Goal: Task Accomplishment & Management: Complete application form

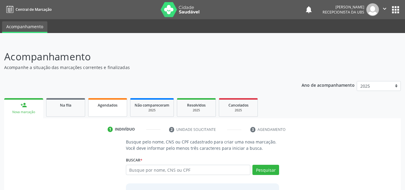
click at [98, 99] on link "Agendados" at bounding box center [107, 107] width 39 height 19
select select "8"
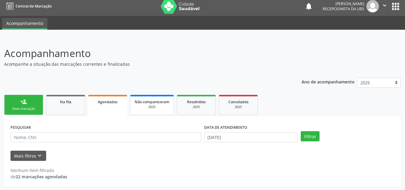
scroll to position [4, 0]
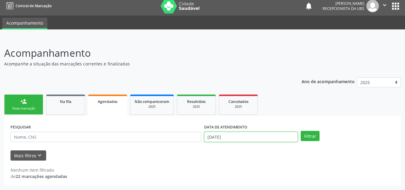
click at [263, 140] on input "19/09/2025" at bounding box center [251, 136] width 94 height 10
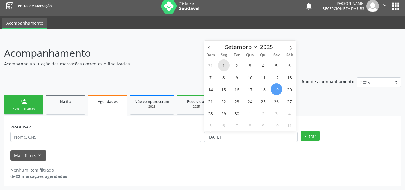
click at [222, 65] on span "1" at bounding box center [224, 65] width 12 height 12
type input "01/09/2025"
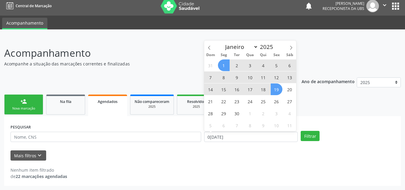
click at [279, 93] on span "19" at bounding box center [276, 89] width 12 height 12
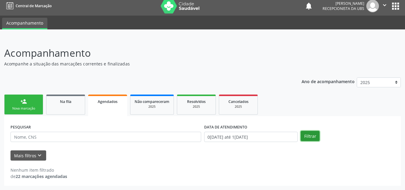
click at [310, 138] on button "Filtrar" at bounding box center [309, 136] width 19 height 10
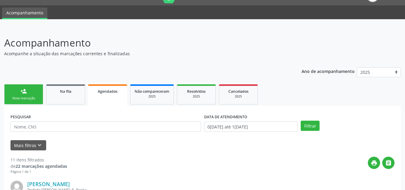
scroll to position [0, 0]
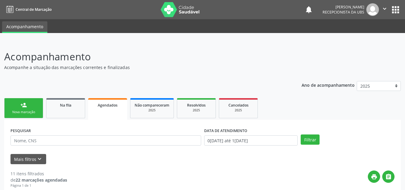
click at [23, 107] on div "person_add" at bounding box center [23, 105] width 7 height 7
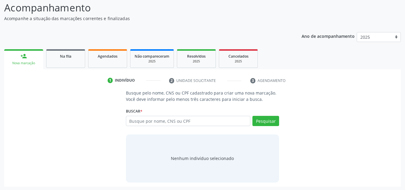
scroll to position [50, 0]
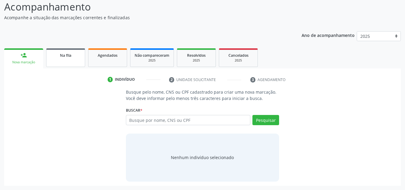
click at [77, 65] on link "Na fila" at bounding box center [65, 57] width 39 height 19
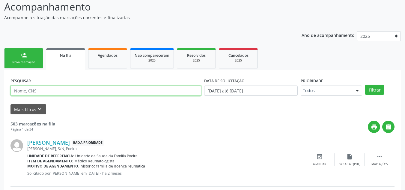
click at [35, 89] on input "text" at bounding box center [105, 90] width 190 height 10
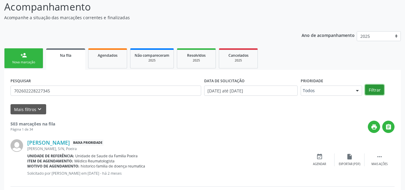
click at [381, 90] on button "Filtrar" at bounding box center [374, 89] width 19 height 10
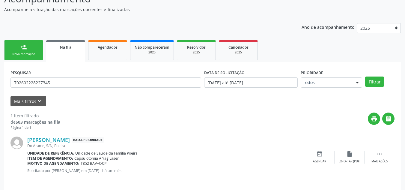
scroll to position [62, 0]
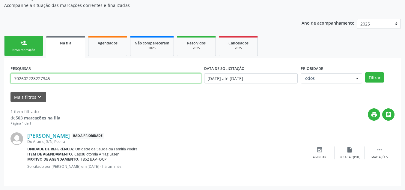
click at [56, 82] on input "702602228227345" at bounding box center [105, 78] width 190 height 10
type input "7"
type input "708308746492760"
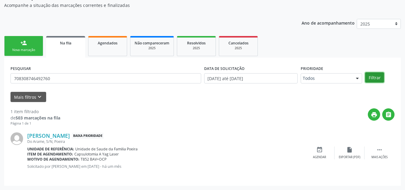
click at [375, 77] on button "Filtrar" at bounding box center [374, 77] width 19 height 10
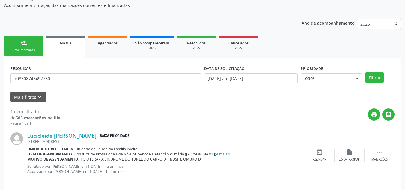
scroll to position [67, 0]
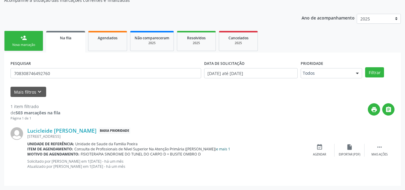
click at [222, 146] on link "e mais 1" at bounding box center [223, 148] width 14 height 5
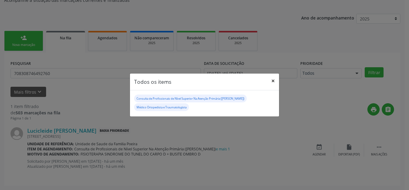
click at [272, 80] on button "×" at bounding box center [273, 80] width 12 height 15
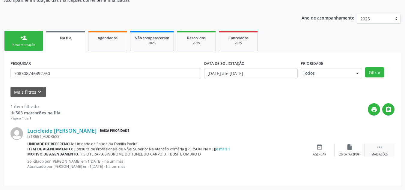
click at [383, 151] on div " Mais ações" at bounding box center [379, 149] width 30 height 13
click at [351, 151] on div "edit Editar" at bounding box center [349, 149] width 30 height 13
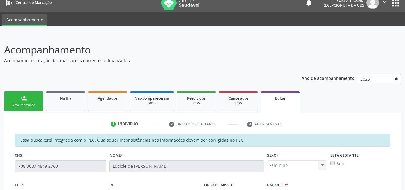
scroll to position [0, 0]
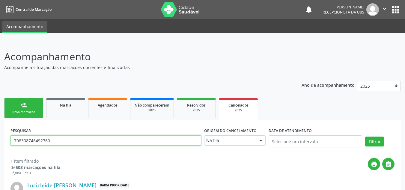
drag, startPoint x: 69, startPoint y: 140, endPoint x: 7, endPoint y: 146, distance: 62.2
click at [7, 146] on div "PESQUISAR 708308746492760 Origem do cancelamento Na fila Na fila Agendados Nenh…" at bounding box center [202, 179] width 396 height 120
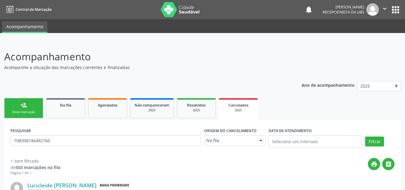
click at [39, 111] on link "person_add Nova marcação" at bounding box center [23, 108] width 39 height 20
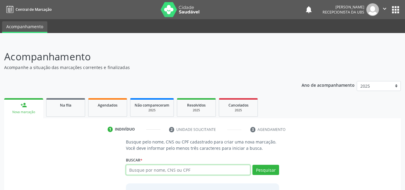
paste input "708308746492760"
type input "708308746492760"
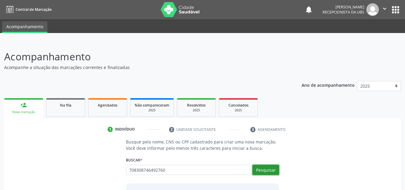
click at [266, 165] on button "Pesquisar" at bounding box center [265, 169] width 27 height 10
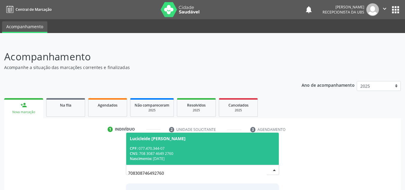
click at [215, 156] on div "Nascimento: 30/05/1979" at bounding box center [203, 158] width 146 height 5
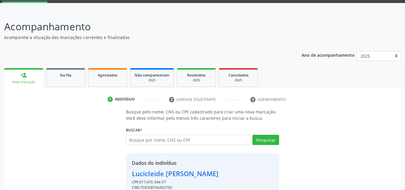
scroll to position [59, 0]
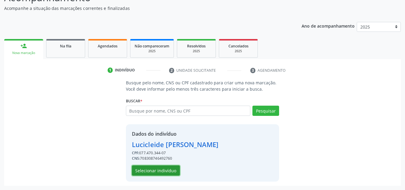
click at [161, 173] on button "Selecionar indivíduo" at bounding box center [156, 170] width 48 height 10
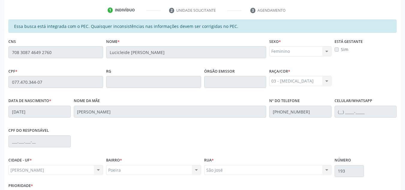
scroll to position [161, 0]
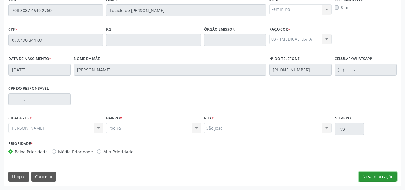
click at [366, 175] on button "Nova marcação" at bounding box center [377, 176] width 38 height 10
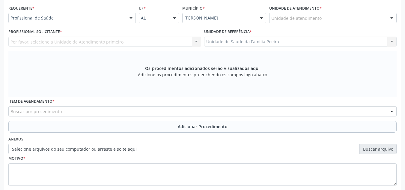
scroll to position [101, 0]
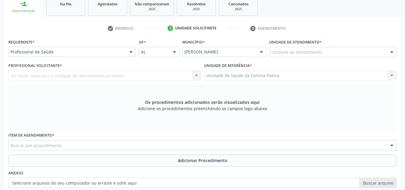
click at [337, 52] on div "Unidade de atendimento" at bounding box center [332, 52] width 127 height 10
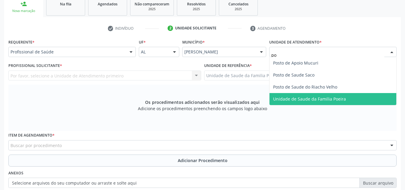
click at [334, 100] on span "Unidade de Saude da Familia Poeira" at bounding box center [309, 99] width 73 height 6
type input "po"
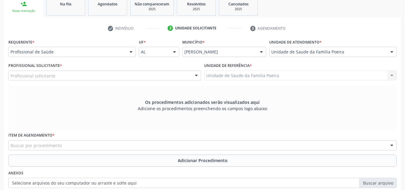
click at [85, 76] on div "Profissional solicitante" at bounding box center [104, 75] width 193 height 10
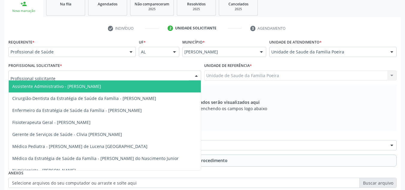
click at [338, 49] on div "Unidade de Saude da Familia Poeira" at bounding box center [332, 52] width 127 height 10
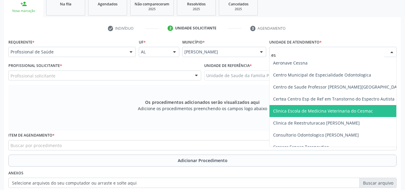
type input "est"
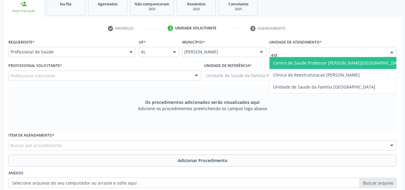
click at [344, 63] on span "Centro de Saude Professor [PERSON_NAME][GEOGRAPHIC_DATA]" at bounding box center [338, 63] width 130 height 6
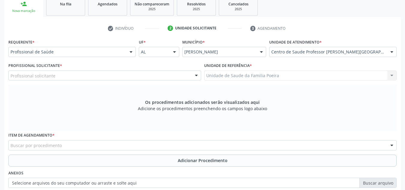
click at [72, 77] on div "Profissional solicitante" at bounding box center [104, 75] width 193 height 10
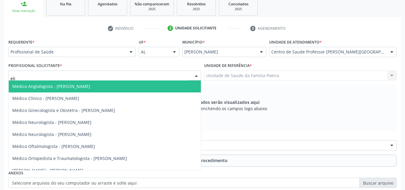
type input "elio"
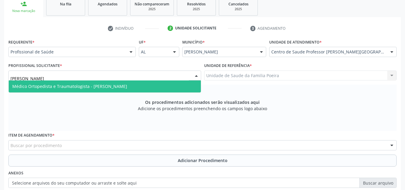
click at [75, 86] on span "Médico Ortopedista e Traumatologista - [PERSON_NAME]" at bounding box center [69, 86] width 115 height 6
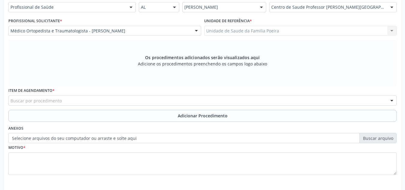
scroll to position [170, 0]
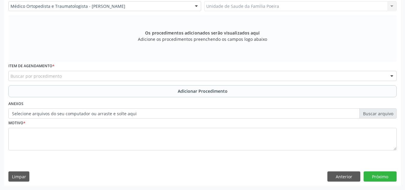
click at [92, 77] on div "Buscar por procedimento" at bounding box center [202, 76] width 388 height 10
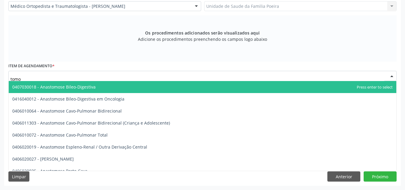
type input "tomog"
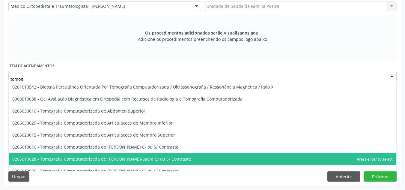
click at [128, 159] on span "0206010028 - Tomografia Computadorizada de [PERSON_NAME]-Sacra C/ ou S/ Contras…" at bounding box center [101, 159] width 178 height 6
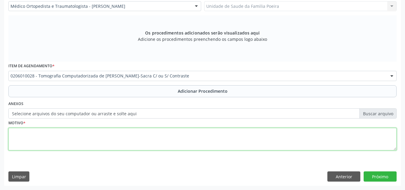
click at [121, 143] on textarea at bounding box center [202, 139] width 388 height 23
click at [12, 133] on textarea "LOBALGIA" at bounding box center [202, 139] width 388 height 23
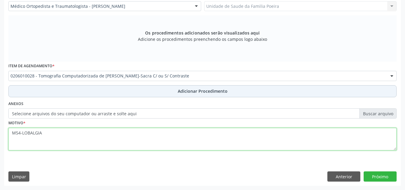
type textarea "M54-LOBALGIA"
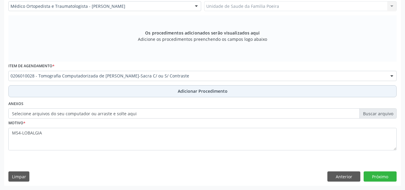
click at [206, 92] on span "Adicionar Procedimento" at bounding box center [203, 91] width 50 height 6
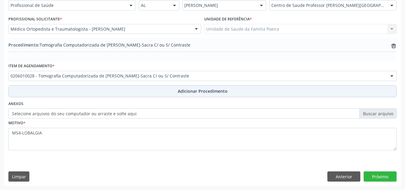
scroll to position [147, 0]
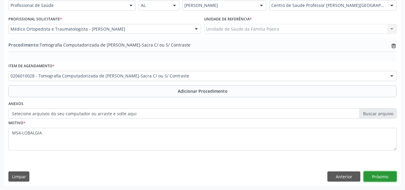
click at [378, 172] on button "Próximo" at bounding box center [379, 176] width 33 height 10
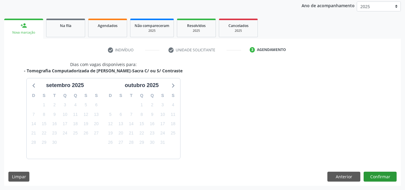
scroll to position [97, 0]
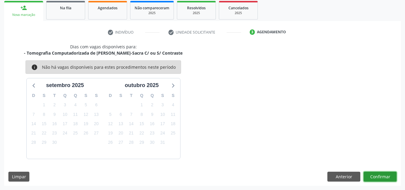
click at [372, 175] on button "Confirmar" at bounding box center [379, 176] width 33 height 10
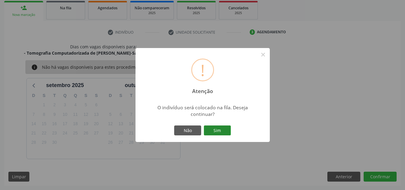
click at [222, 126] on button "Sim" at bounding box center [217, 130] width 27 height 10
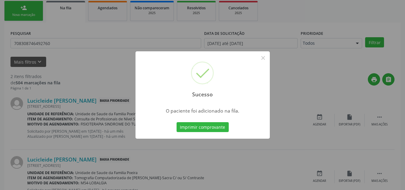
scroll to position [16, 0]
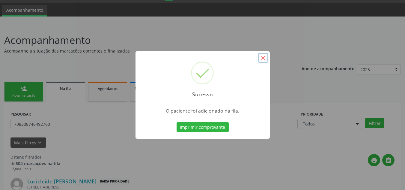
click at [262, 58] on button "×" at bounding box center [263, 58] width 10 height 10
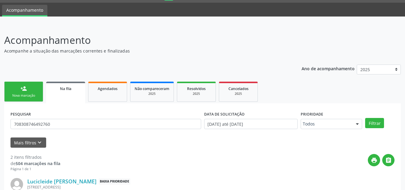
click at [34, 93] on link "person_add Nova marcação" at bounding box center [23, 91] width 39 height 20
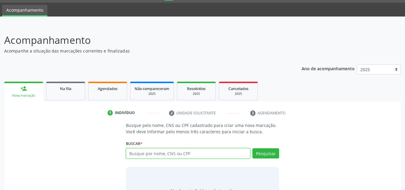
paste input "708308746492760"
type input "708308746492760"
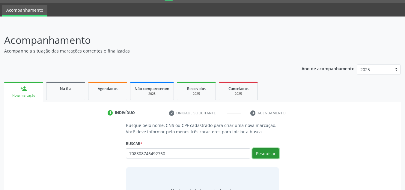
click at [270, 154] on button "Pesquisar" at bounding box center [265, 153] width 27 height 10
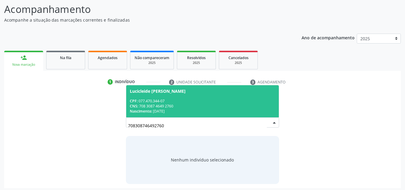
scroll to position [50, 0]
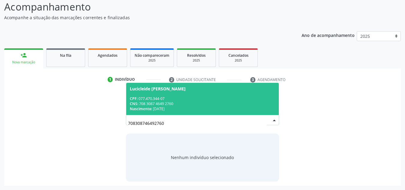
click at [150, 101] on div "CNS: 708 3087 4649 2760" at bounding box center [203, 103] width 146 height 5
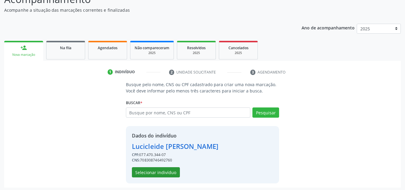
scroll to position [59, 0]
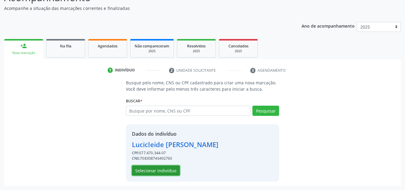
click at [161, 170] on button "Selecionar indivíduo" at bounding box center [156, 170] width 48 height 10
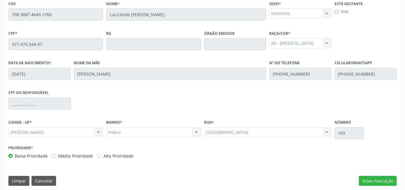
scroll to position [161, 0]
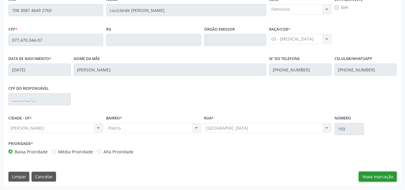
click at [381, 179] on button "Nova marcação" at bounding box center [377, 176] width 38 height 10
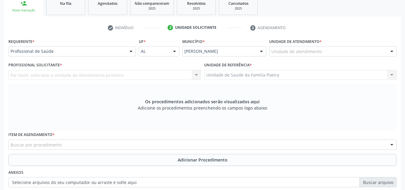
scroll to position [101, 0]
click at [320, 49] on div "Unidade de atendimento" at bounding box center [332, 52] width 127 height 10
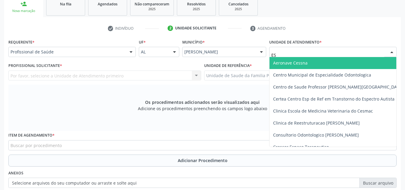
type input "EST"
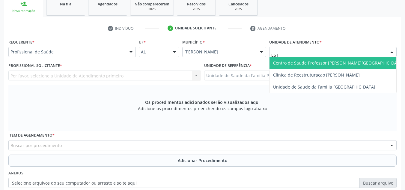
click at [327, 63] on span "Centro de Saude Professor [PERSON_NAME][GEOGRAPHIC_DATA]" at bounding box center [338, 63] width 130 height 6
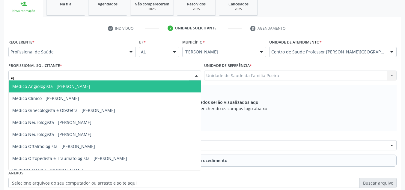
type input "ELI"
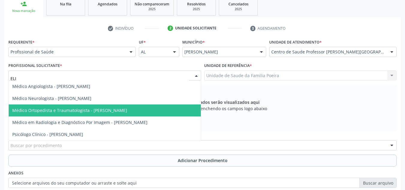
click at [90, 109] on span "Médico Ortopedista e Traumatologista - [PERSON_NAME]" at bounding box center [69, 110] width 115 height 6
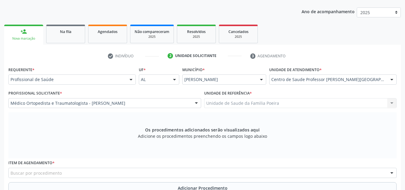
scroll to position [170, 0]
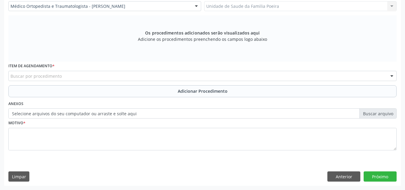
click at [105, 74] on div "Buscar por procedimento" at bounding box center [202, 76] width 388 height 10
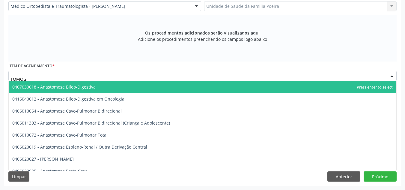
type input "TOMOGR"
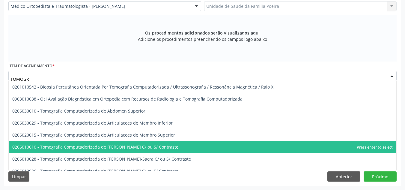
click at [161, 144] on span "0206010010 - Tomografia Computadorizada de Coluna Cervical C/ ou S/ Contraste" at bounding box center [95, 147] width 166 height 6
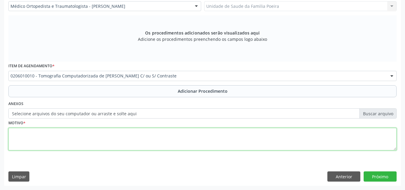
click at [161, 144] on textarea at bounding box center [202, 139] width 388 height 23
click at [10, 132] on textarea "LUMBAGO COM CIATICA" at bounding box center [202, 139] width 388 height 23
click at [112, 143] on textarea "M544-LUMBAGO COM CIATICA" at bounding box center [202, 139] width 388 height 23
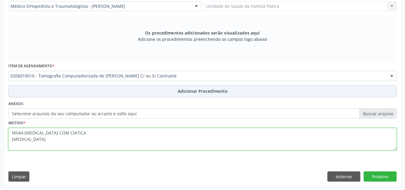
type textarea "M544-LUMBAGO COM CIATICA CERVICALGIA"
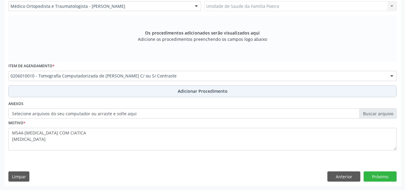
click at [189, 90] on span "Adicionar Procedimento" at bounding box center [203, 91] width 50 height 6
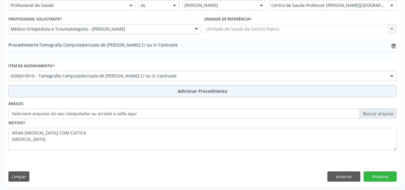
scroll to position [147, 0]
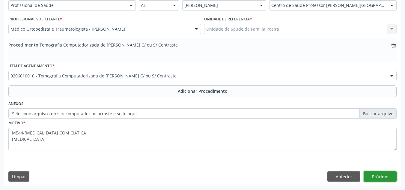
click at [389, 176] on button "Próximo" at bounding box center [379, 176] width 33 height 10
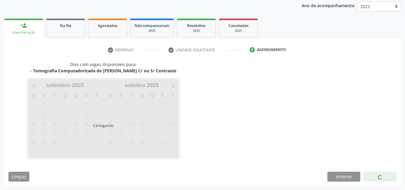
scroll to position [97, 0]
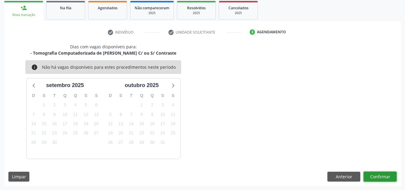
click at [385, 176] on button "Confirmar" at bounding box center [379, 176] width 33 height 10
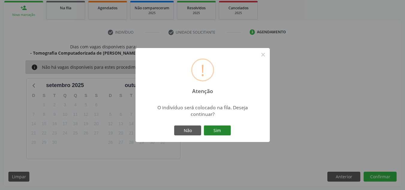
click at [224, 127] on button "Sim" at bounding box center [217, 130] width 27 height 10
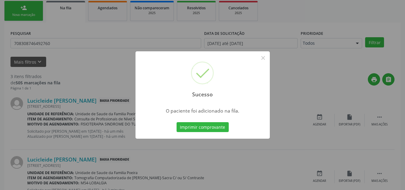
scroll to position [16, 0]
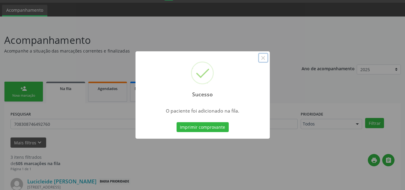
drag, startPoint x: 263, startPoint y: 57, endPoint x: 245, endPoint y: 57, distance: 17.7
click at [262, 57] on button "×" at bounding box center [263, 58] width 10 height 10
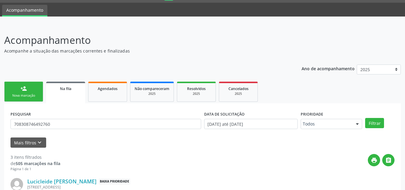
click at [14, 91] on link "person_add Nova marcação" at bounding box center [23, 91] width 39 height 20
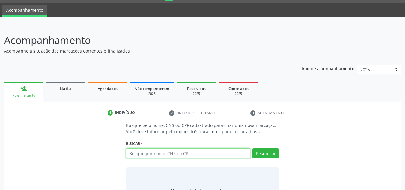
paste input "708308746492760"
type input "708308746492760"
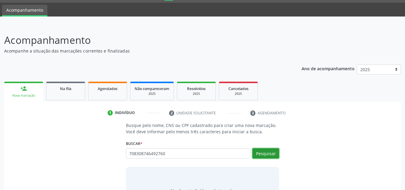
click at [271, 152] on button "Pesquisar" at bounding box center [265, 153] width 27 height 10
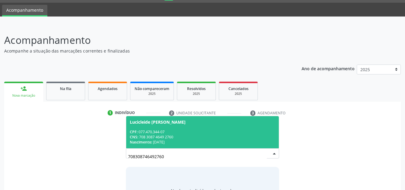
click at [211, 137] on div "CNS: 708 3087 4649 2760" at bounding box center [203, 136] width 146 height 5
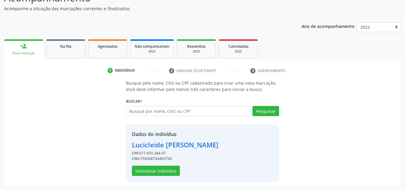
scroll to position [59, 0]
click at [161, 168] on button "Selecionar indivíduo" at bounding box center [156, 170] width 48 height 10
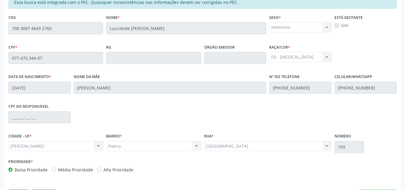
scroll to position [161, 0]
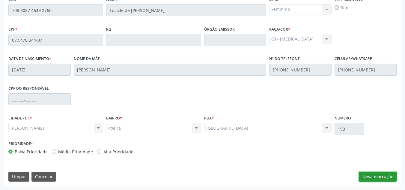
click at [377, 176] on button "Nova marcação" at bounding box center [377, 176] width 38 height 10
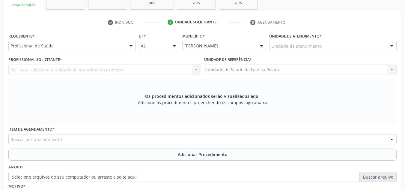
scroll to position [101, 0]
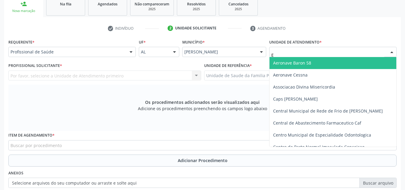
type input "ES"
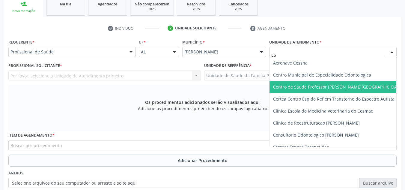
click at [312, 84] on span "Centro de Saude Professor [PERSON_NAME][GEOGRAPHIC_DATA]" at bounding box center [338, 87] width 130 height 6
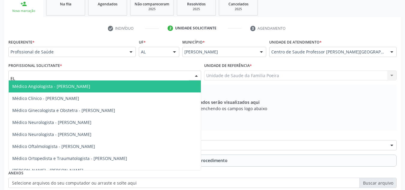
type input "ELI"
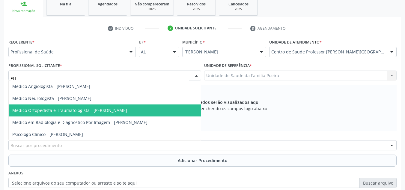
click at [66, 112] on span "Médico Ortopedista e Traumatologista - [PERSON_NAME]" at bounding box center [69, 110] width 115 height 6
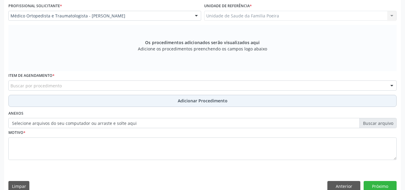
scroll to position [161, 0]
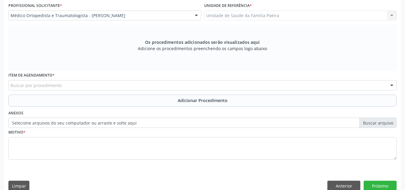
click at [75, 87] on div "Buscar por procedimento" at bounding box center [202, 85] width 388 height 10
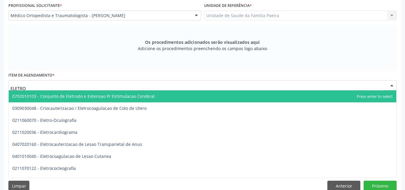
type input "ELETRON"
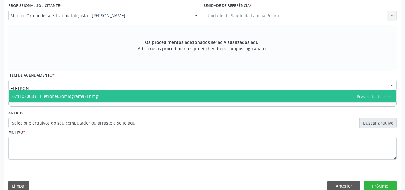
click at [75, 99] on span "0211050083 - Eletroneuromiograma (Enmg)" at bounding box center [202, 96] width 387 height 12
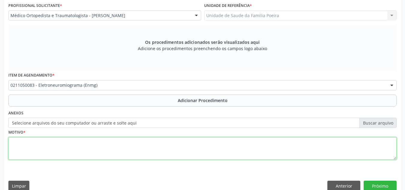
click at [84, 150] on textarea at bounding box center [202, 148] width 388 height 23
type textarea "S"
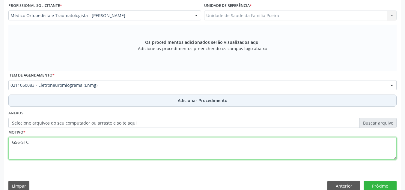
type textarea "G56-STC"
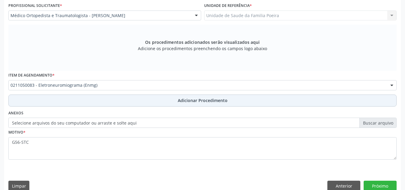
click at [166, 106] on button "Adicionar Procedimento" at bounding box center [202, 100] width 388 height 12
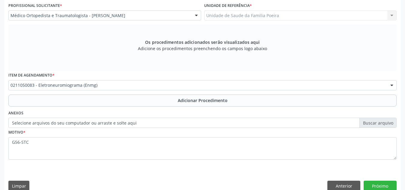
scroll to position [147, 0]
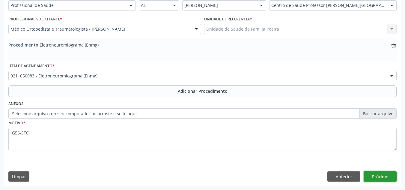
click at [381, 177] on button "Próximo" at bounding box center [379, 176] width 33 height 10
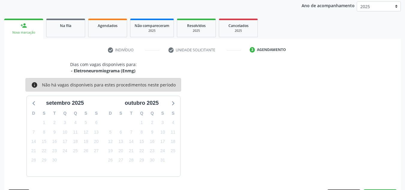
scroll to position [97, 0]
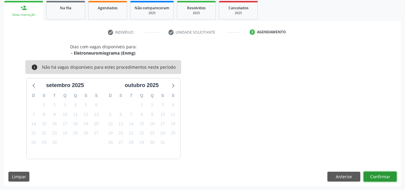
click at [373, 177] on button "Confirmar" at bounding box center [379, 176] width 33 height 10
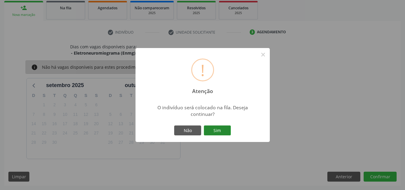
click at [222, 128] on button "Sim" at bounding box center [217, 130] width 27 height 10
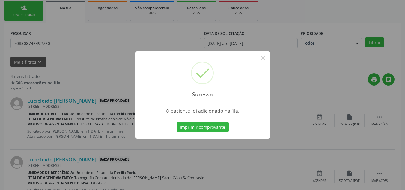
scroll to position [16, 0]
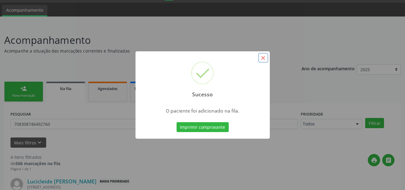
click at [263, 58] on button "×" at bounding box center [263, 58] width 10 height 10
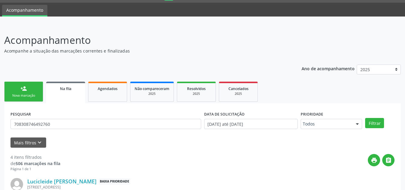
click at [30, 94] on div "Nova marcação" at bounding box center [24, 95] width 30 height 4
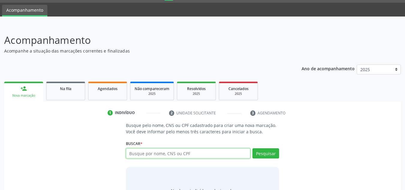
click at [136, 151] on input "text" at bounding box center [188, 153] width 125 height 10
type input "700008561418405"
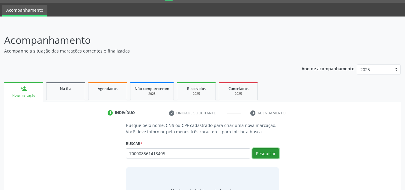
click at [265, 154] on button "Pesquisar" at bounding box center [265, 153] width 27 height 10
type input "700008561418405"
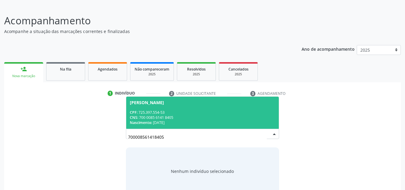
scroll to position [46, 0]
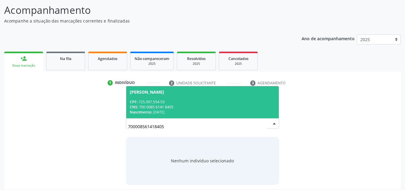
click at [180, 99] on span "Eliene Vanderlei Barros Santos CPF: 725.397.554-53 CNS: 700 0085 6141 8405 Nasc…" at bounding box center [202, 102] width 153 height 32
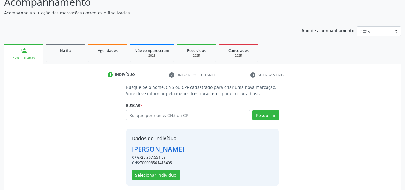
scroll to position [59, 0]
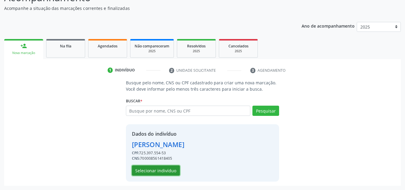
click at [164, 169] on button "Selecionar indivíduo" at bounding box center [156, 170] width 48 height 10
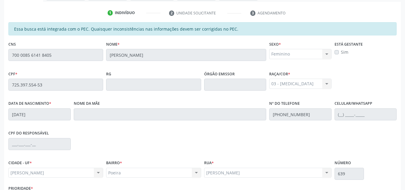
scroll to position [161, 0]
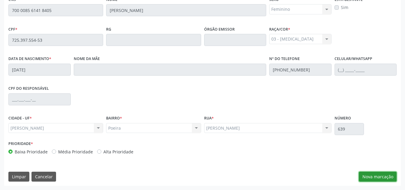
click at [378, 179] on button "Nova marcação" at bounding box center [377, 176] width 38 height 10
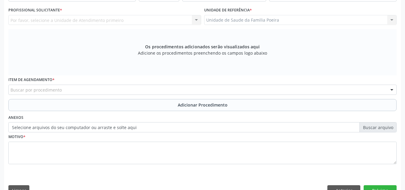
scroll to position [131, 0]
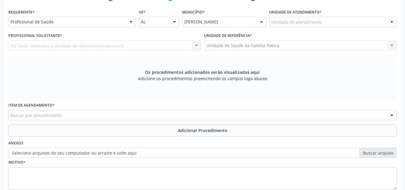
click at [338, 27] on div "Unidade de atendimento * Unidade de atendimento Aeronave Baron 58 Aeronave Cess…" at bounding box center [332, 18] width 130 height 23
click at [339, 22] on div "Unidade de atendimento" at bounding box center [332, 22] width 127 height 10
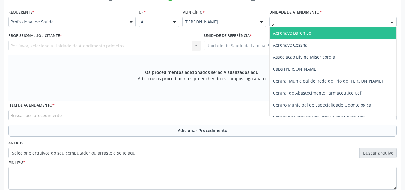
type input "PO"
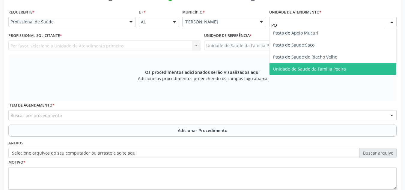
click at [331, 66] on span "Unidade de Saude da Familia Poeira" at bounding box center [309, 69] width 73 height 6
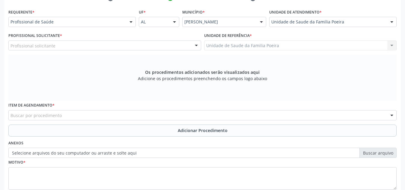
click at [85, 17] on div "Profissional de Saúde" at bounding box center [71, 22] width 127 height 10
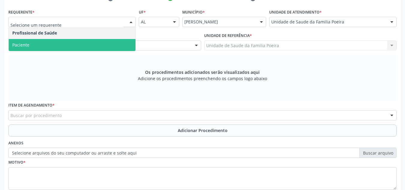
click at [88, 43] on span "Paciente" at bounding box center [72, 45] width 127 height 12
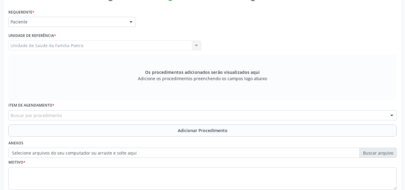
click at [110, 111] on div "Buscar por procedimento" at bounding box center [202, 115] width 388 height 10
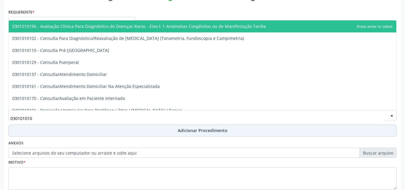
type input "0301010102"
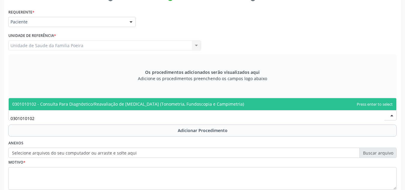
click at [88, 100] on span "0301010102 - Consulta Para Diagnóstico/Reavaliação de [MEDICAL_DATA] (Tonometri…" at bounding box center [202, 104] width 387 height 12
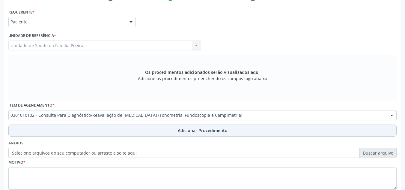
scroll to position [170, 0]
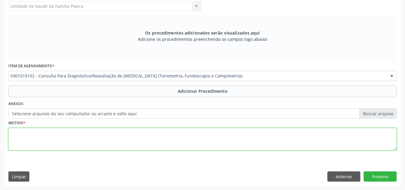
click at [92, 134] on textarea at bounding box center [202, 139] width 388 height 23
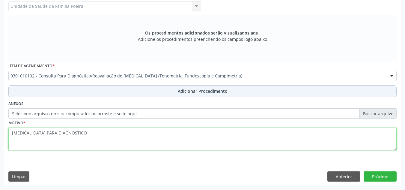
type textarea "GLAUCOMA PARA DIAGNOSTICO"
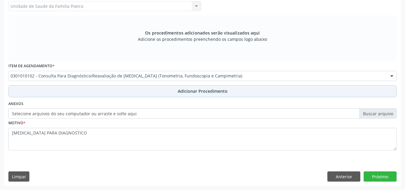
click at [178, 85] on button "Adicionar Procedimento" at bounding box center [202, 91] width 388 height 12
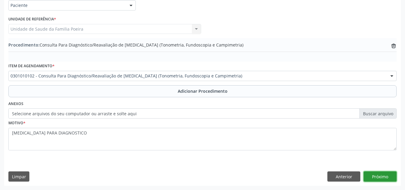
click at [374, 175] on button "Próximo" at bounding box center [379, 176] width 33 height 10
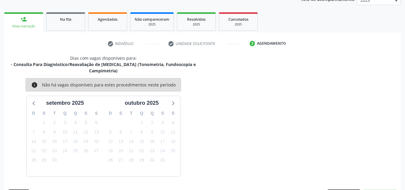
scroll to position [103, 0]
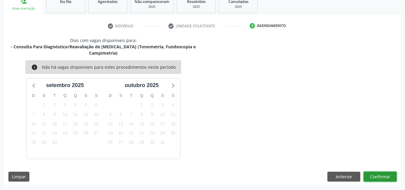
click at [374, 175] on button "Confirmar" at bounding box center [379, 176] width 33 height 10
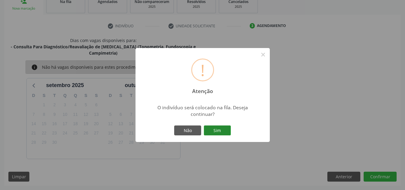
click at [230, 128] on button "Sim" at bounding box center [217, 130] width 27 height 10
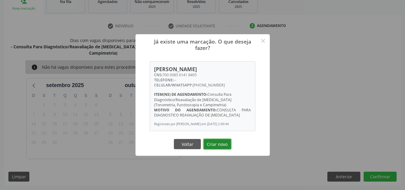
click at [219, 146] on button "Criar novo" at bounding box center [217, 144] width 28 height 10
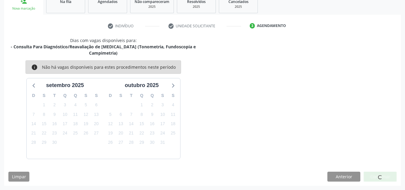
scroll to position [16, 0]
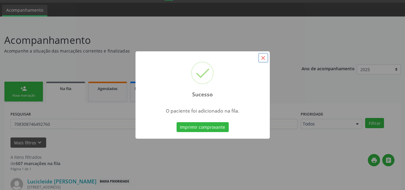
click at [262, 56] on button "×" at bounding box center [263, 58] width 10 height 10
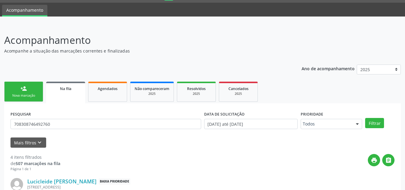
click at [39, 87] on link "person_add Nova marcação" at bounding box center [23, 91] width 39 height 20
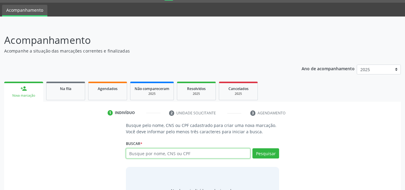
click at [140, 152] on input "text" at bounding box center [188, 153] width 125 height 10
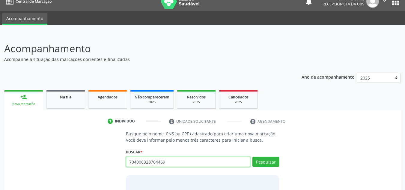
scroll to position [0, 0]
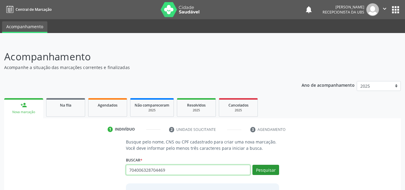
type input "704006328704469"
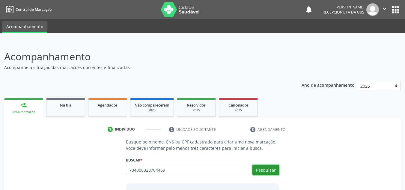
click at [264, 172] on button "Pesquisar" at bounding box center [265, 169] width 27 height 10
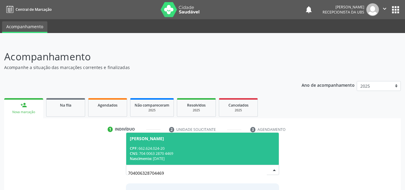
click at [187, 158] on div "Nascimento: 23/08/1965" at bounding box center [203, 158] width 146 height 5
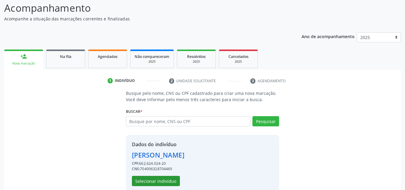
scroll to position [59, 0]
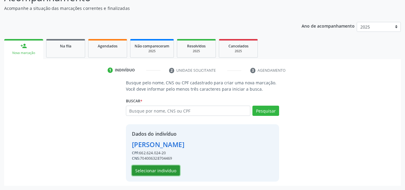
click at [156, 173] on button "Selecionar indivíduo" at bounding box center [156, 170] width 48 height 10
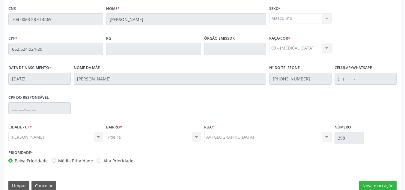
scroll to position [161, 0]
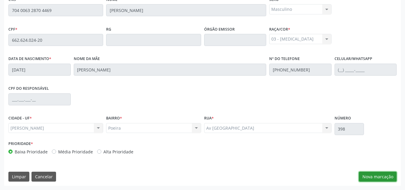
click at [369, 178] on button "Nova marcação" at bounding box center [377, 176] width 38 height 10
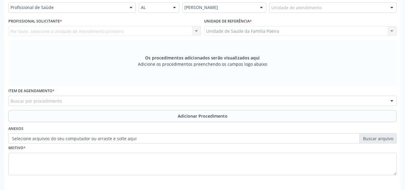
scroll to position [131, 0]
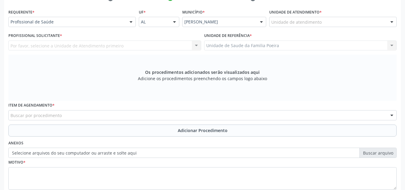
click at [340, 21] on div "Unidade de atendimento" at bounding box center [332, 22] width 127 height 10
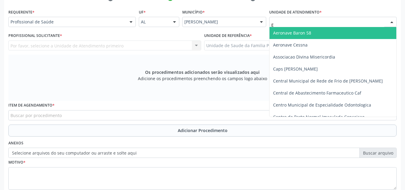
type input "ES"
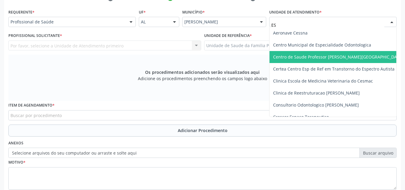
click at [341, 56] on span "Centro de Saude Professor [PERSON_NAME][GEOGRAPHIC_DATA]" at bounding box center [338, 57] width 130 height 6
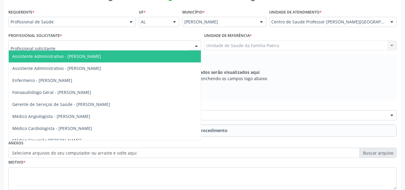
click at [69, 46] on div at bounding box center [104, 45] width 193 height 10
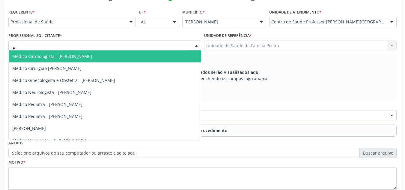
type input "L"
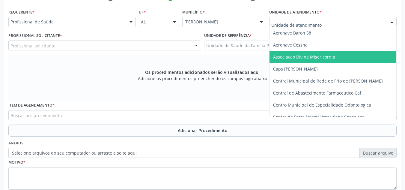
click at [392, 21] on div at bounding box center [391, 22] width 9 height 10
type input "PO"
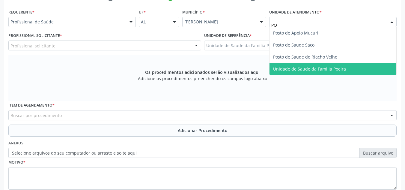
click at [307, 70] on span "Unidade de Saude da Familia Poeira" at bounding box center [309, 69] width 73 height 6
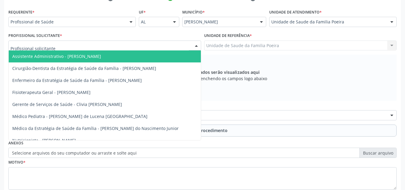
click at [136, 42] on div at bounding box center [104, 45] width 193 height 10
click at [132, 26] on div at bounding box center [130, 22] width 9 height 10
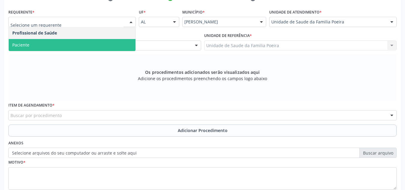
click at [111, 48] on span "Paciente" at bounding box center [72, 45] width 127 height 12
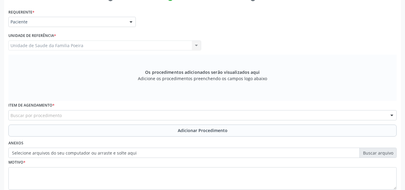
click at [118, 119] on div "Buscar por procedimento" at bounding box center [202, 115] width 388 height 10
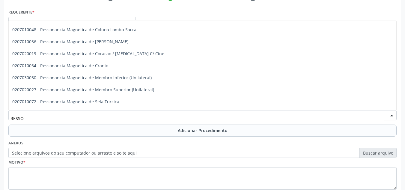
scroll to position [90, 0]
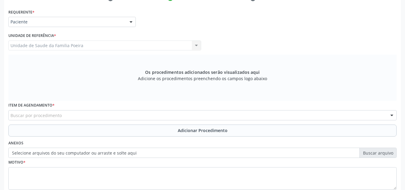
click at [77, 113] on div "Buscar por procedimento" at bounding box center [202, 115] width 388 height 10
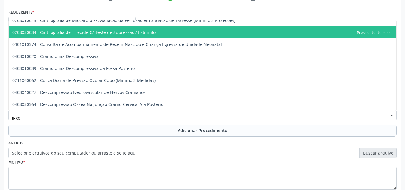
type input "RESSO"
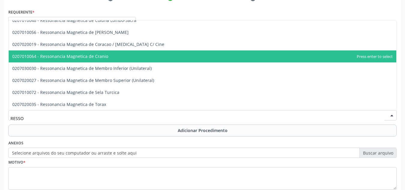
click at [93, 54] on span "0207010064 - Ressonancia Magnetica de Cranio" at bounding box center [60, 56] width 96 height 6
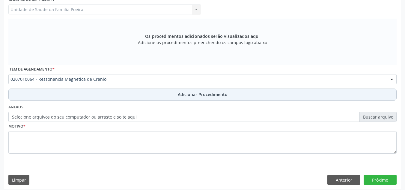
scroll to position [170, 0]
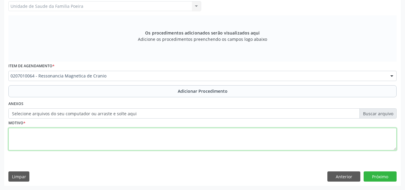
click at [114, 138] on textarea at bounding box center [202, 139] width 388 height 23
click at [71, 131] on textarea "AVC ISQUEMICO PACIENTE COM QUADRO DE HEMIPARESIA A D" at bounding box center [202, 139] width 388 height 23
click at [10, 132] on textarea "AVC ISQUEMICO PACIENTE COM QUADRO DE HEMIPARESIA A D" at bounding box center [202, 139] width 388 height 23
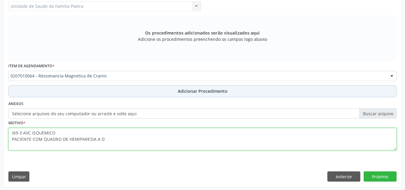
type textarea "I69-3 AVC ISQUEMICO PACIENTE COM QUADRO DE HEMIPARESIA A D"
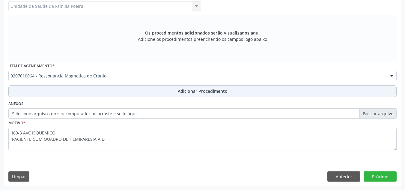
click at [175, 92] on button "Adicionar Procedimento" at bounding box center [202, 91] width 388 height 12
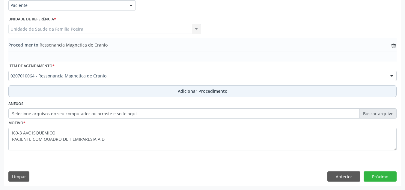
scroll to position [147, 0]
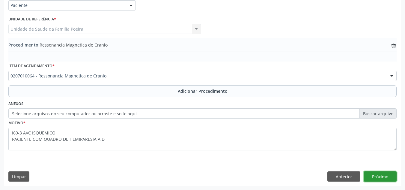
click at [381, 175] on button "Próximo" at bounding box center [379, 176] width 33 height 10
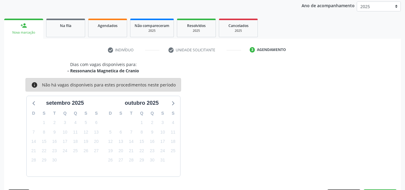
scroll to position [97, 0]
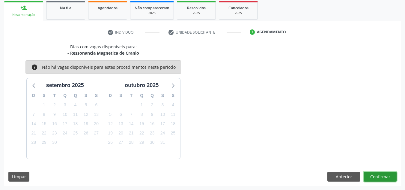
click at [379, 176] on button "Confirmar" at bounding box center [379, 176] width 33 height 10
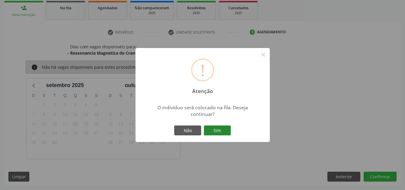
click at [227, 132] on button "Sim" at bounding box center [217, 130] width 27 height 10
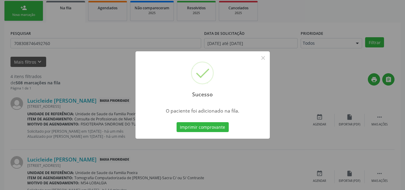
scroll to position [16, 0]
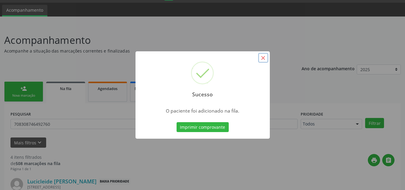
click at [261, 57] on button "×" at bounding box center [263, 58] width 10 height 10
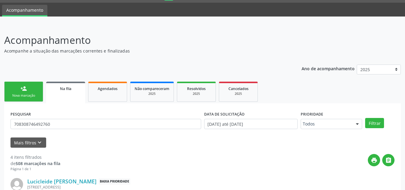
click at [30, 88] on link "person_add Nova marcação" at bounding box center [23, 91] width 39 height 20
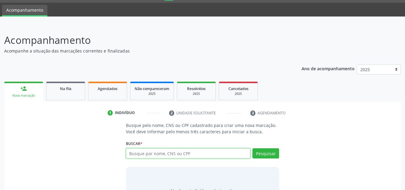
click at [138, 153] on input "text" at bounding box center [188, 153] width 125 height 10
type input "72539779415"
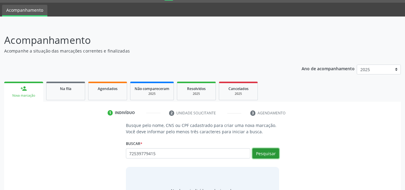
click at [256, 149] on button "Pesquisar" at bounding box center [265, 153] width 27 height 10
type input "72539779415"
type input "7"
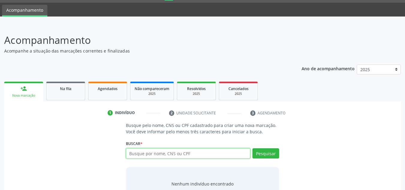
paste input "702308577243220"
type input "702308577243220"
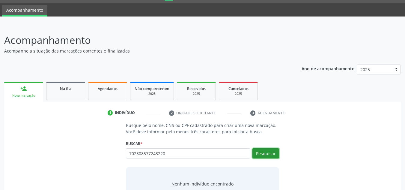
click at [272, 154] on button "Pesquisar" at bounding box center [265, 153] width 27 height 10
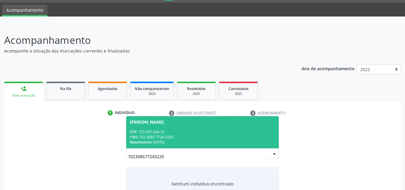
click at [164, 124] on div "Benildo Silvestre da Silva" at bounding box center [147, 121] width 34 height 5
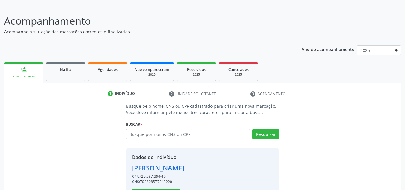
scroll to position [59, 0]
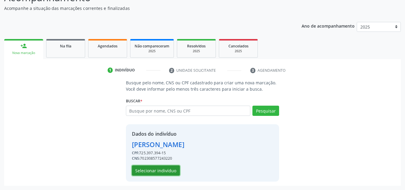
click at [142, 169] on button "Selecionar indivíduo" at bounding box center [156, 170] width 48 height 10
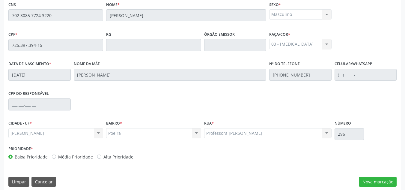
scroll to position [161, 0]
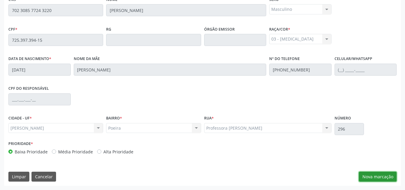
click at [375, 179] on button "Nova marcação" at bounding box center [377, 176] width 38 height 10
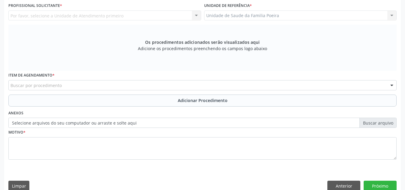
click at [401, 22] on div "Acompanhamento Acompanhe a situação das marcações correntes e finalizadas Relat…" at bounding box center [202, 40] width 405 height 318
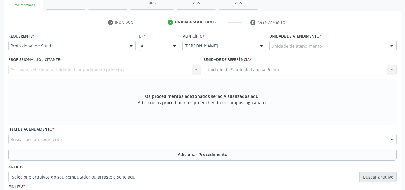
scroll to position [101, 0]
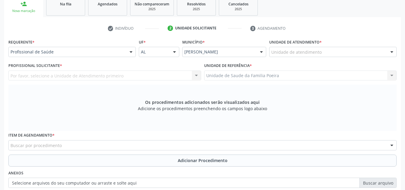
click at [330, 54] on div "Unidade de atendimento" at bounding box center [332, 52] width 127 height 10
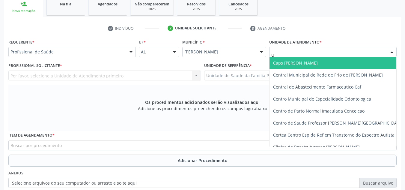
type input "UP"
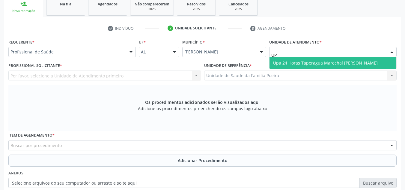
click at [328, 62] on span "Upa 24 Horas Taperagua Marechal [PERSON_NAME]" at bounding box center [325, 63] width 104 height 6
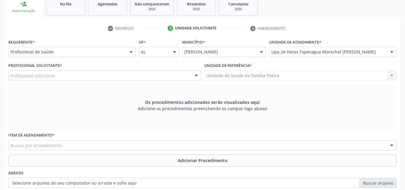
click at [96, 76] on div "Profissional solicitante" at bounding box center [104, 75] width 193 height 10
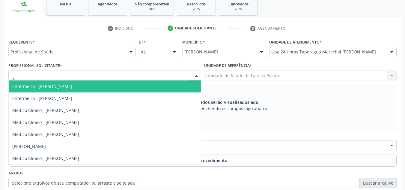
type input "L"
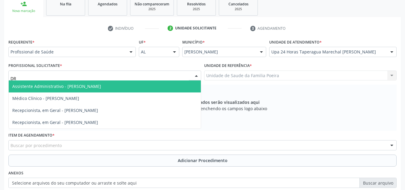
type input "D"
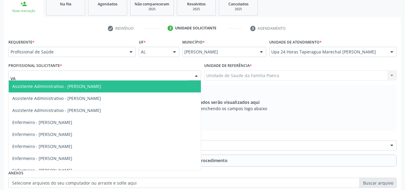
type input "V"
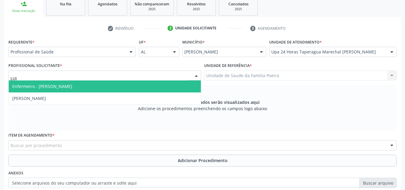
click at [124, 74] on input "LUI" at bounding box center [99, 78] width 178 height 12
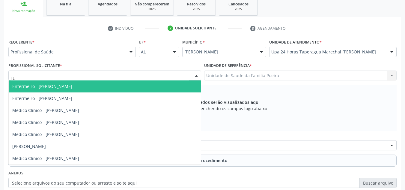
type input "L"
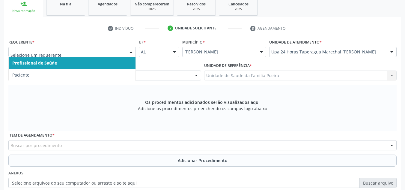
click at [133, 51] on div at bounding box center [130, 52] width 9 height 10
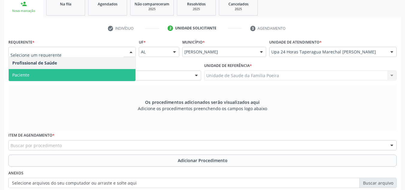
click at [100, 71] on span "Paciente" at bounding box center [72, 75] width 127 height 12
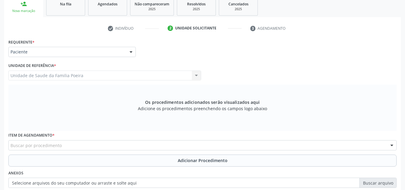
click at [98, 147] on div "Buscar por procedimento" at bounding box center [202, 145] width 388 height 10
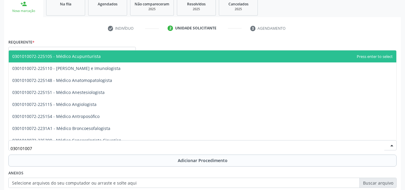
type input "0301010072"
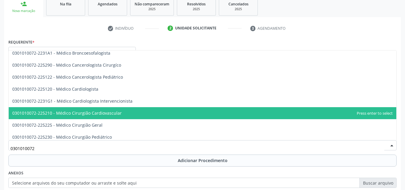
scroll to position [90, 0]
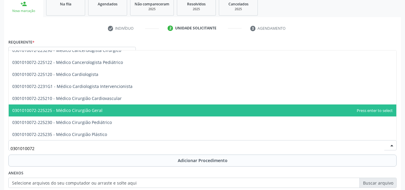
drag, startPoint x: 104, startPoint y: 110, endPoint x: 106, endPoint y: 127, distance: 16.9
click at [104, 110] on span "0301010072-225225 - Médico Cirurgião Geral" at bounding box center [202, 110] width 387 height 12
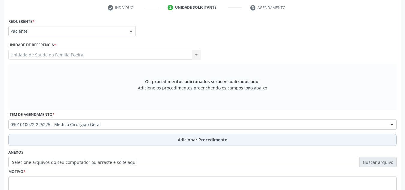
scroll to position [170, 0]
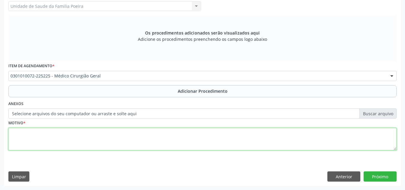
click at [87, 139] on textarea at bounding box center [202, 139] width 388 height 23
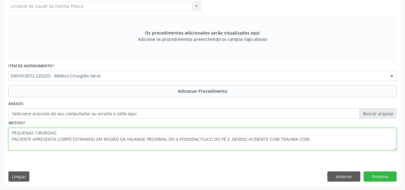
click at [275, 140] on textarea "PEQUENAS CIRURGIAS PACIENTE APRESENTA CORPÓ ESTRANHO EM REGIÃO DA FALANGE PROXI…" at bounding box center [202, 139] width 388 height 23
click at [266, 139] on textarea "PEQUENAS CIRURGIAS PACIENTE APRESENTA CORPÓ ESTRANHO EM REGIÃO DA FALANGE PROXI…" at bounding box center [202, 139] width 388 height 23
click at [305, 141] on textarea "PEQUENAS CIRURGIAS PACIENTE APRESENTA CORPÓ ESTRANHO EM REGIÃO DA FALANGE PROXI…" at bounding box center [202, 139] width 388 height 23
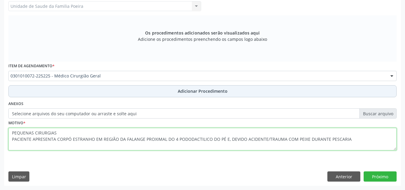
type textarea "PEQUENAS CIRURGIAS PACIENTE APRESENTA CORPÓ ESTRANHO EM REGIÃO DA FALANGE PROXI…"
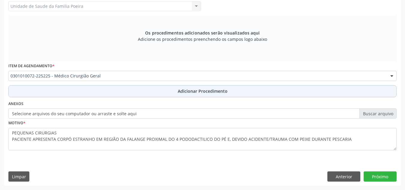
click at [221, 94] on button "Adicionar Procedimento" at bounding box center [202, 91] width 388 height 12
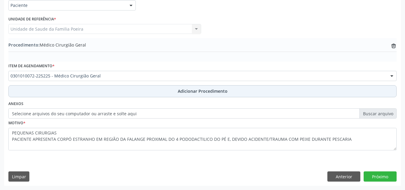
scroll to position [147, 0]
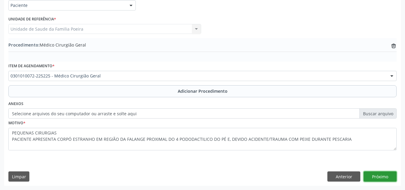
click at [381, 177] on button "Próximo" at bounding box center [379, 176] width 33 height 10
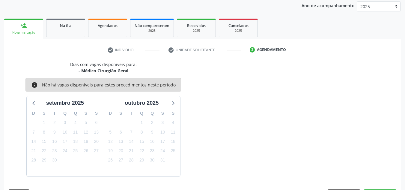
scroll to position [97, 0]
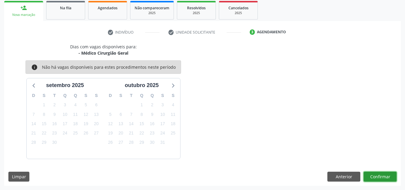
click at [384, 176] on button "Confirmar" at bounding box center [379, 176] width 33 height 10
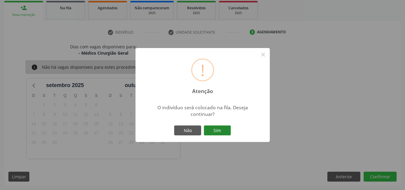
click at [224, 128] on button "Sim" at bounding box center [217, 130] width 27 height 10
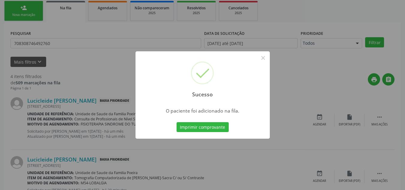
scroll to position [16, 0]
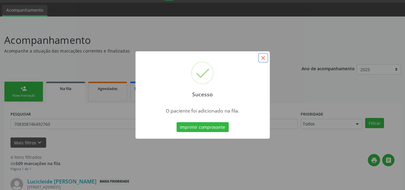
click at [260, 57] on button "×" at bounding box center [263, 58] width 10 height 10
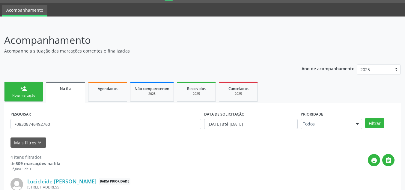
click at [17, 100] on link "person_add Nova marcação" at bounding box center [23, 91] width 39 height 20
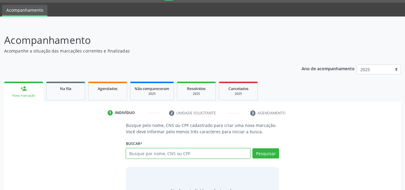
click at [177, 151] on input "text" at bounding box center [188, 153] width 125 height 10
click at [83, 92] on link "Na fila" at bounding box center [65, 90] width 39 height 19
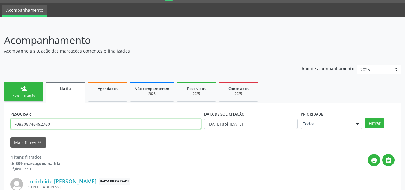
click at [110, 127] on input "708308746492760" at bounding box center [105, 124] width 190 height 10
drag, startPoint x: 83, startPoint y: 124, endPoint x: 0, endPoint y: 141, distance: 84.7
type input "704006328704469"
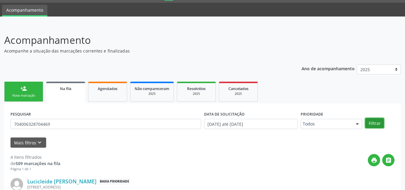
click at [378, 122] on button "Filtrar" at bounding box center [374, 123] width 19 height 10
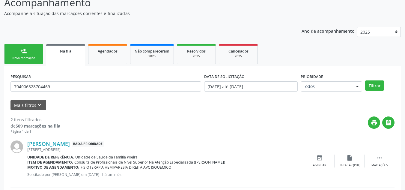
scroll to position [26, 0]
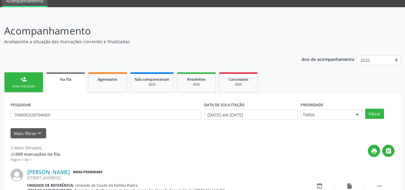
click at [20, 87] on div "Nova marcação" at bounding box center [24, 86] width 30 height 4
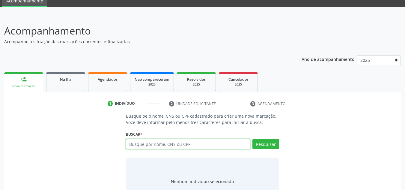
click at [147, 141] on input "text" at bounding box center [188, 144] width 125 height 10
type input "705005056345852"
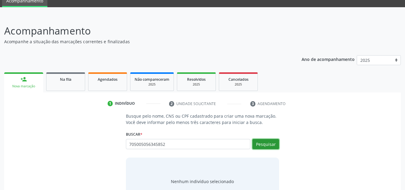
click at [263, 146] on button "Pesquisar" at bounding box center [265, 144] width 27 height 10
type input "705005056345852"
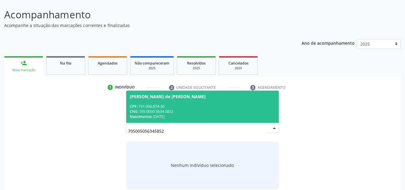
scroll to position [50, 0]
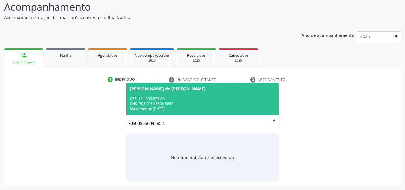
click at [171, 99] on div "CPF: 151.906.874-30" at bounding box center [203, 98] width 146 height 5
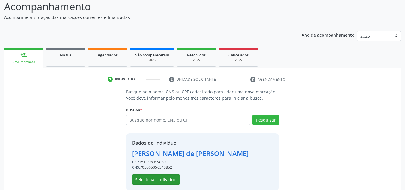
scroll to position [59, 0]
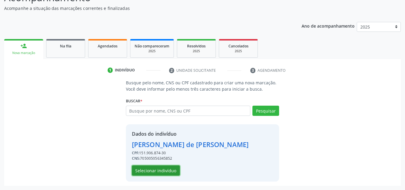
click at [155, 173] on button "Selecionar indivíduo" at bounding box center [156, 170] width 48 height 10
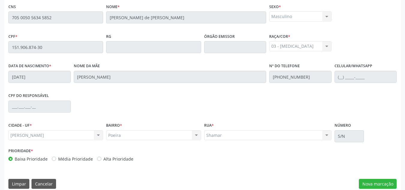
scroll to position [161, 0]
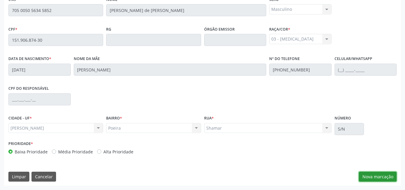
click at [383, 178] on button "Nova marcação" at bounding box center [377, 176] width 38 height 10
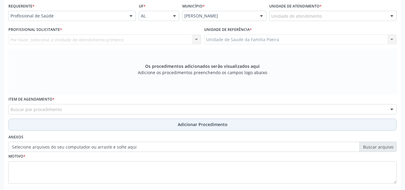
scroll to position [101, 0]
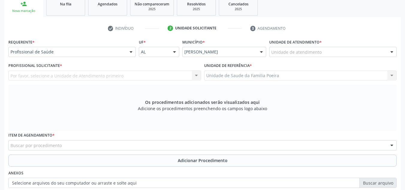
click at [390, 55] on div at bounding box center [391, 52] width 9 height 10
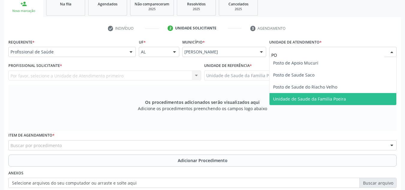
type input "PO"
click at [296, 105] on div "Requerente * Profissional de Saúde Profissional de Saúde Paciente Nenhum result…" at bounding box center [202, 132] width 388 height 190
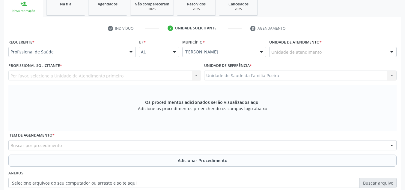
click at [321, 47] on div "Unidade de atendimento" at bounding box center [332, 52] width 127 height 10
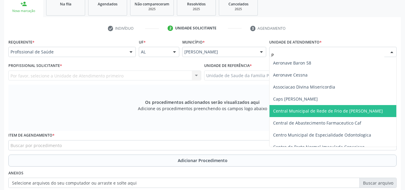
type input "PO"
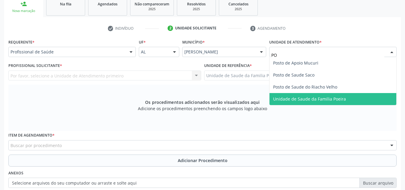
click at [322, 99] on span "Unidade de Saude da Familia Poeira" at bounding box center [309, 99] width 73 height 6
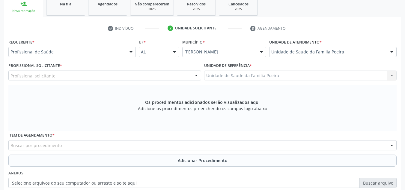
click at [73, 77] on div "Profissional solicitante" at bounding box center [104, 75] width 193 height 10
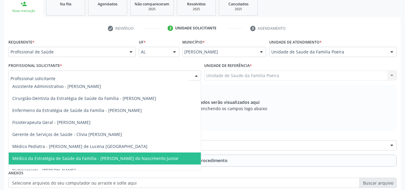
click at [81, 159] on span "Médico da Estratégia de Saúde da Família - [PERSON_NAME] do Nascimento Junior" at bounding box center [95, 158] width 166 height 6
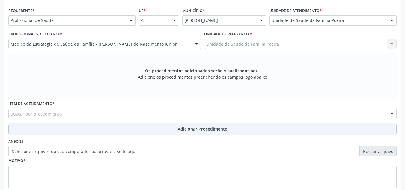
scroll to position [170, 0]
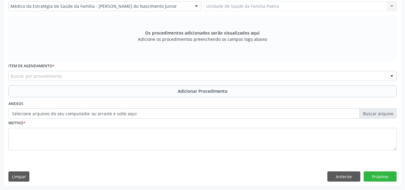
click at [83, 79] on div "Buscar por procedimento" at bounding box center [202, 76] width 388 height 10
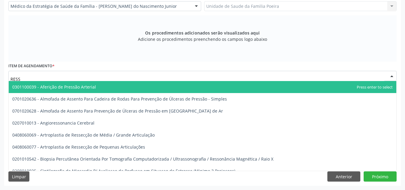
type input "RESSO"
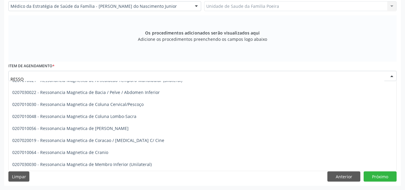
scroll to position [60, 0]
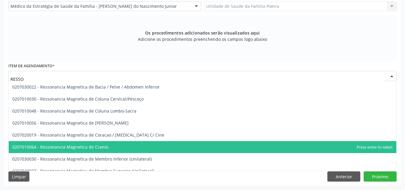
click at [123, 145] on span "0207010064 - Ressonancia Magnetica de Cranio" at bounding box center [202, 147] width 387 height 12
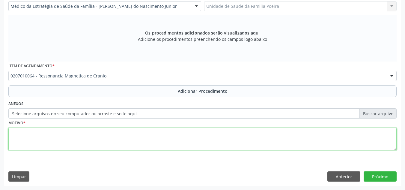
click at [123, 140] on textarea at bounding box center [202, 139] width 388 height 23
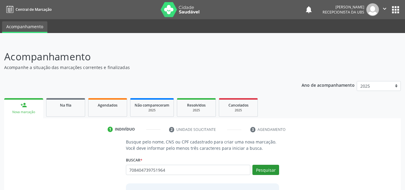
type input "708404739751964"
click at [263, 174] on button "Pesquisar" at bounding box center [265, 169] width 27 height 10
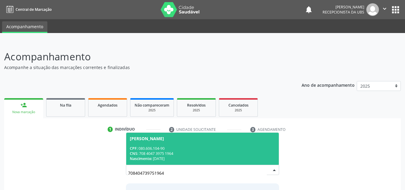
click at [203, 149] on div "CPF: 080.606.104-90" at bounding box center [203, 148] width 146 height 5
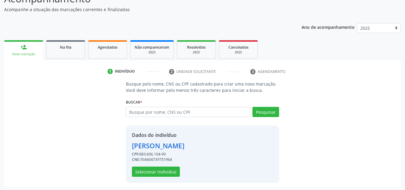
scroll to position [59, 0]
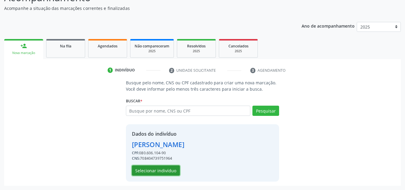
click at [160, 168] on button "Selecionar indivíduo" at bounding box center [156, 170] width 48 height 10
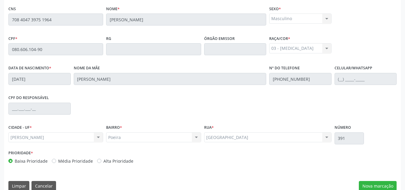
scroll to position [161, 0]
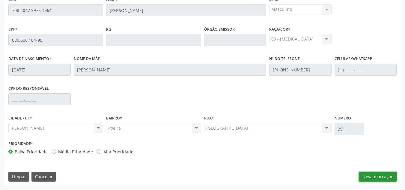
click at [388, 174] on button "Nova marcação" at bounding box center [377, 176] width 38 height 10
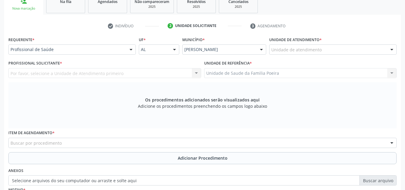
scroll to position [101, 0]
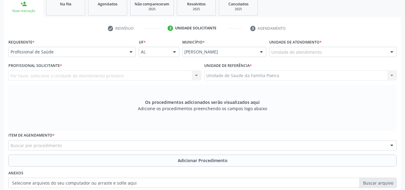
click at [349, 56] on div "Unidade de atendimento" at bounding box center [332, 52] width 127 height 10
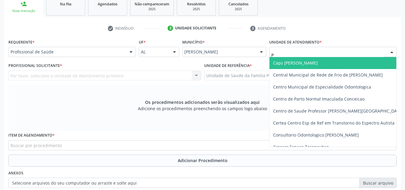
type input "PO"
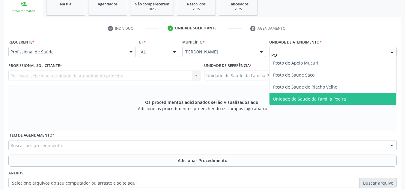
click at [338, 102] on span "Unidade de Saude da Familia Poeira" at bounding box center [332, 99] width 127 height 12
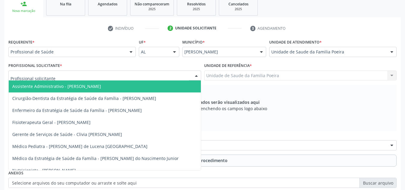
click at [107, 79] on div at bounding box center [104, 75] width 193 height 10
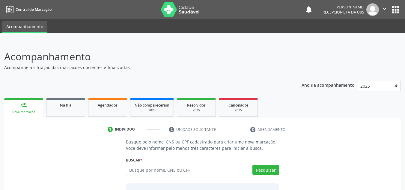
scroll to position [50, 0]
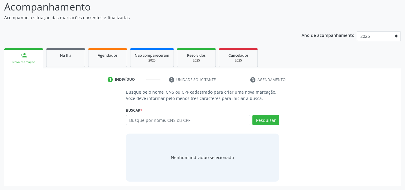
click at [158, 118] on input "text" at bounding box center [188, 120] width 125 height 10
type input "708404739751964"
click at [268, 119] on button "Pesquisar" at bounding box center [265, 120] width 27 height 10
type input "708404739751964"
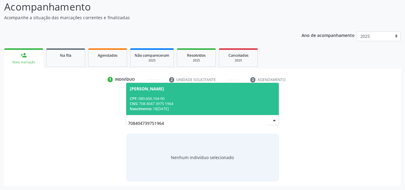
drag, startPoint x: 162, startPoint y: 96, endPoint x: 163, endPoint y: 86, distance: 9.3
click at [162, 87] on span "José Alessandro da Silva CPF: 080.606.104-90 CNS: 708 4047 3975 1964 Nascimento…" at bounding box center [202, 99] width 153 height 32
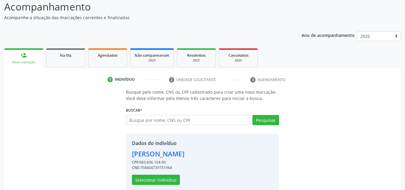
scroll to position [59, 0]
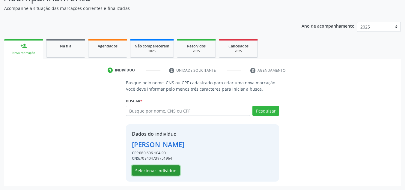
click at [156, 167] on button "Selecionar indivíduo" at bounding box center [156, 170] width 48 height 10
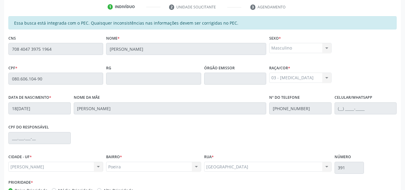
scroll to position [161, 0]
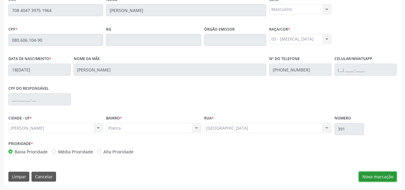
click at [379, 177] on button "Nova marcação" at bounding box center [377, 176] width 38 height 10
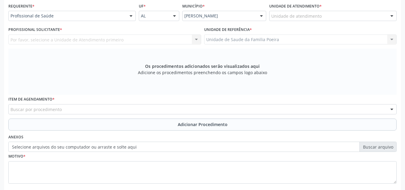
scroll to position [101, 0]
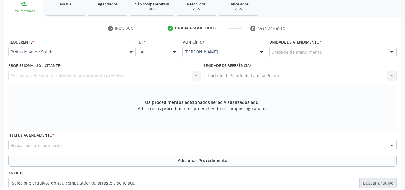
click at [314, 56] on div "Unidade de atendimento" at bounding box center [332, 52] width 127 height 10
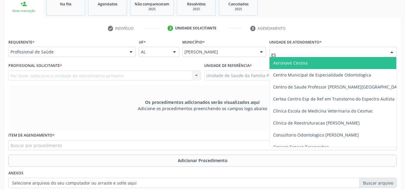
type input "EST"
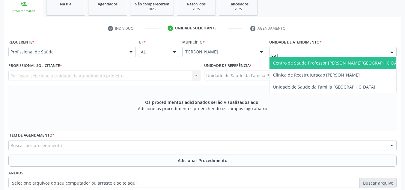
click at [309, 63] on span "Centro de Saude Professor [PERSON_NAME][GEOGRAPHIC_DATA]" at bounding box center [338, 63] width 130 height 6
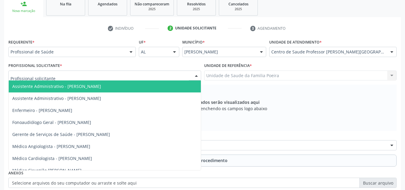
click at [68, 76] on div at bounding box center [104, 75] width 193 height 10
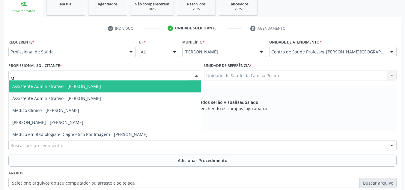
type input "M"
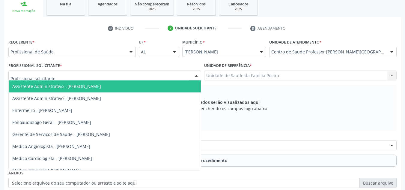
click at [381, 56] on div "Centro de Saude Professor [PERSON_NAME][GEOGRAPHIC_DATA]" at bounding box center [332, 52] width 127 height 10
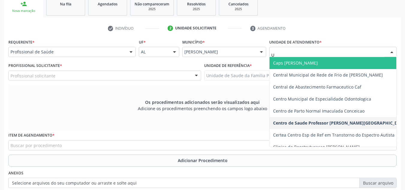
type input "UP"
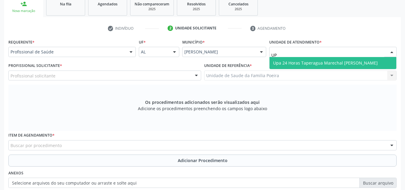
click at [306, 66] on span "Upa 24 Horas Taperagua Marechal [PERSON_NAME]" at bounding box center [332, 63] width 127 height 12
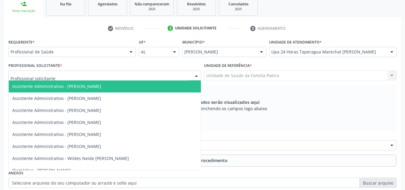
click at [131, 77] on div at bounding box center [104, 75] width 193 height 10
type input "MIC"
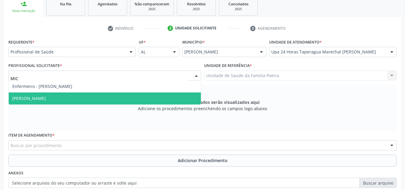
click at [109, 101] on span "Médico Clínico - Michell Alencar Alves Correia" at bounding box center [105, 98] width 192 height 12
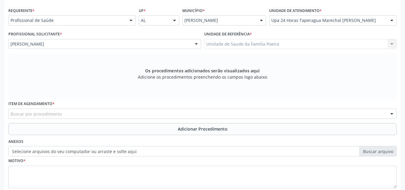
scroll to position [170, 0]
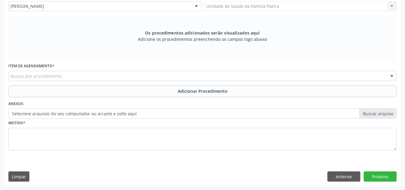
click at [104, 75] on div "Buscar por procedimento" at bounding box center [202, 76] width 388 height 10
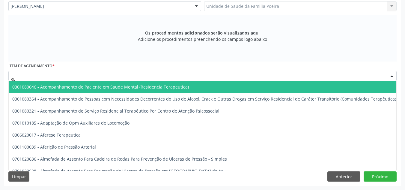
type input "R"
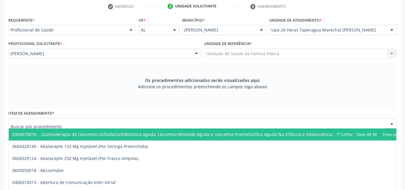
scroll to position [110, 0]
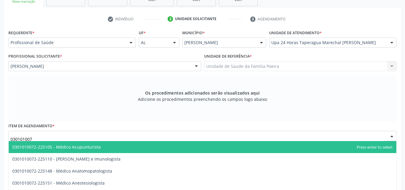
type input "0301010072"
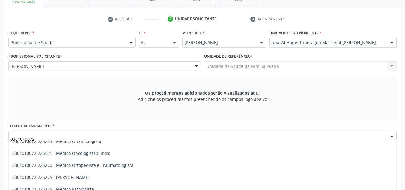
scroll to position [509, 0]
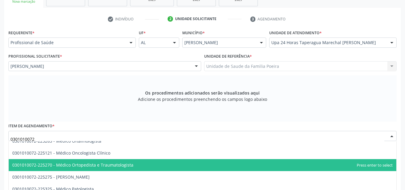
click at [95, 165] on span "0301010072-225270 - Médico Ortopedista e Traumatologista" at bounding box center [72, 165] width 121 height 6
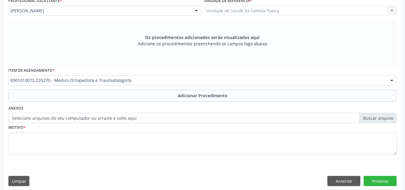
scroll to position [170, 0]
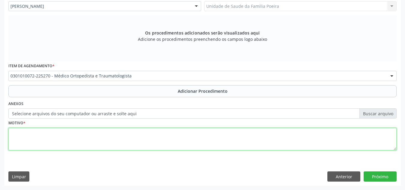
click at [90, 137] on textarea at bounding box center [202, 139] width 388 height 23
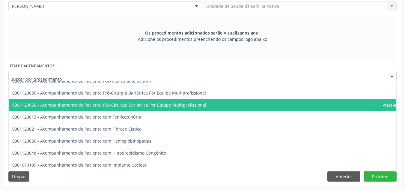
drag, startPoint x: 41, startPoint y: 43, endPoint x: 89, endPoint y: -15, distance: 74.9
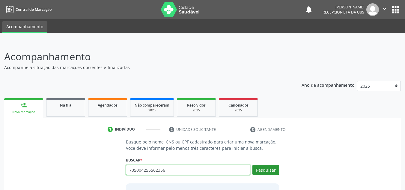
type input "705004255562356"
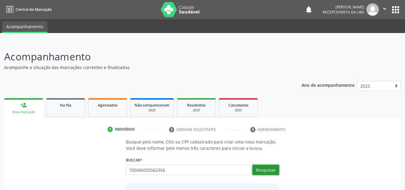
click at [253, 167] on button "Pesquisar" at bounding box center [265, 169] width 27 height 10
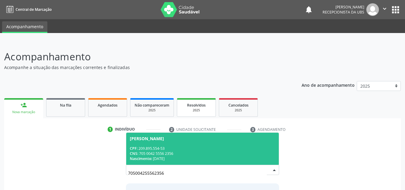
click at [189, 144] on span "[PERSON_NAME] CPF: 209.895.554-53 CNS: 705 0042 5556 2356 Nascimento: [DATE]" at bounding box center [202, 148] width 153 height 32
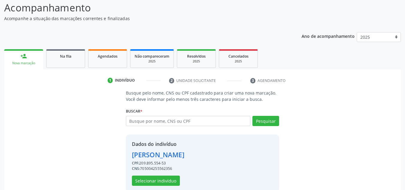
scroll to position [59, 0]
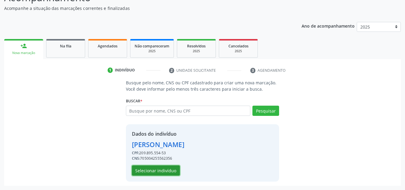
click at [165, 171] on button "Selecionar indivíduo" at bounding box center [156, 170] width 48 height 10
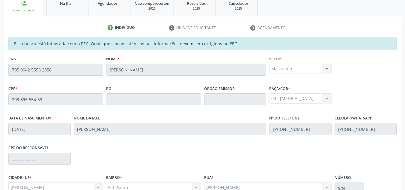
scroll to position [161, 0]
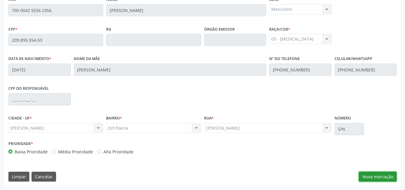
click at [372, 179] on button "Nova marcação" at bounding box center [377, 176] width 38 height 10
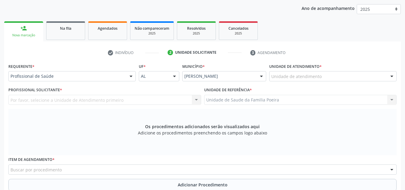
scroll to position [71, 0]
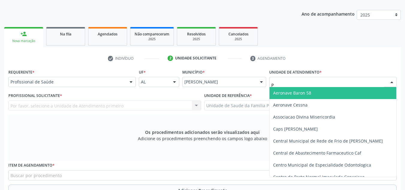
type input "PO"
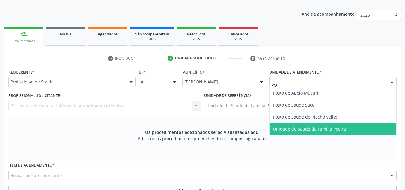
click at [325, 126] on span "Unidade de Saude da Familia Poeira" at bounding box center [309, 129] width 73 height 6
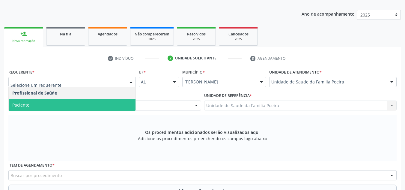
click at [55, 108] on span "Paciente" at bounding box center [72, 105] width 127 height 12
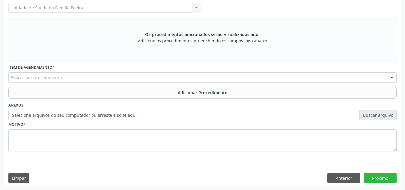
scroll to position [170, 0]
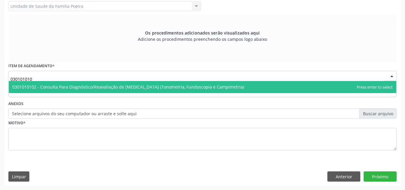
type input "0301010102"
click at [44, 86] on span "0301010102 - Consulta Para Diagnóstico/Reavaliação de [MEDICAL_DATA] (Tonometri…" at bounding box center [127, 87] width 231 height 6
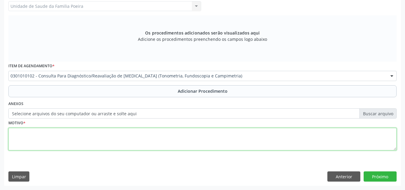
click at [68, 140] on textarea at bounding box center [202, 139] width 388 height 23
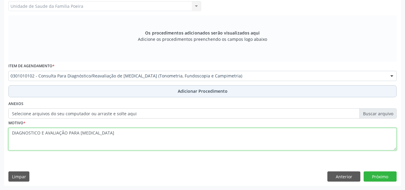
type textarea "DIAGNOSTICO E AVALIAÇÃO PARA GLAUCOMA"
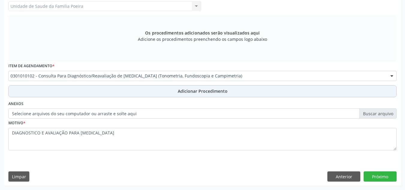
click at [186, 90] on span "Adicionar Procedimento" at bounding box center [203, 91] width 50 height 6
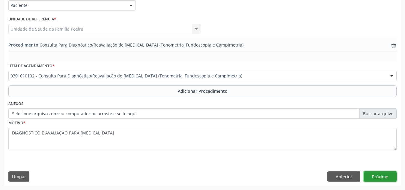
click at [384, 179] on button "Próximo" at bounding box center [379, 176] width 33 height 10
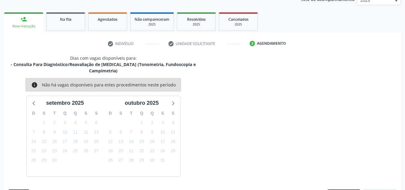
scroll to position [103, 0]
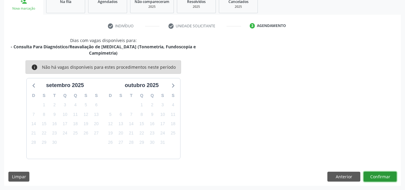
click at [383, 179] on button "Confirmar" at bounding box center [379, 176] width 33 height 10
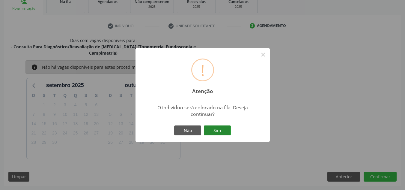
click at [228, 127] on button "Sim" at bounding box center [217, 130] width 27 height 10
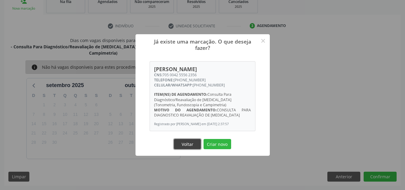
click at [192, 147] on button "Voltar" at bounding box center [187, 144] width 27 height 10
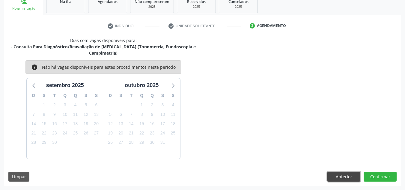
click at [343, 177] on button "Anterior" at bounding box center [343, 176] width 33 height 10
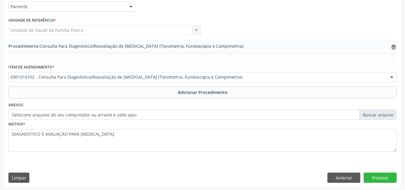
scroll to position [147, 0]
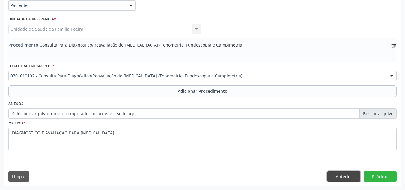
click at [339, 175] on button "Anterior" at bounding box center [343, 176] width 33 height 10
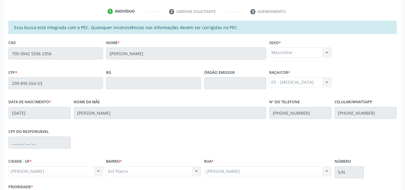
scroll to position [87, 0]
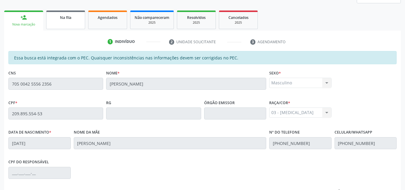
click at [54, 21] on link "Na fila" at bounding box center [65, 19] width 39 height 19
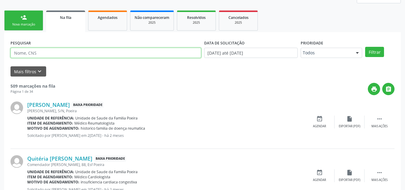
paste input "705 0042 5556 2356"
click at [44, 53] on input "705 0042 5556 2356" at bounding box center [105, 53] width 190 height 10
click at [32, 51] on input "705 0042 55562356" at bounding box center [105, 53] width 190 height 10
click at [22, 51] on input "705 004255562356" at bounding box center [105, 53] width 190 height 10
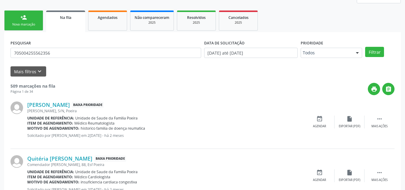
click at [363, 53] on div "Prioridade Todos Todos Baixa Prioridade Média Prioridade Alta Prioridade Nenhum…" at bounding box center [331, 49] width 64 height 23
click at [369, 54] on button "Filtrar" at bounding box center [374, 52] width 19 height 10
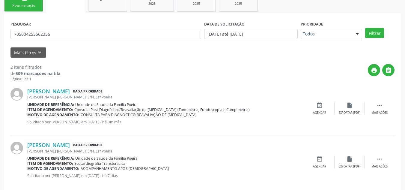
scroll to position [116, 0]
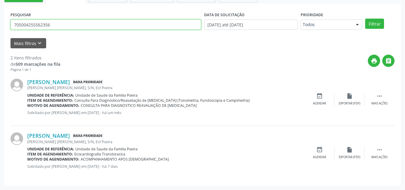
click at [80, 22] on input "705004255562356" at bounding box center [105, 24] width 190 height 10
type input "7"
type input "700008561418405"
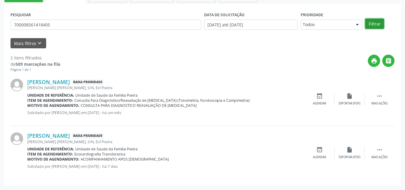
click at [380, 21] on button "Filtrar" at bounding box center [374, 24] width 19 height 10
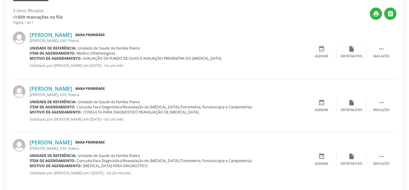
scroll to position [169, 0]
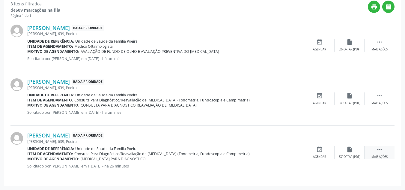
click at [374, 152] on div " Mais ações" at bounding box center [379, 152] width 30 height 13
click at [315, 153] on div "cancel Cancelar" at bounding box center [319, 152] width 30 height 13
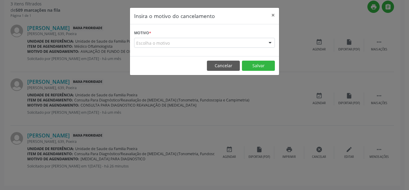
click at [226, 47] on div "Escolha o motivo" at bounding box center [204, 43] width 141 height 10
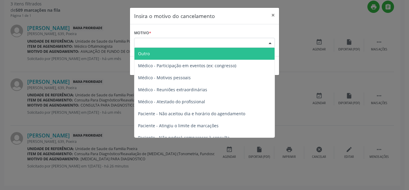
click at [216, 54] on span "Outro" at bounding box center [204, 54] width 140 height 12
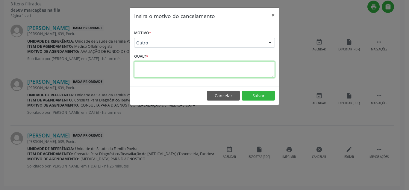
click at [210, 65] on textarea at bounding box center [204, 69] width 141 height 16
type textarea "JA EXISTE UMA SOLICITAÇÃO DA MESMA NA PLATAFORMA"
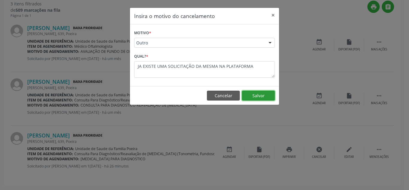
click at [254, 96] on button "Salvar" at bounding box center [258, 95] width 33 height 10
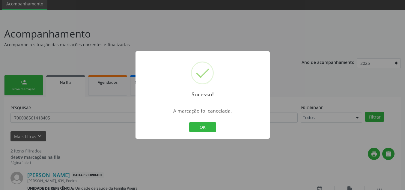
scroll to position [116, 0]
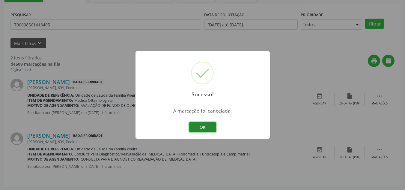
click at [208, 125] on button "OK" at bounding box center [202, 127] width 27 height 10
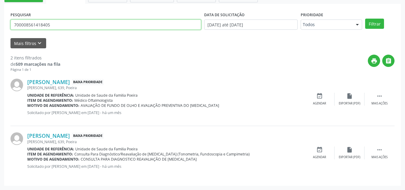
drag, startPoint x: 51, startPoint y: 27, endPoint x: 14, endPoint y: 19, distance: 37.9
click at [14, 19] on div "PESQUISAR 700008561418405" at bounding box center [105, 21] width 193 height 23
type input "709200287889536"
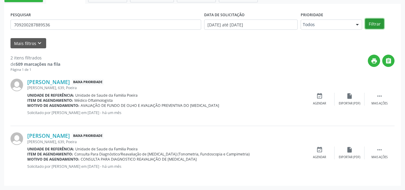
click at [377, 23] on button "Filtrar" at bounding box center [374, 24] width 19 height 10
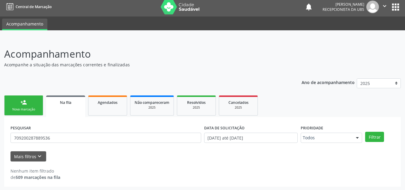
scroll to position [4, 0]
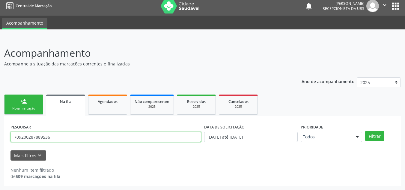
drag, startPoint x: 51, startPoint y: 136, endPoint x: 12, endPoint y: 132, distance: 39.7
click at [12, 132] on input "709200287889536" at bounding box center [105, 136] width 190 height 10
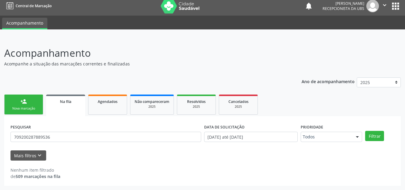
click at [22, 105] on link "person_add Nova marcação" at bounding box center [23, 104] width 39 height 20
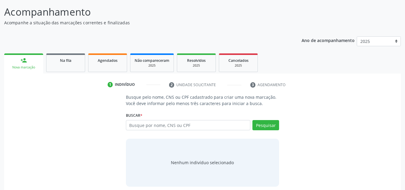
scroll to position [50, 0]
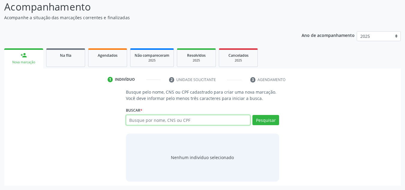
paste input "709200287889536"
type input "709200287889536"
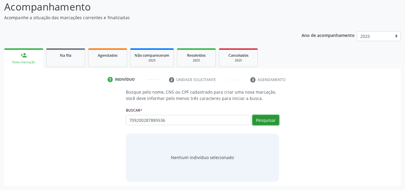
click at [271, 115] on button "Pesquisar" at bounding box center [265, 120] width 27 height 10
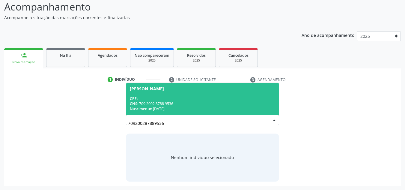
drag, startPoint x: 196, startPoint y: 101, endPoint x: 199, endPoint y: 98, distance: 4.3
click at [196, 101] on div "CNS: 709 2002 8788 9536" at bounding box center [203, 103] width 146 height 5
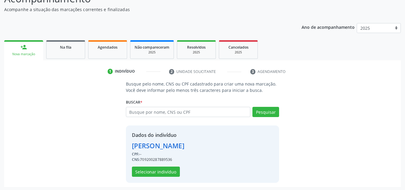
scroll to position [59, 0]
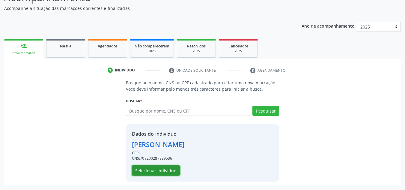
click at [146, 169] on button "Selecionar indivíduo" at bounding box center [156, 170] width 48 height 10
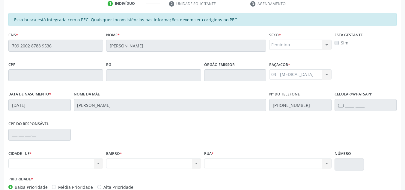
scroll to position [71, 0]
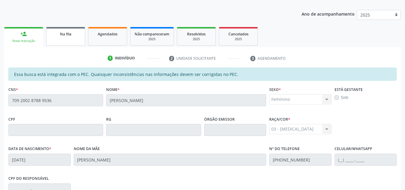
click at [68, 42] on link "Na fila" at bounding box center [65, 36] width 39 height 19
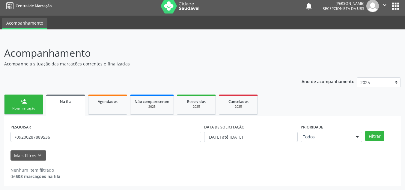
scroll to position [4, 0]
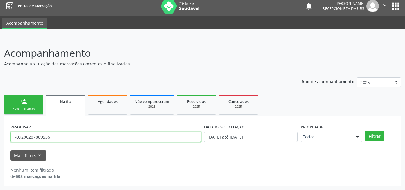
drag, startPoint x: 71, startPoint y: 138, endPoint x: 8, endPoint y: 128, distance: 63.7
click at [8, 128] on div "PESQUISAR 709200287889536 DATA DE SOLICITAÇÃO 01/01/2025 até 19/09/2025 Priorid…" at bounding box center [202, 150] width 396 height 69
type input "703400226923911"
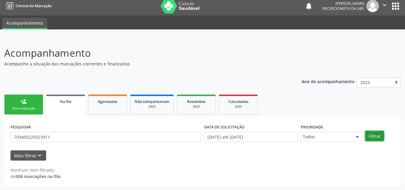
click at [373, 134] on button "Filtrar" at bounding box center [374, 136] width 19 height 10
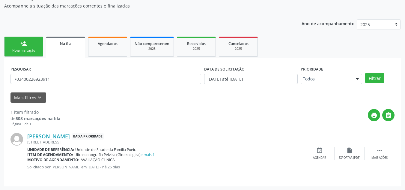
scroll to position [62, 0]
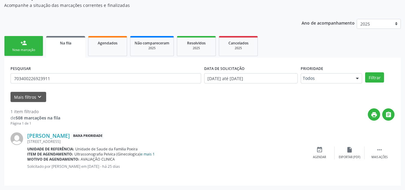
click at [152, 154] on link "e mais 1" at bounding box center [147, 153] width 14 height 5
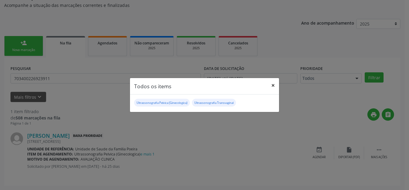
click at [272, 84] on button "×" at bounding box center [273, 85] width 12 height 15
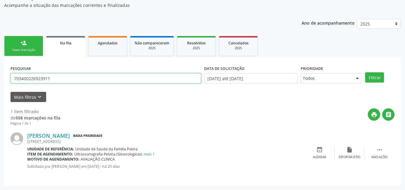
drag, startPoint x: 28, startPoint y: 77, endPoint x: 13, endPoint y: 74, distance: 15.8
click at [13, 74] on input "703400226923911" at bounding box center [105, 78] width 190 height 10
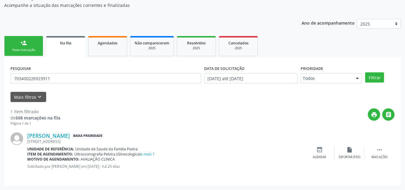
click at [29, 47] on link "person_add Nova marcação" at bounding box center [23, 46] width 39 height 20
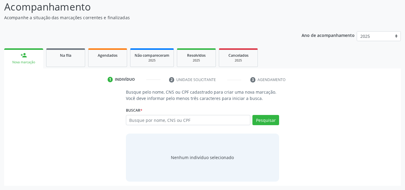
scroll to position [50, 0]
paste input "703400226923911"
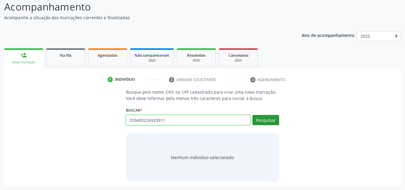
type input "703400226923911"
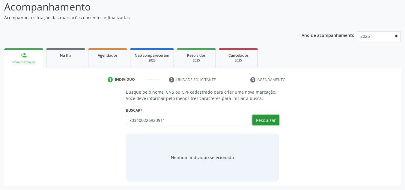
click at [263, 118] on button "Pesquisar" at bounding box center [265, 120] width 27 height 10
type input "703400226923911"
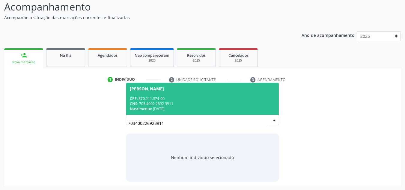
click at [197, 101] on div "CNS: 703 4002 2692 3911" at bounding box center [203, 103] width 146 height 5
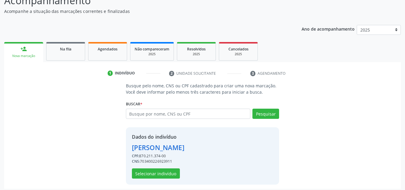
scroll to position [59, 0]
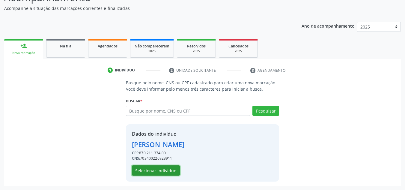
click at [163, 173] on button "Selecionar indivíduo" at bounding box center [156, 170] width 48 height 10
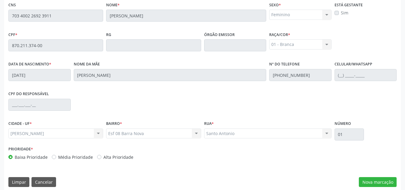
scroll to position [161, 0]
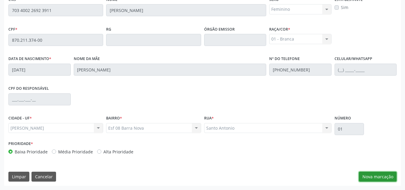
click at [368, 175] on button "Nova marcação" at bounding box center [377, 176] width 38 height 10
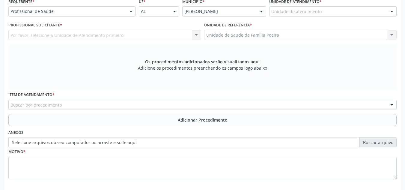
scroll to position [131, 0]
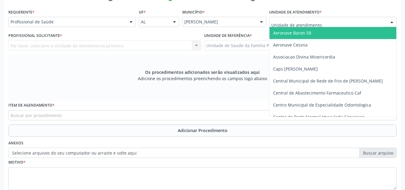
click at [325, 22] on div at bounding box center [332, 22] width 127 height 10
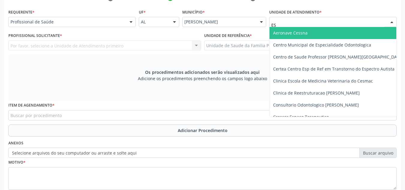
type input "EST"
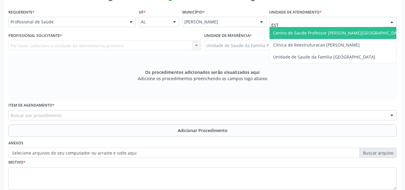
drag, startPoint x: 328, startPoint y: 35, endPoint x: 320, endPoint y: 34, distance: 7.8
click at [328, 35] on span "Centro de Saude Professor [PERSON_NAME][GEOGRAPHIC_DATA]" at bounding box center [338, 33] width 130 height 6
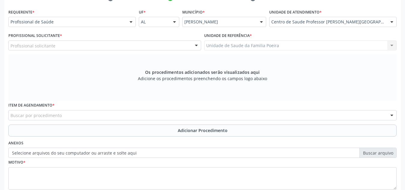
click at [53, 50] on div "Profissional solicitante Assistente Administrativo - [PERSON_NAME] Assistente A…" at bounding box center [104, 45] width 193 height 10
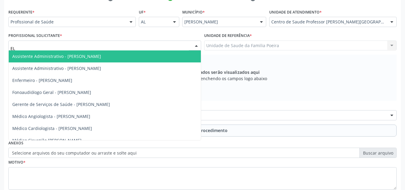
type input "ELI"
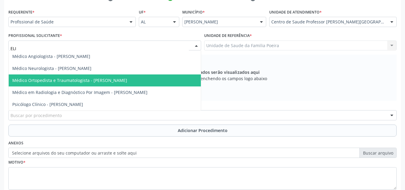
click at [75, 84] on span "Médico Ortopedista e Traumatologista - [PERSON_NAME]" at bounding box center [105, 80] width 192 height 12
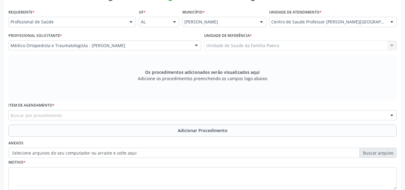
click at [75, 117] on div "Buscar por procedimento" at bounding box center [202, 115] width 388 height 10
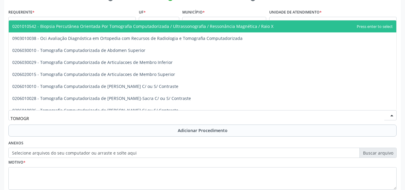
type input "TOMOGRA"
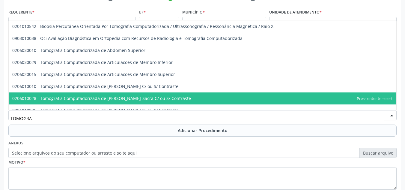
click at [81, 96] on span "0206010028 - Tomografia Computadorizada de [PERSON_NAME]-Sacra C/ ou S/ Contras…" at bounding box center [101, 98] width 178 height 6
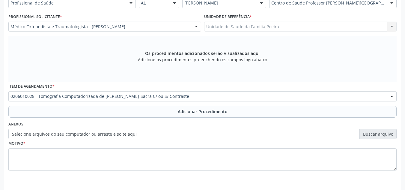
scroll to position [170, 0]
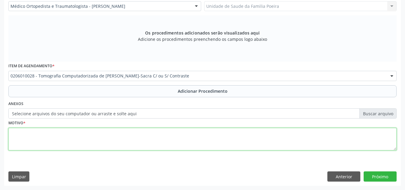
click at [87, 142] on textarea at bounding box center [202, 139] width 388 height 23
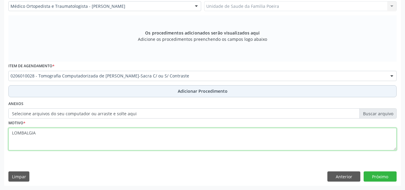
type textarea "LOMBALGIA"
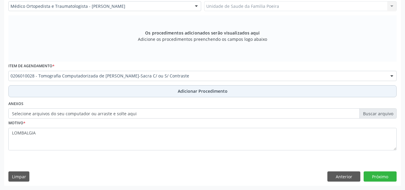
click at [142, 89] on button "Adicionar Procedimento" at bounding box center [202, 91] width 388 height 12
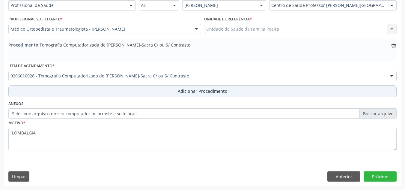
scroll to position [147, 0]
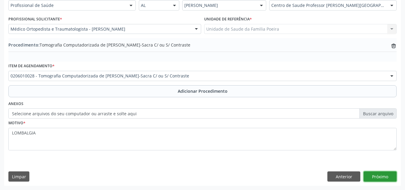
click at [390, 175] on button "Próximo" at bounding box center [379, 176] width 33 height 10
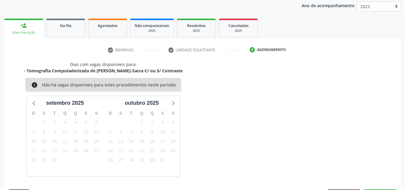
scroll to position [97, 0]
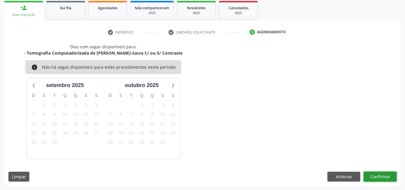
click at [390, 175] on button "Confirmar" at bounding box center [379, 176] width 33 height 10
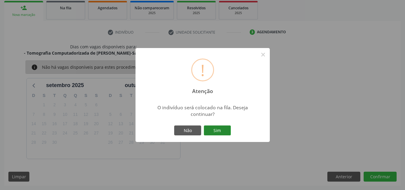
click at [217, 135] on button "Sim" at bounding box center [217, 130] width 27 height 10
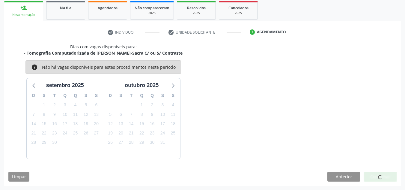
scroll to position [16, 0]
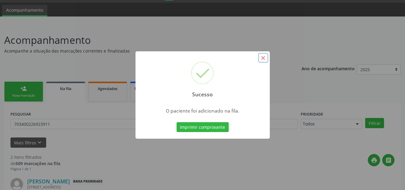
click at [263, 59] on button "×" at bounding box center [263, 58] width 10 height 10
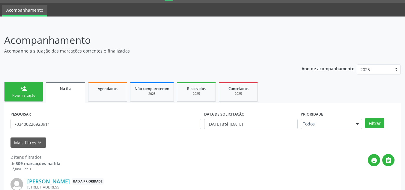
click at [64, 93] on link "Na fila" at bounding box center [65, 92] width 39 height 22
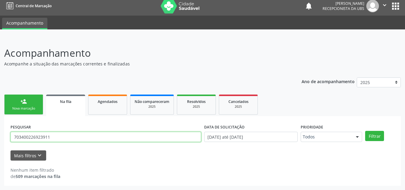
drag, startPoint x: 51, startPoint y: 140, endPoint x: 0, endPoint y: 141, distance: 51.2
click at [0, 141] on div "Acompanhamento Acompanhe a situação das marcações correntes e finalizadas Relat…" at bounding box center [202, 114] width 405 height 152
type input "702408588661621"
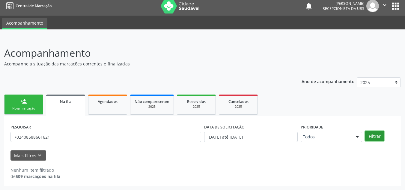
click at [379, 136] on button "Filtrar" at bounding box center [374, 136] width 19 height 10
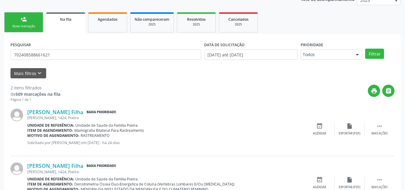
scroll to position [116, 0]
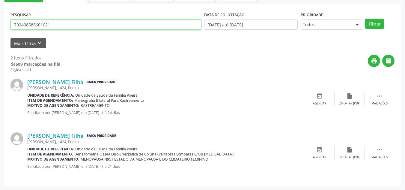
drag, startPoint x: 20, startPoint y: 33, endPoint x: 7, endPoint y: 30, distance: 13.1
click at [7, 30] on div "PESQUISAR 702408588661621 DATA DE SOLICITAÇÃO 01/01/2025 até 19/09/2025 Priorid…" at bounding box center [202, 94] width 396 height 181
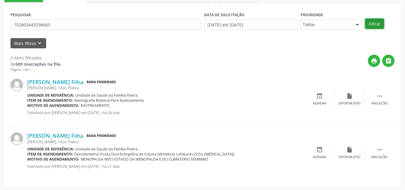
click at [371, 26] on button "Filtrar" at bounding box center [374, 24] width 19 height 10
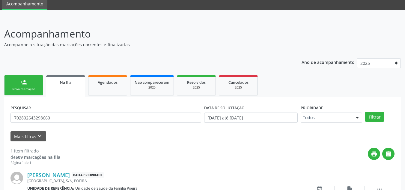
scroll to position [62, 0]
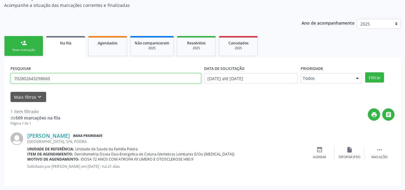
click at [99, 81] on input "702802643298660" at bounding box center [105, 78] width 190 height 10
type input "7"
type input "703400824608300"
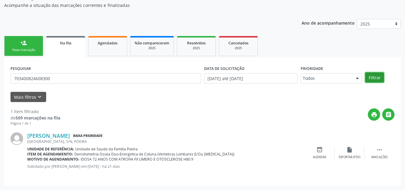
click at [374, 77] on button "Filtrar" at bounding box center [374, 77] width 19 height 10
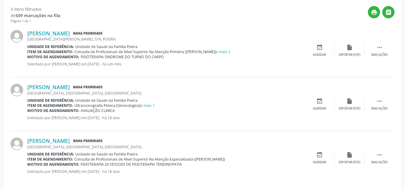
scroll to position [169, 0]
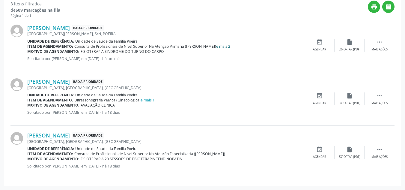
click at [218, 47] on link "e mais 2" at bounding box center [223, 46] width 14 height 5
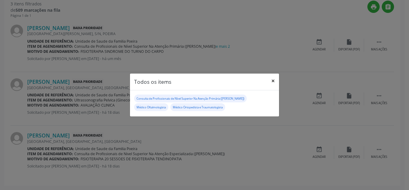
click at [270, 76] on button "×" at bounding box center [273, 80] width 12 height 15
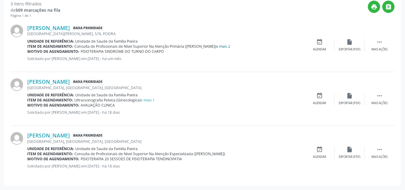
click at [222, 46] on link "e mais 2" at bounding box center [223, 46] width 14 height 5
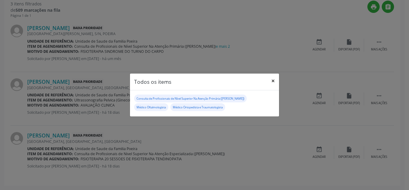
click at [273, 81] on button "×" at bounding box center [273, 80] width 12 height 15
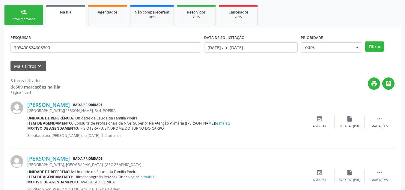
scroll to position [80, 0]
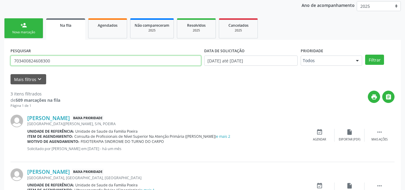
drag, startPoint x: 53, startPoint y: 60, endPoint x: 11, endPoint y: 61, distance: 41.9
click at [11, 61] on input "703400824608300" at bounding box center [105, 60] width 190 height 10
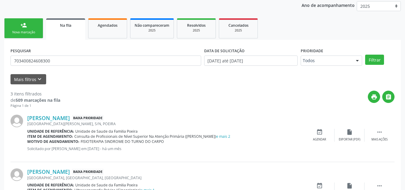
click at [28, 36] on link "person_add Nova marcação" at bounding box center [23, 28] width 39 height 20
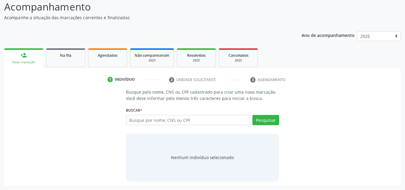
scroll to position [50, 0]
paste input "703400824608300"
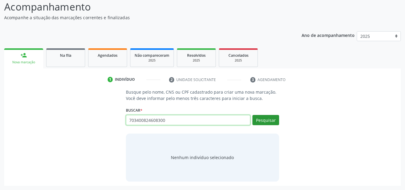
type input "703400824608300"
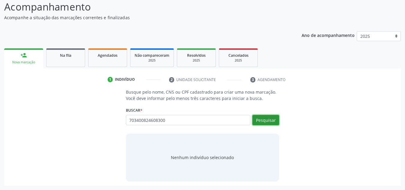
click at [269, 119] on button "Pesquisar" at bounding box center [265, 120] width 27 height 10
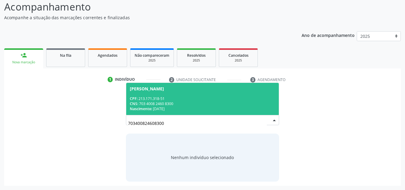
click at [208, 102] on div "CNS: 703 4008 2460 8300" at bounding box center [203, 103] width 146 height 5
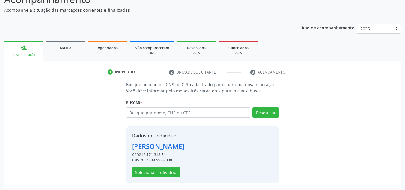
scroll to position [59, 0]
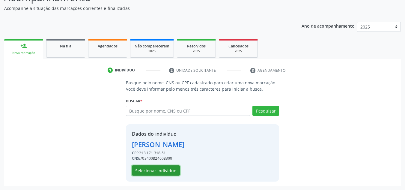
click at [166, 171] on button "Selecionar indivíduo" at bounding box center [156, 170] width 48 height 10
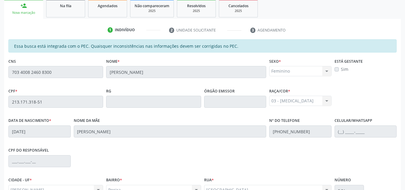
scroll to position [161, 0]
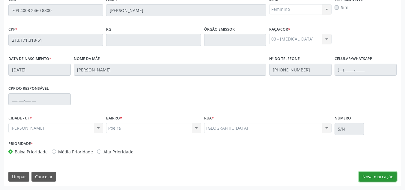
click at [363, 174] on button "Nova marcação" at bounding box center [377, 176] width 38 height 10
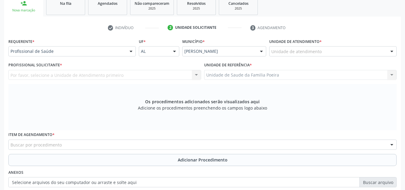
scroll to position [101, 0]
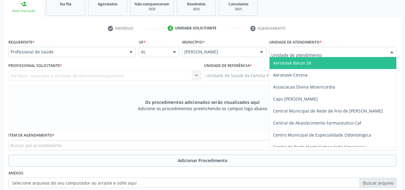
type input "O"
type input "PO"
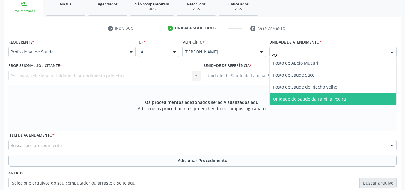
click at [315, 97] on span "Unidade de Saude da Familia Poeira" at bounding box center [309, 99] width 73 height 6
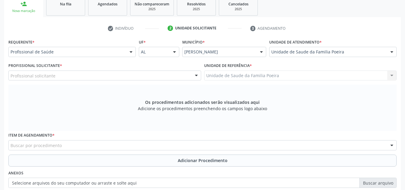
click at [65, 79] on div "Profissional solicitante" at bounding box center [104, 75] width 193 height 10
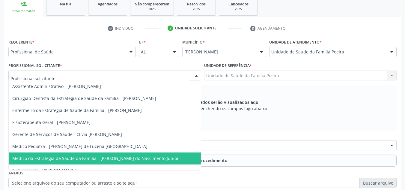
click at [101, 156] on span "Médico da Estratégia de Saúde da Família - [PERSON_NAME] do Nascimento Junior" at bounding box center [95, 158] width 166 height 6
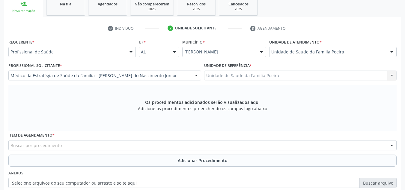
click at [96, 146] on div "Buscar por procedimento" at bounding box center [202, 145] width 388 height 10
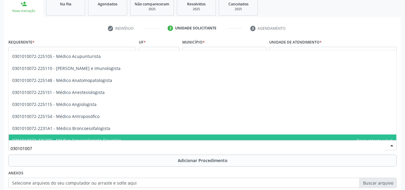
type input "0301010072"
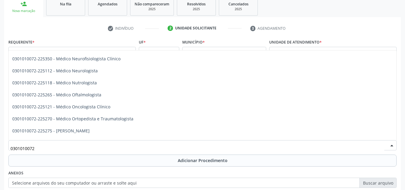
scroll to position [479, 0]
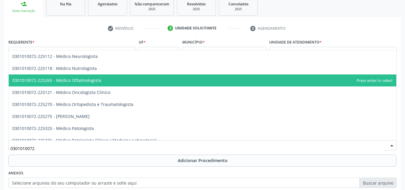
click at [94, 76] on span "0301010072-225265 - Médico Oftalmologista" at bounding box center [202, 80] width 387 height 12
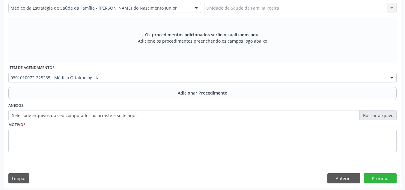
scroll to position [170, 0]
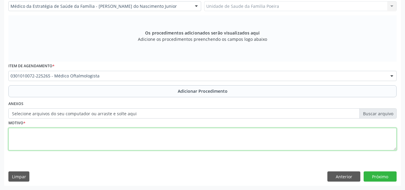
click at [75, 138] on textarea at bounding box center [202, 139] width 388 height 23
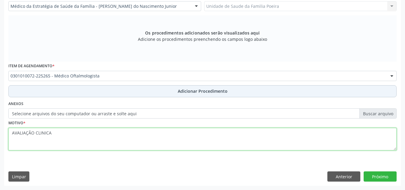
type textarea "AVALIAÇÃO CLINICA"
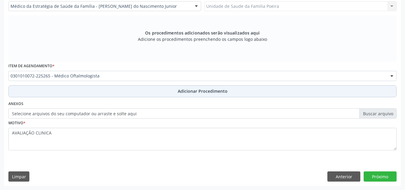
click at [125, 87] on button "Adicionar Procedimento" at bounding box center [202, 91] width 388 height 12
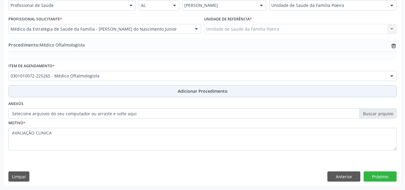
scroll to position [147, 0]
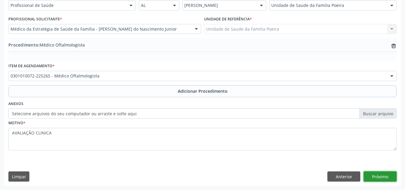
click at [379, 175] on button "Próximo" at bounding box center [379, 176] width 33 height 10
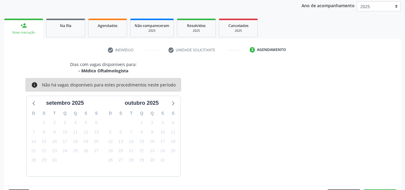
scroll to position [97, 0]
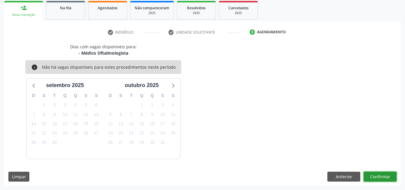
click at [378, 177] on button "Confirmar" at bounding box center [379, 176] width 33 height 10
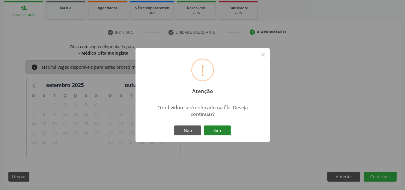
click at [224, 129] on button "Sim" at bounding box center [217, 130] width 27 height 10
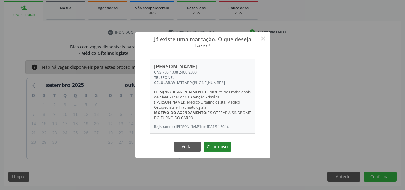
click at [222, 148] on button "Criar novo" at bounding box center [217, 146] width 28 height 10
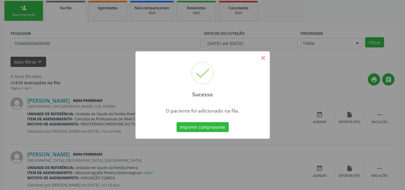
scroll to position [16, 0]
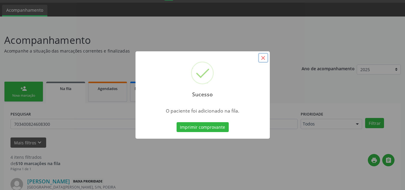
click at [263, 56] on button "×" at bounding box center [263, 58] width 10 height 10
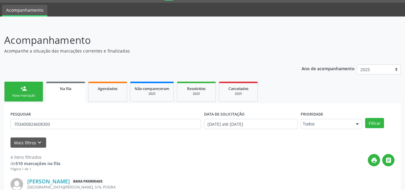
click at [32, 98] on link "person_add Nova marcação" at bounding box center [23, 91] width 39 height 20
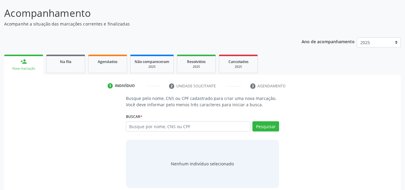
scroll to position [50, 0]
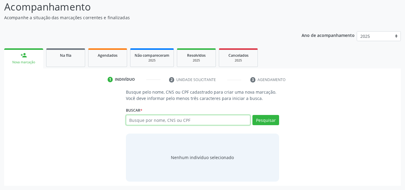
paste input "703400824608300"
type input "703400824608300"
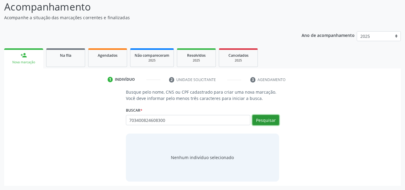
click at [265, 117] on button "Pesquisar" at bounding box center [265, 120] width 27 height 10
type input "703400824608300"
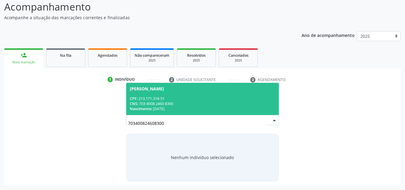
click at [220, 102] on div "CNS: 703 4008 2460 8300" at bounding box center [203, 103] width 146 height 5
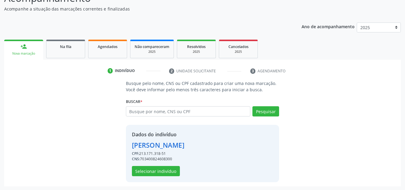
scroll to position [59, 0]
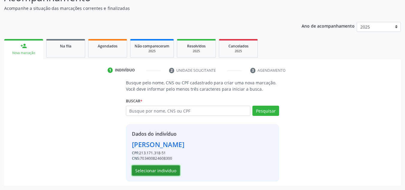
click at [152, 172] on button "Selecionar indivíduo" at bounding box center [156, 170] width 48 height 10
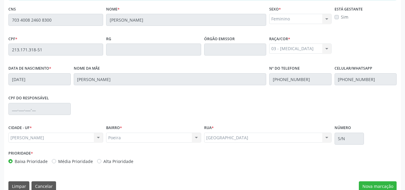
scroll to position [161, 0]
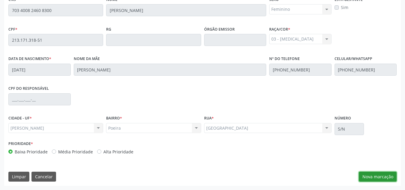
click at [364, 174] on button "Nova marcação" at bounding box center [377, 176] width 38 height 10
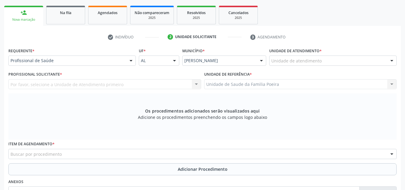
scroll to position [71, 0]
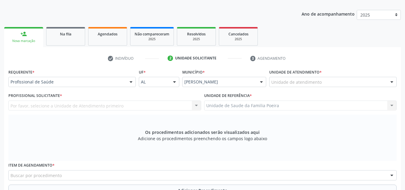
click at [338, 81] on div "Unidade de atendimento" at bounding box center [332, 82] width 127 height 10
type input "PO"
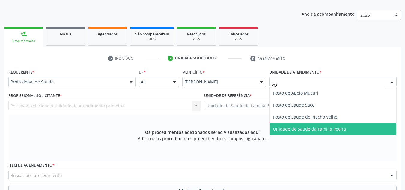
drag, startPoint x: 331, startPoint y: 127, endPoint x: 314, endPoint y: 126, distance: 17.1
click at [331, 127] on span "Unidade de Saude da Familia Poeira" at bounding box center [309, 129] width 73 height 6
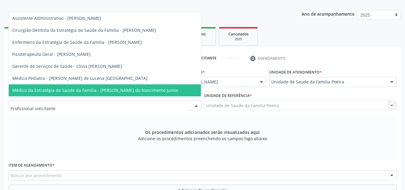
click at [87, 92] on span "Médico da Estratégia de Saúde da Família - [PERSON_NAME] do Nascimento Junior" at bounding box center [95, 90] width 166 height 6
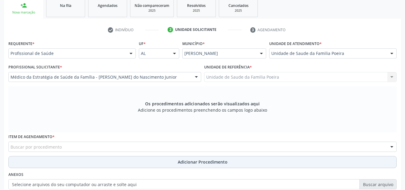
scroll to position [131, 0]
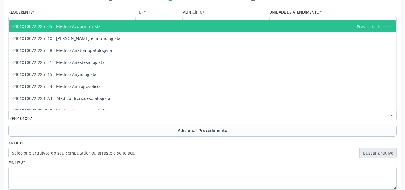
type input "0301010072"
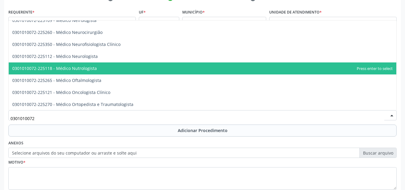
scroll to position [509, 0]
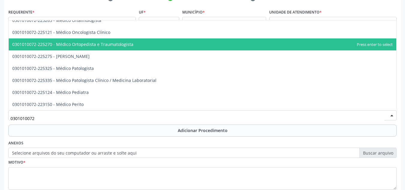
click at [95, 41] on span "0301010072-225270 - Médico Ortopedista e Traumatologista" at bounding box center [202, 44] width 387 height 12
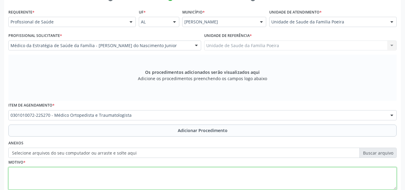
click at [102, 174] on textarea at bounding box center [202, 178] width 388 height 23
type textarea "RETORNO COM RESULTADO DE EXAMES"
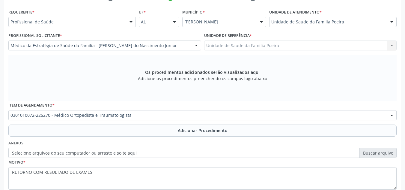
click at [207, 127] on span "Adicionar Procedimento" at bounding box center [203, 130] width 50 height 6
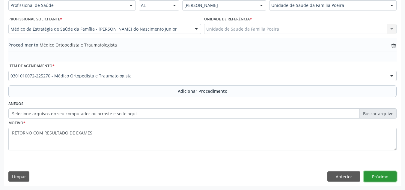
click at [386, 174] on button "Próximo" at bounding box center [379, 176] width 33 height 10
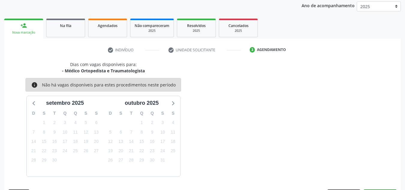
scroll to position [97, 0]
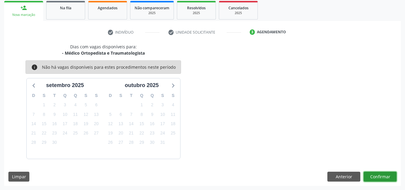
click at [385, 174] on button "Confirmar" at bounding box center [379, 176] width 33 height 10
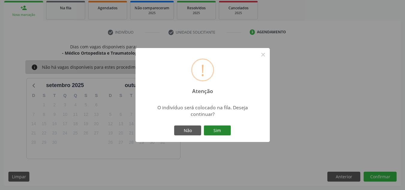
click at [220, 128] on button "Sim" at bounding box center [217, 130] width 27 height 10
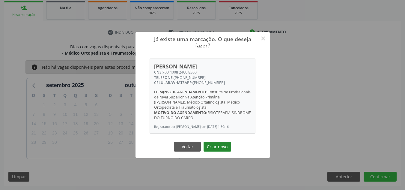
click at [217, 149] on button "Criar novo" at bounding box center [217, 146] width 28 height 10
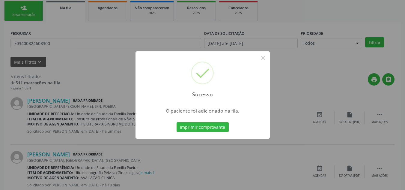
scroll to position [16, 0]
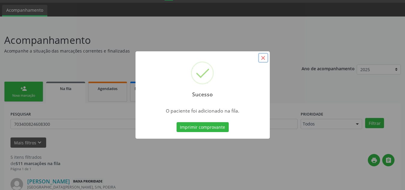
click at [265, 59] on button "×" at bounding box center [263, 58] width 10 height 10
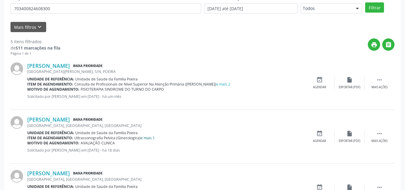
scroll to position [136, 0]
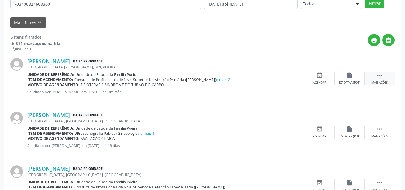
click at [376, 81] on div "Mais ações" at bounding box center [379, 83] width 16 height 4
click at [314, 84] on div "Cancelar" at bounding box center [319, 83] width 14 height 4
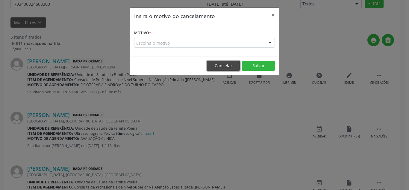
click at [219, 63] on button "Cancelar" at bounding box center [223, 65] width 33 height 10
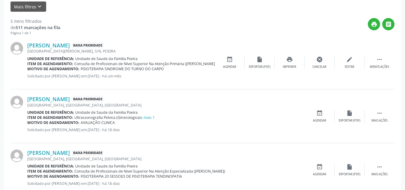
scroll to position [166, 0]
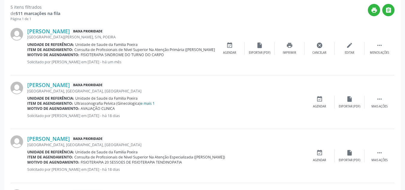
click at [152, 101] on link "e mais 1" at bounding box center [147, 103] width 14 height 5
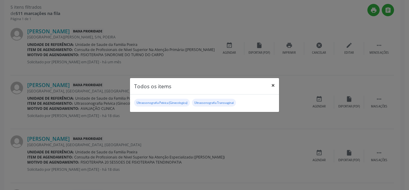
click at [272, 86] on button "×" at bounding box center [273, 85] width 12 height 15
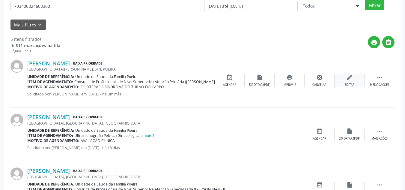
scroll to position [127, 0]
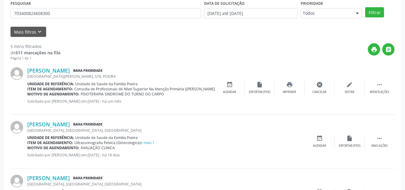
click at [341, 89] on div "edit Editar" at bounding box center [349, 87] width 30 height 13
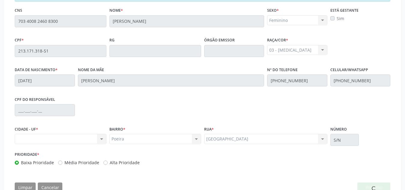
scroll to position [169, 0]
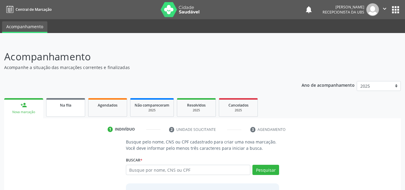
scroll to position [50, 0]
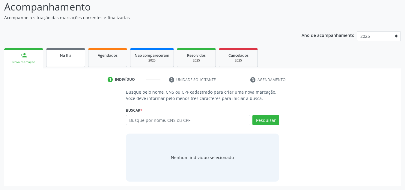
click at [75, 55] on div "Na fila" at bounding box center [66, 55] width 30 height 6
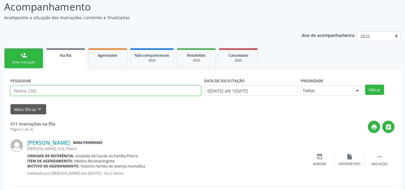
paste input "703400824608300"
type input "703400824608300"
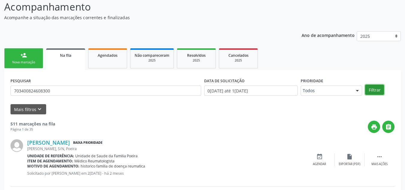
click at [378, 87] on button "Filtrar" at bounding box center [374, 89] width 19 height 10
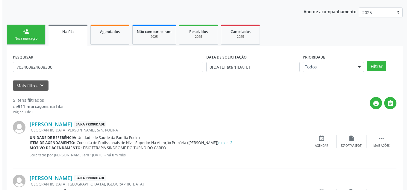
scroll to position [169, 0]
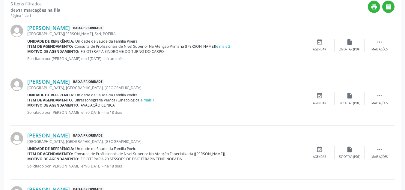
click at [372, 53] on div "[PERSON_NAME] Baixa Prioridade [GEOGRAPHIC_DATA][PERSON_NAME], S/N, POEIRA Unid…" at bounding box center [202, 45] width 384 height 54
click at [376, 49] on div "Mais ações" at bounding box center [379, 49] width 16 height 4
click at [319, 50] on div "Cancelar" at bounding box center [319, 49] width 14 height 4
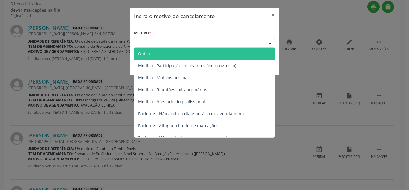
click at [250, 41] on div "Escolha o motivo" at bounding box center [204, 43] width 141 height 10
click at [188, 54] on span "Outro" at bounding box center [204, 54] width 140 height 12
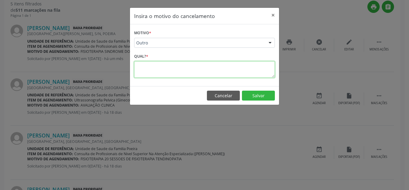
click at [184, 71] on textarea at bounding box center [204, 69] width 141 height 16
type textarea "SOLICITAÇÕES ADICIONADAS ERRADAS"
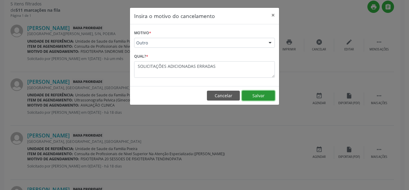
click at [270, 96] on button "Salvar" at bounding box center [258, 95] width 33 height 10
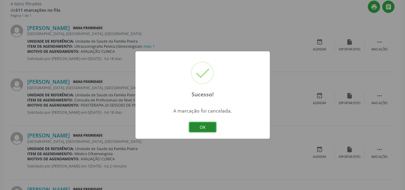
click at [207, 127] on button "OK" at bounding box center [202, 127] width 27 height 10
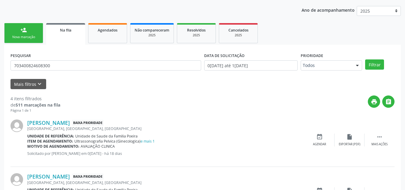
scroll to position [73, 0]
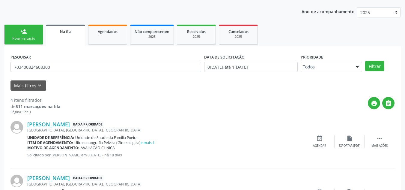
click at [4, 37] on div "Acompanhamento Acompanhe a situação das marcações correntes e finalizadas Relat…" at bounding box center [202, 153] width 405 height 371
click at [25, 34] on div "person_add" at bounding box center [23, 31] width 7 height 7
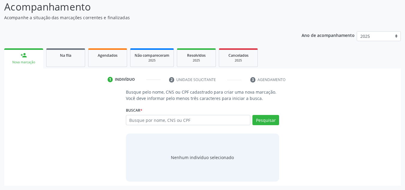
scroll to position [50, 0]
paste input "703400824608300"
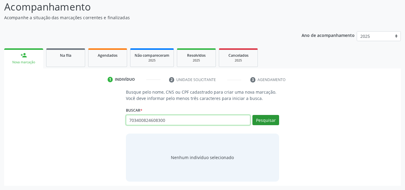
type input "703400824608300"
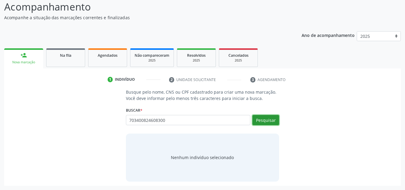
click at [261, 117] on button "Pesquisar" at bounding box center [265, 120] width 27 height 10
type input "703400824608300"
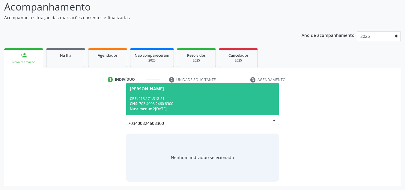
click at [209, 99] on div "CPF: 213.171.318-51" at bounding box center [203, 98] width 146 height 5
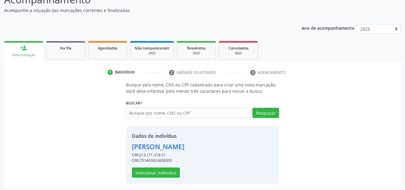
scroll to position [59, 0]
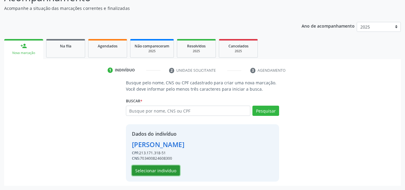
click at [163, 170] on button "Selecionar indivíduo" at bounding box center [156, 170] width 48 height 10
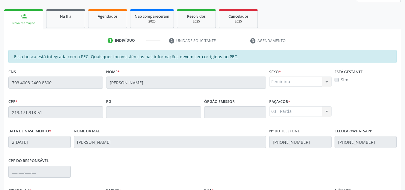
scroll to position [161, 0]
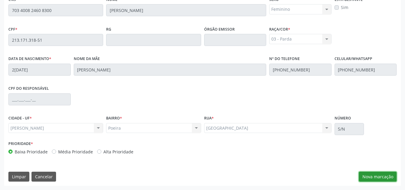
click at [385, 172] on button "Nova marcação" at bounding box center [377, 176] width 38 height 10
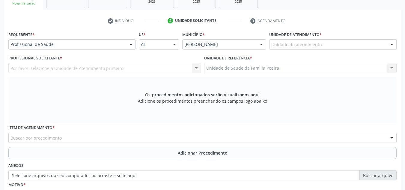
scroll to position [101, 0]
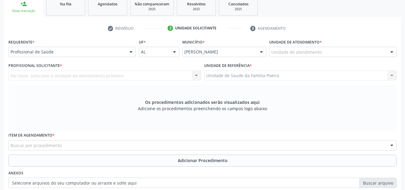
click at [323, 58] on div "Unidade de atendimento * Unidade de atendimento Aeronave Baron 58 Aeronave Cess…" at bounding box center [332, 48] width 130 height 23
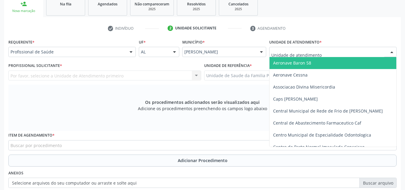
click at [324, 55] on div at bounding box center [332, 52] width 127 height 10
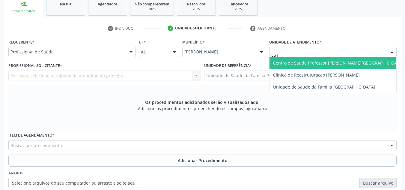
type input "ESTA"
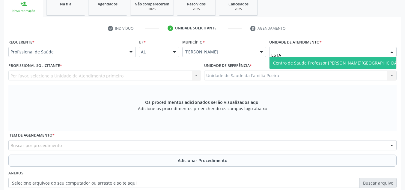
click at [325, 64] on span "Centro de Saude Professor [PERSON_NAME][GEOGRAPHIC_DATA]" at bounding box center [338, 63] width 130 height 6
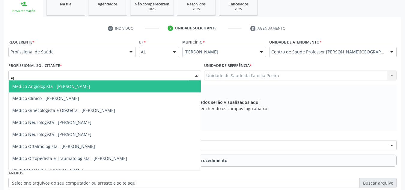
type input "ELI"
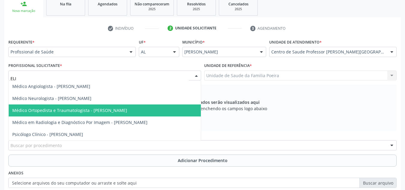
click at [64, 109] on span "Médico Ortopedista e Traumatologista - [PERSON_NAME]" at bounding box center [69, 110] width 115 height 6
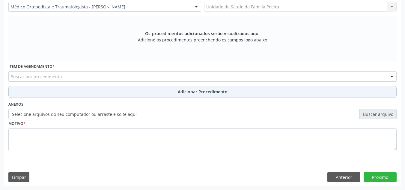
scroll to position [170, 0]
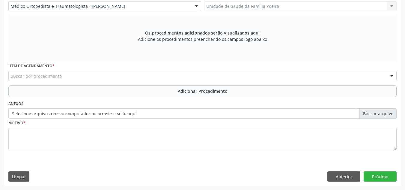
click at [61, 75] on div "Buscar por procedimento" at bounding box center [202, 76] width 388 height 10
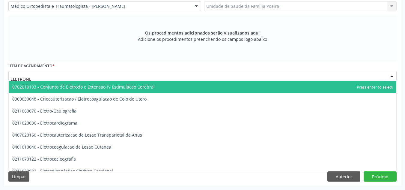
type input "ELETRONEU"
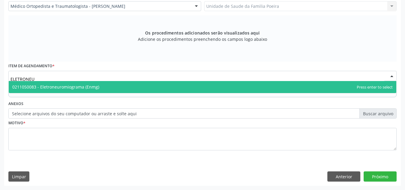
click at [63, 86] on span "0211050083 - Eletroneuromiograma (Enmg)" at bounding box center [55, 87] width 87 height 6
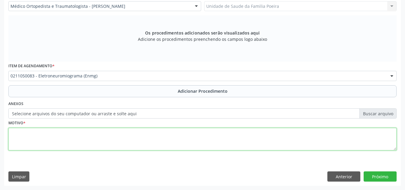
click at [59, 135] on textarea at bounding box center [202, 139] width 388 height 23
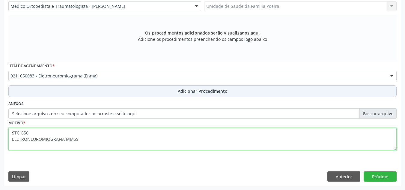
type textarea "STC G56 ELETRONEUROMIOGRAFIA MMSS"
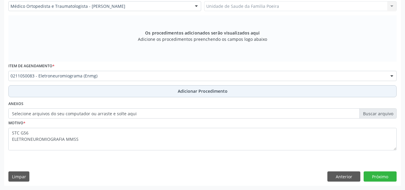
click at [188, 89] on span "Adicionar Procedimento" at bounding box center [203, 91] width 50 height 6
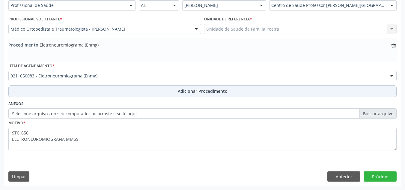
scroll to position [147, 0]
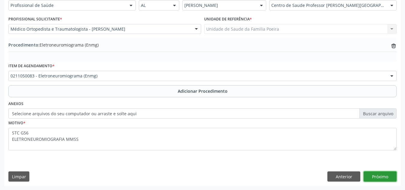
click at [384, 178] on button "Próximo" at bounding box center [379, 176] width 33 height 10
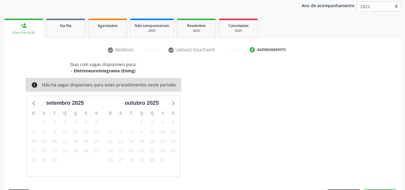
scroll to position [97, 0]
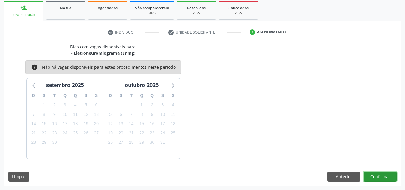
click at [382, 172] on button "Confirmar" at bounding box center [379, 176] width 33 height 10
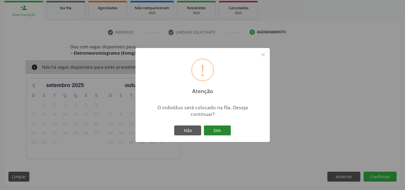
click at [222, 128] on button "Sim" at bounding box center [217, 130] width 27 height 10
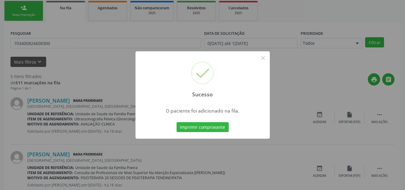
scroll to position [16, 0]
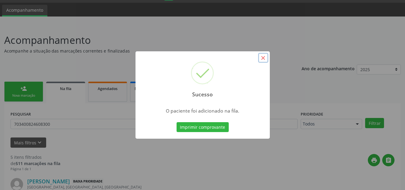
click at [264, 59] on button "×" at bounding box center [263, 58] width 10 height 10
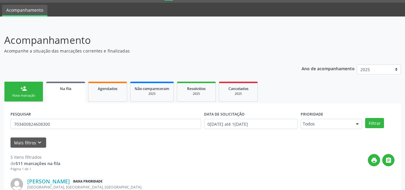
click at [74, 87] on div "Na fila" at bounding box center [65, 88] width 31 height 6
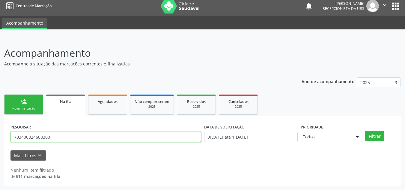
drag, startPoint x: 63, startPoint y: 136, endPoint x: 14, endPoint y: 137, distance: 49.1
click at [14, 137] on input "703400824608300" at bounding box center [105, 136] width 190 height 10
type input "700005938636404"
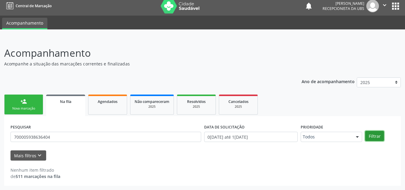
click at [380, 132] on button "Filtrar" at bounding box center [374, 136] width 19 height 10
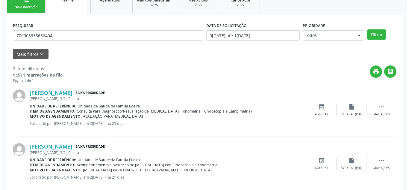
scroll to position [116, 0]
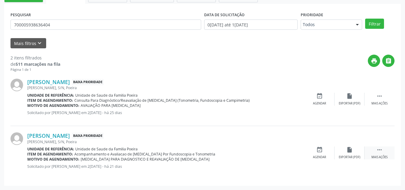
click at [378, 156] on div "Mais ações" at bounding box center [379, 157] width 16 height 4
click at [320, 152] on icon "cancel" at bounding box center [319, 149] width 7 height 7
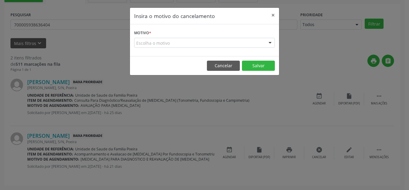
click at [246, 43] on div "Escolha o motivo" at bounding box center [204, 43] width 141 height 10
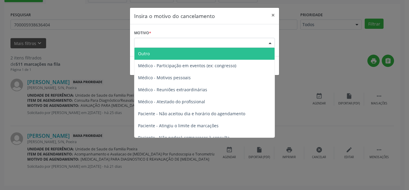
click at [212, 59] on span "Outro" at bounding box center [204, 54] width 140 height 12
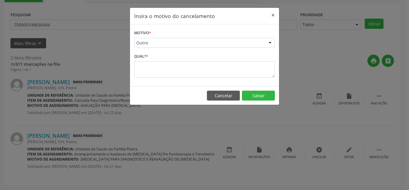
click at [265, 45] on div "Outro" at bounding box center [204, 43] width 141 height 10
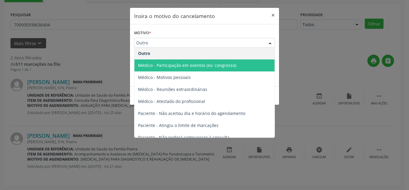
scroll to position [0, 0]
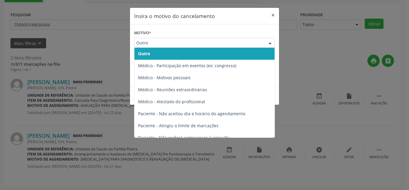
click at [227, 57] on span "Outro" at bounding box center [204, 54] width 140 height 12
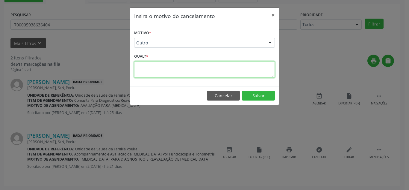
click at [219, 75] on textarea at bounding box center [204, 69] width 141 height 16
type textarea "JA EXISTE UMA SOLICITAÇÃO NA PLATAFORMA"
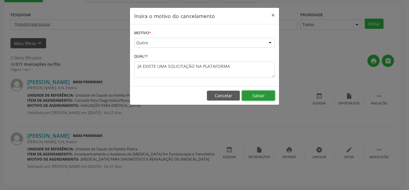
click at [269, 99] on button "Salvar" at bounding box center [258, 95] width 33 height 10
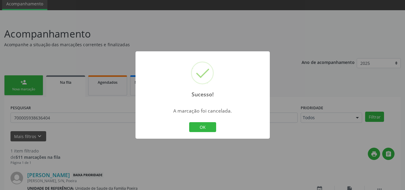
scroll to position [62, 0]
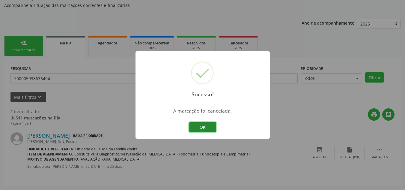
click at [210, 126] on button "OK" at bounding box center [202, 127] width 27 height 10
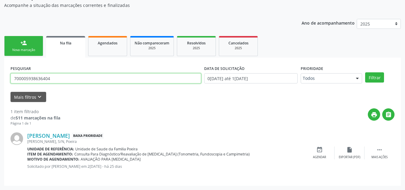
drag, startPoint x: 57, startPoint y: 79, endPoint x: 12, endPoint y: 79, distance: 44.9
click at [12, 79] on input "700005938636404" at bounding box center [105, 78] width 190 height 10
type input "708602503796286"
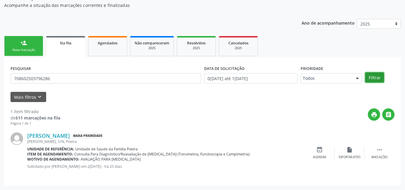
click at [369, 76] on button "Filtrar" at bounding box center [374, 77] width 19 height 10
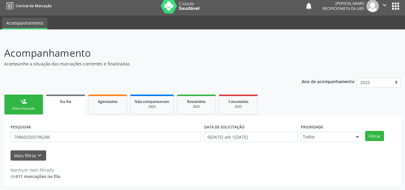
scroll to position [4, 0]
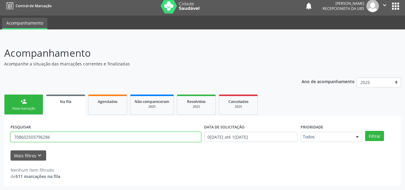
drag, startPoint x: 42, startPoint y: 138, endPoint x: 16, endPoint y: 137, distance: 26.1
click at [14, 136] on input "708602503796286" at bounding box center [105, 136] width 190 height 10
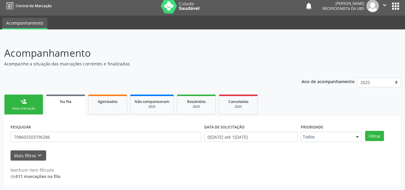
click at [34, 105] on link "person_add Nova marcação" at bounding box center [23, 104] width 39 height 20
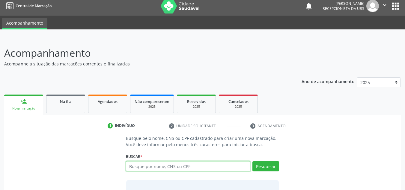
paste input "708602503796286"
type input "708602503796286"
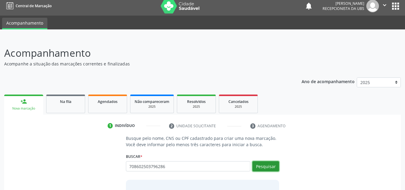
click at [271, 166] on button "Pesquisar" at bounding box center [265, 166] width 27 height 10
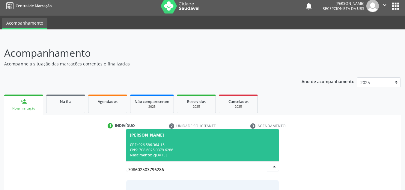
click at [223, 151] on div "CNS: 708 6025 0379 6286" at bounding box center [203, 149] width 146 height 5
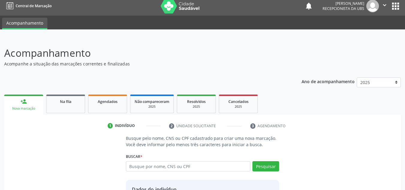
scroll to position [59, 0]
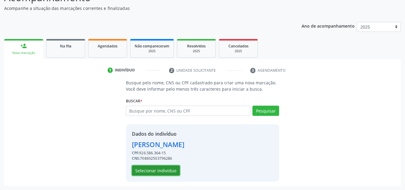
click at [144, 170] on button "Selecionar indivíduo" at bounding box center [156, 170] width 48 height 10
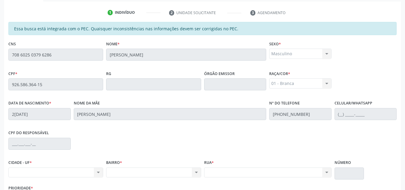
scroll to position [101, 0]
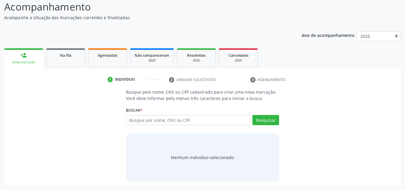
click at [68, 58] on div "Na fila" at bounding box center [66, 55] width 30 height 6
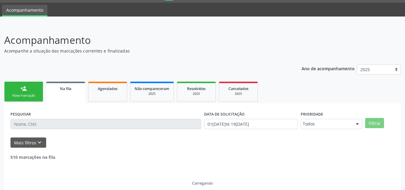
scroll to position [23, 0]
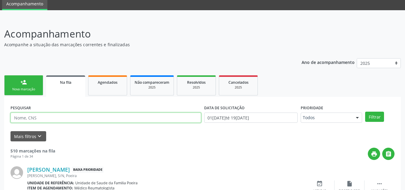
drag, startPoint x: 81, startPoint y: 121, endPoint x: 77, endPoint y: 118, distance: 6.0
click at [77, 118] on input "text" at bounding box center [105, 117] width 190 height 10
drag, startPoint x: 72, startPoint y: 117, endPoint x: 58, endPoint y: 117, distance: 13.8
click at [58, 117] on input "text" at bounding box center [105, 117] width 190 height 10
type input "708607088818285"
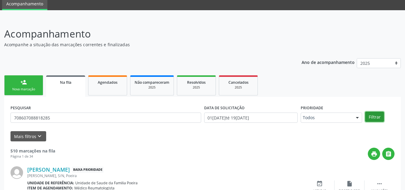
click at [379, 119] on button "Filtrar" at bounding box center [374, 116] width 19 height 10
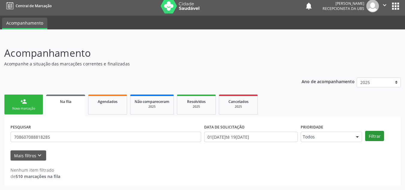
scroll to position [4, 0]
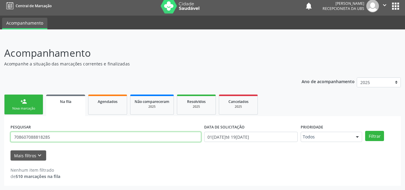
drag, startPoint x: 54, startPoint y: 137, endPoint x: 12, endPoint y: 137, distance: 42.2
click at [12, 137] on input "708607088818285" at bounding box center [105, 136] width 190 height 10
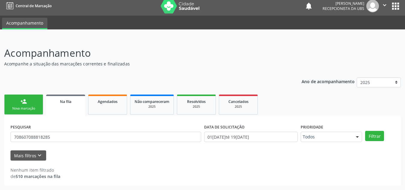
click at [32, 106] on div "Nova marcação" at bounding box center [24, 108] width 30 height 4
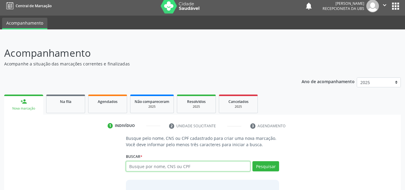
paste input "708607088818285"
type input "708607088818285"
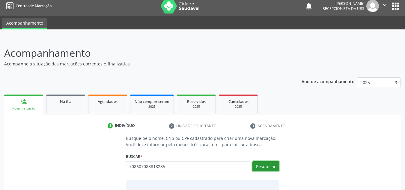
click at [266, 168] on button "Pesquisar" at bounding box center [265, 166] width 27 height 10
type input "708607088818285"
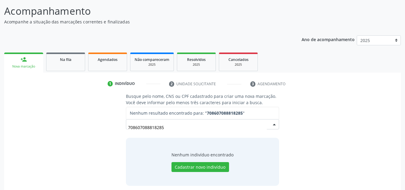
scroll to position [50, 0]
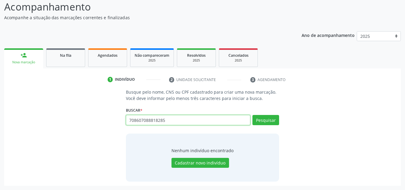
drag, startPoint x: 168, startPoint y: 119, endPoint x: 123, endPoint y: 125, distance: 45.0
click at [124, 125] on div "Busque pelo nome, CNS ou CPF cadastrado para criar uma nova marcação. Você deve…" at bounding box center [203, 135] width 162 height 92
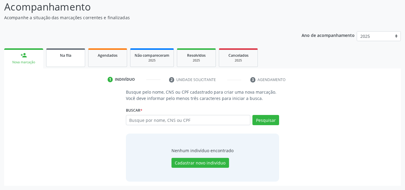
click at [73, 62] on link "Na fila" at bounding box center [65, 57] width 39 height 19
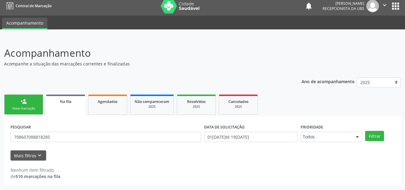
scroll to position [4, 0]
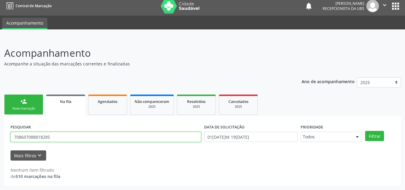
drag, startPoint x: 51, startPoint y: 137, endPoint x: 11, endPoint y: 141, distance: 40.3
click at [11, 141] on input "708607088818285" at bounding box center [105, 136] width 190 height 10
paste input "407704260363"
type input "708407704260363"
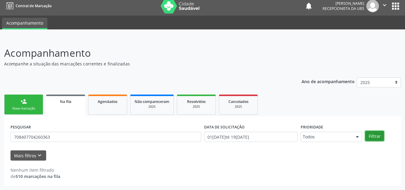
click at [381, 136] on button "Filtrar" at bounding box center [374, 136] width 19 height 10
click at [57, 108] on link "Na fila" at bounding box center [65, 105] width 39 height 22
click at [16, 107] on div "Nova marcação" at bounding box center [24, 108] width 30 height 4
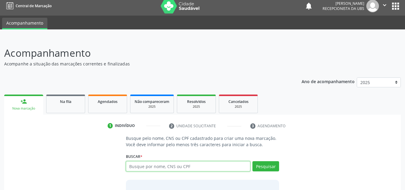
paste input "708407704260363"
type input "708407704260363"
click at [261, 160] on div "Buscar * Busque por nome, CNS ou CPF Nenhum resultado encontrado para: " " Não …" at bounding box center [202, 163] width 153 height 23
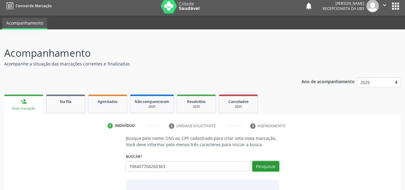
click at [260, 163] on button "Pesquisar" at bounding box center [265, 166] width 27 height 10
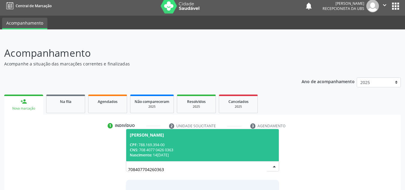
click at [225, 144] on div "CPF: 788.169.394-00" at bounding box center [203, 144] width 146 height 5
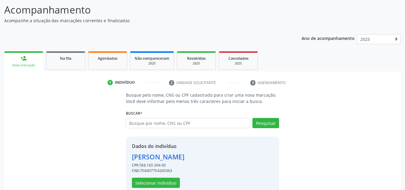
scroll to position [59, 0]
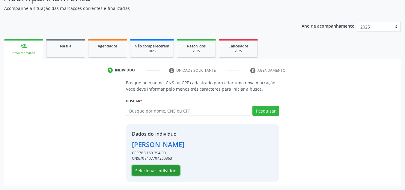
click at [162, 171] on button "Selecionar indivíduo" at bounding box center [156, 170] width 48 height 10
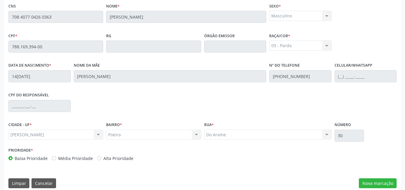
scroll to position [161, 0]
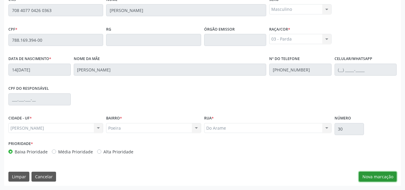
click at [375, 176] on button "Nova marcação" at bounding box center [377, 176] width 38 height 10
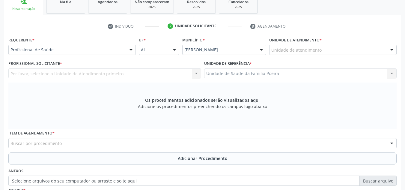
scroll to position [101, 0]
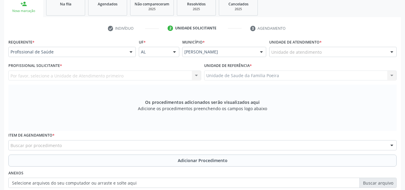
click at [329, 52] on div "Unidade de atendimento" at bounding box center [332, 52] width 127 height 10
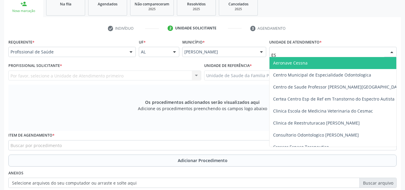
type input "EST"
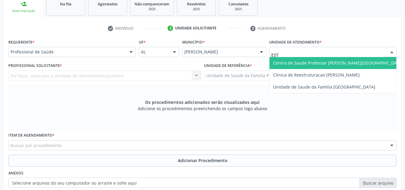
click at [334, 60] on span "Centro de Saude Professor [PERSON_NAME][GEOGRAPHIC_DATA]" at bounding box center [338, 63] width 130 height 6
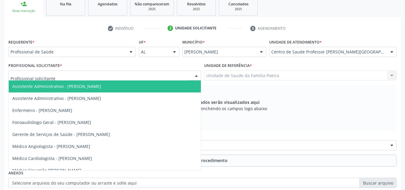
click at [70, 76] on div at bounding box center [104, 75] width 193 height 10
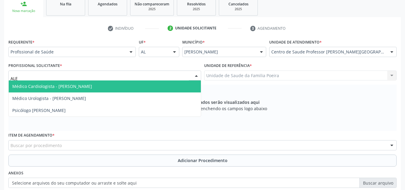
type input "[PERSON_NAME]"
click at [73, 90] on span "Médico Cardiologista - [PERSON_NAME]" at bounding box center [105, 86] width 192 height 12
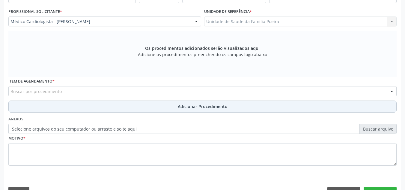
scroll to position [170, 0]
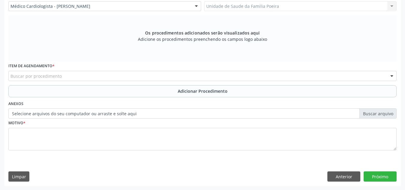
click at [60, 75] on div "Buscar por procedimento" at bounding box center [202, 76] width 388 height 10
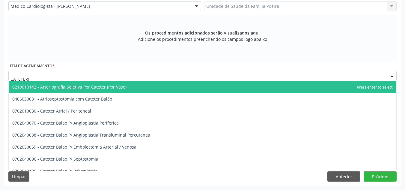
type input "CATETERIS"
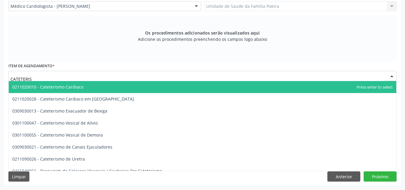
click at [71, 85] on span "0211020010 - Cateterismo Cardiaco" at bounding box center [47, 87] width 71 height 6
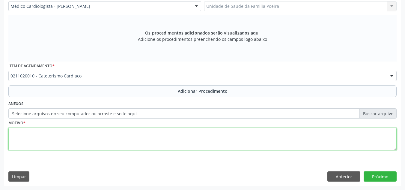
click at [102, 131] on textarea at bounding box center [202, 139] width 388 height 23
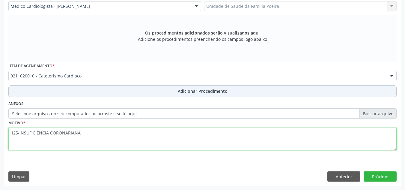
type textarea "I25-INSUFICIÊNCIA CORONARIANA"
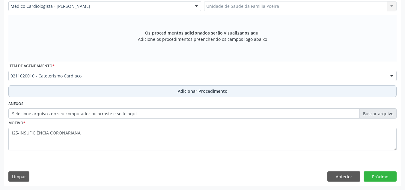
click at [184, 93] on span "Adicionar Procedimento" at bounding box center [203, 91] width 50 height 6
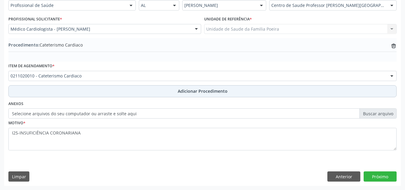
scroll to position [147, 0]
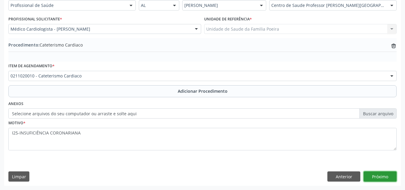
click at [375, 175] on button "Próximo" at bounding box center [379, 176] width 33 height 10
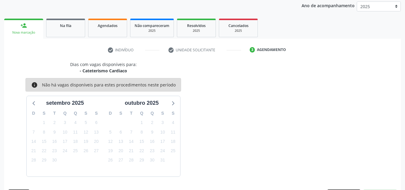
scroll to position [97, 0]
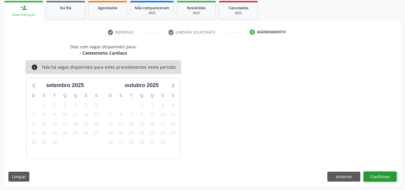
click at [378, 175] on button "Confirmar" at bounding box center [379, 176] width 33 height 10
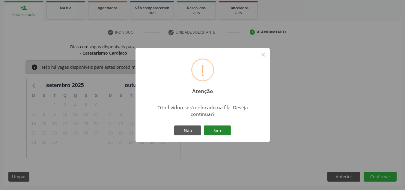
click at [216, 130] on button "Sim" at bounding box center [217, 130] width 27 height 10
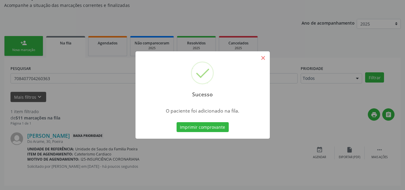
scroll to position [16, 0]
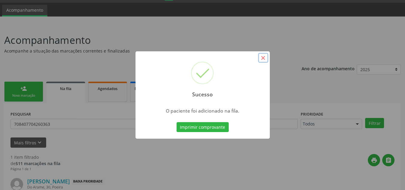
click at [264, 59] on button "×" at bounding box center [263, 58] width 10 height 10
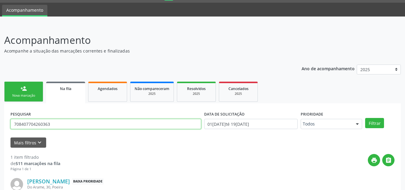
drag, startPoint x: 53, startPoint y: 122, endPoint x: 10, endPoint y: 120, distance: 42.6
click at [7, 119] on div "PESQUISAR 708407704260363 DATA DE SOLICITAÇÃO [DATE] até [DATE] Prioridade Todo…" at bounding box center [202, 167] width 396 height 128
type input "708204199769542"
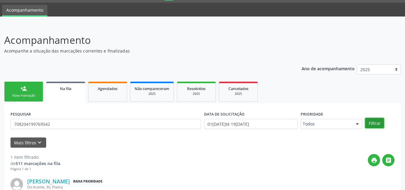
click at [374, 124] on button "Filtrar" at bounding box center [374, 123] width 19 height 10
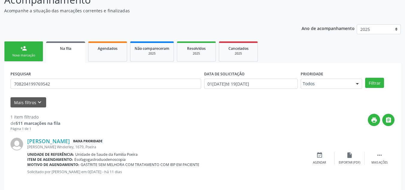
scroll to position [62, 0]
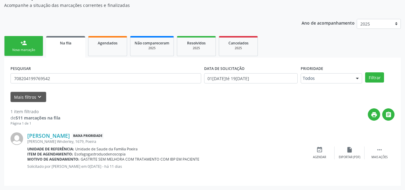
click at [35, 52] on link "person_add Nova marcação" at bounding box center [23, 46] width 39 height 20
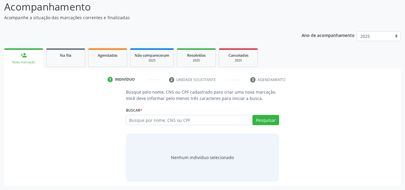
scroll to position [50, 0]
paste input "708407704260363"
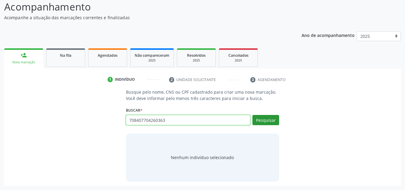
type input "708407704260363"
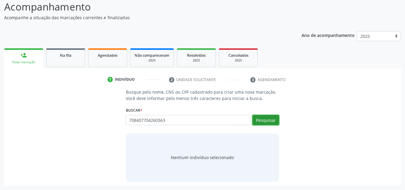
click at [261, 121] on button "Pesquisar" at bounding box center [265, 120] width 27 height 10
type input "708407704260363"
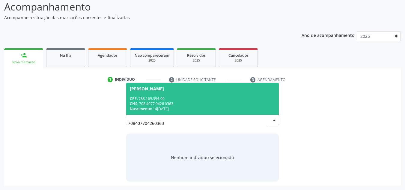
click at [180, 94] on span "[PERSON_NAME] CPF: 788.169.394-00 CNS: 708 4077 0426 0363 Nascimento: 1[DATE]" at bounding box center [202, 99] width 153 height 32
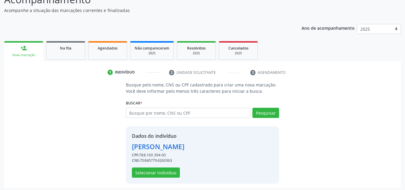
scroll to position [59, 0]
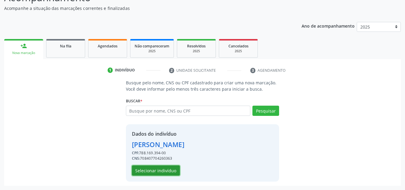
click at [161, 173] on button "Selecionar indivíduo" at bounding box center [156, 170] width 48 height 10
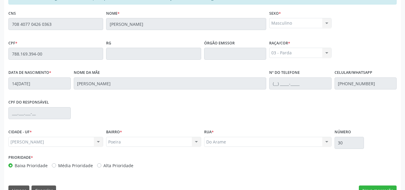
scroll to position [161, 0]
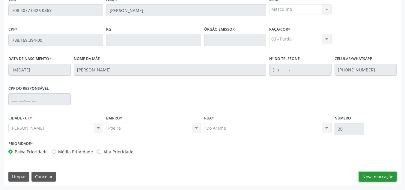
click at [370, 175] on button "Nova marcação" at bounding box center [377, 176] width 38 height 10
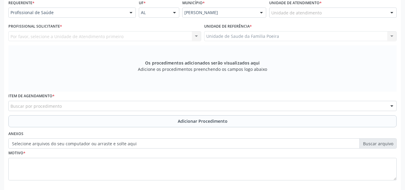
scroll to position [101, 0]
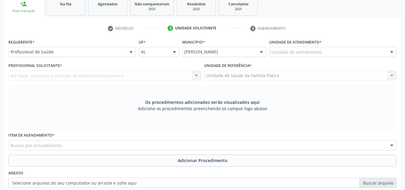
click at [347, 54] on div "Unidade de atendimento" at bounding box center [332, 52] width 127 height 10
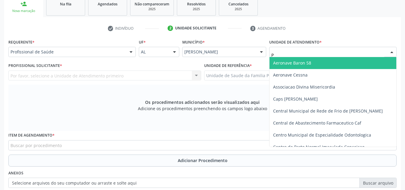
type input "PO"
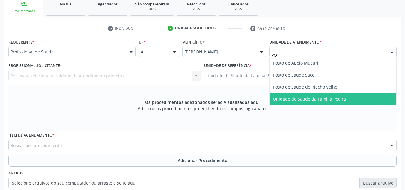
click at [331, 100] on span "Unidade de Saude da Familia Poeira" at bounding box center [309, 99] width 73 height 6
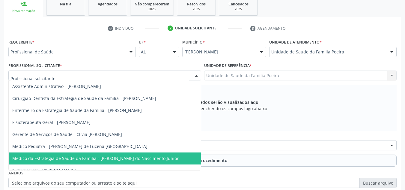
click at [81, 156] on span "Médico da Estratégia de Saúde da Família - [PERSON_NAME] do Nascimento Junior" at bounding box center [95, 158] width 166 height 6
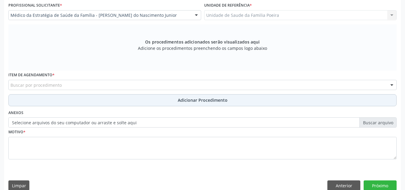
scroll to position [170, 0]
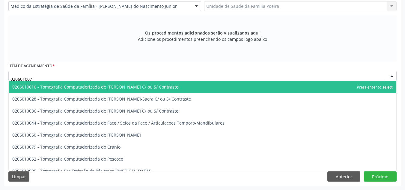
type input "0206010079"
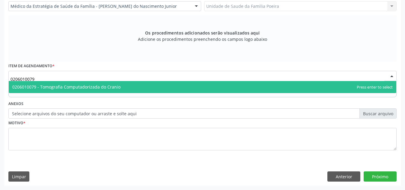
click at [65, 86] on span "0206010079 - Tomografia Computadorizada do Cranio" at bounding box center [66, 87] width 108 height 6
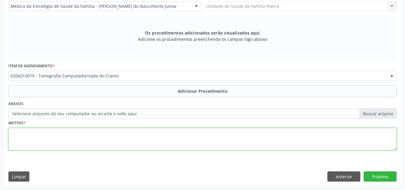
click at [70, 140] on textarea at bounding box center [202, 139] width 388 height 23
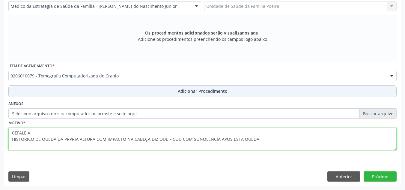
type textarea "CEFALEIA HISTORICO DE QUEDA DA PRPRIA ALTURA COM IMPACTO NA CABEÇA DIZ QUE FICO…"
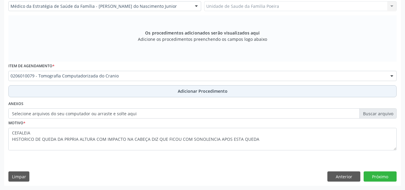
click at [207, 93] on span "Adicionar Procedimento" at bounding box center [203, 91] width 50 height 6
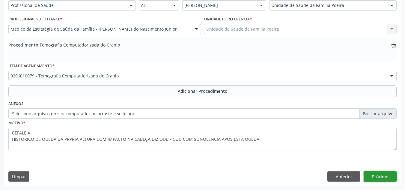
click at [377, 174] on button "Próximo" at bounding box center [379, 176] width 33 height 10
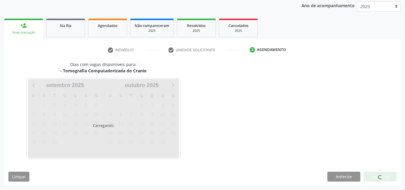
scroll to position [97, 0]
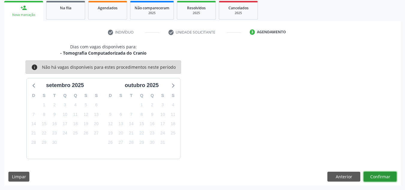
click at [381, 179] on button "Confirmar" at bounding box center [379, 176] width 33 height 10
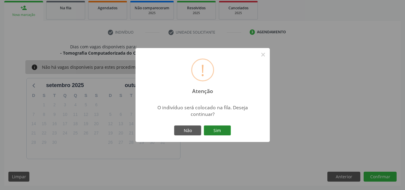
click at [219, 130] on button "Sim" at bounding box center [217, 130] width 27 height 10
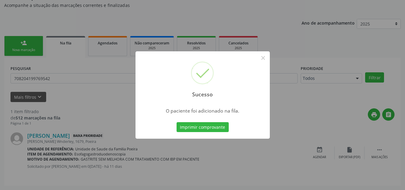
scroll to position [16, 0]
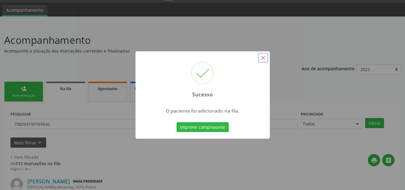
click at [261, 57] on button "×" at bounding box center [263, 58] width 10 height 10
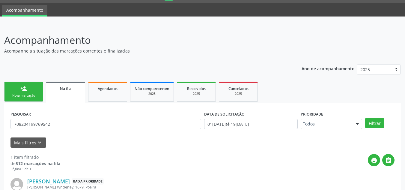
click at [34, 99] on link "person_add Nova marcação" at bounding box center [23, 91] width 39 height 20
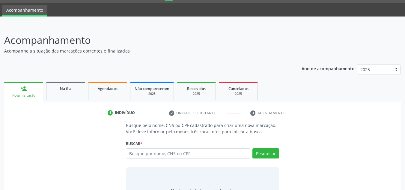
scroll to position [50, 0]
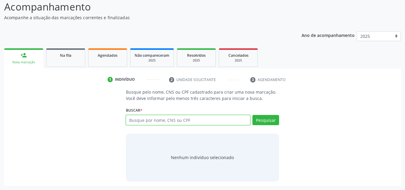
click at [144, 123] on input "text" at bounding box center [188, 120] width 125 height 10
type input "704608692492223"
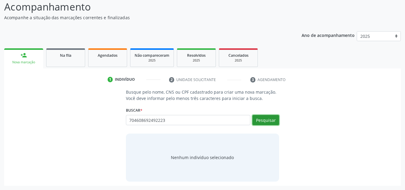
click at [261, 122] on button "Pesquisar" at bounding box center [265, 120] width 27 height 10
type input "704608692492223"
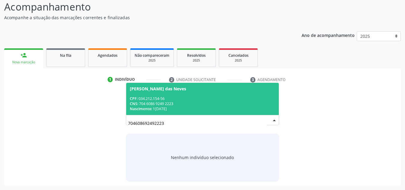
click at [185, 100] on div "CPF: 034.212.154-56" at bounding box center [203, 98] width 146 height 5
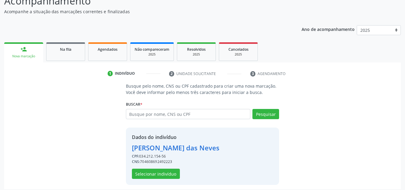
scroll to position [59, 0]
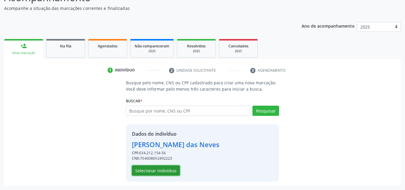
click at [162, 169] on button "Selecionar indivíduo" at bounding box center [156, 170] width 48 height 10
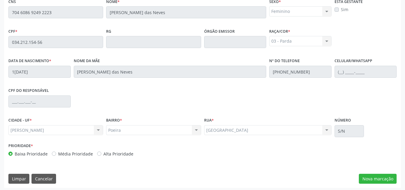
scroll to position [161, 0]
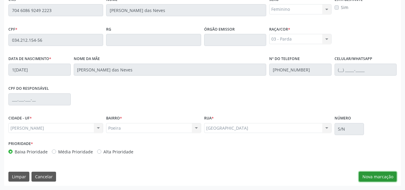
click at [372, 181] on button "Nova marcação" at bounding box center [377, 176] width 38 height 10
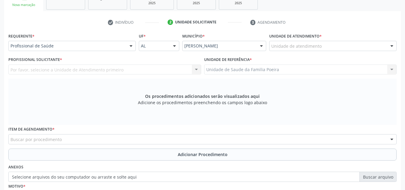
scroll to position [101, 0]
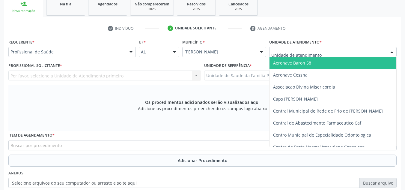
click at [350, 50] on div at bounding box center [332, 52] width 127 height 10
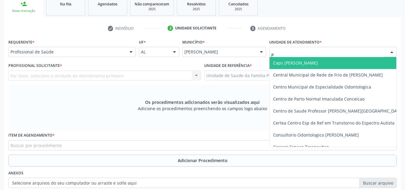
type input "PO"
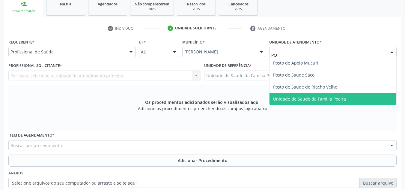
click at [355, 98] on span "Unidade de Saude da Familia Poeira" at bounding box center [332, 99] width 127 height 12
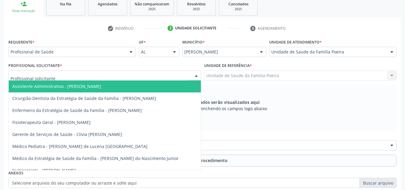
drag, startPoint x: 79, startPoint y: 80, endPoint x: 79, endPoint y: 83, distance: 3.3
click at [78, 80] on div at bounding box center [104, 75] width 193 height 10
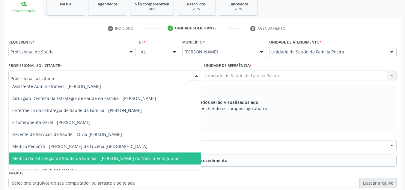
click at [92, 159] on span "Médico da Estratégia de Saúde da Família - [PERSON_NAME] do Nascimento Junior" at bounding box center [95, 158] width 166 height 6
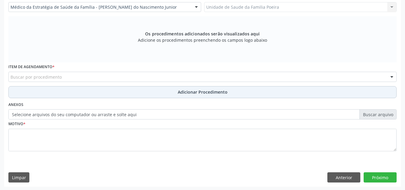
scroll to position [170, 0]
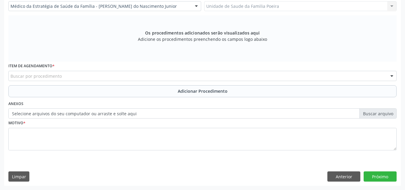
click at [76, 75] on div "Buscar por procedimento" at bounding box center [202, 76] width 388 height 10
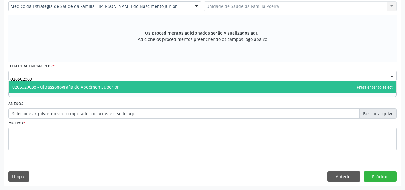
type input "0205020038"
click at [117, 87] on span "0205020038 - Ultrassonografia de Abdômen Superior" at bounding box center [202, 87] width 387 height 12
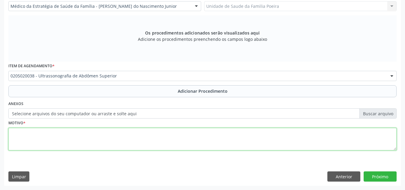
click at [80, 140] on textarea at bounding box center [202, 139] width 388 height 23
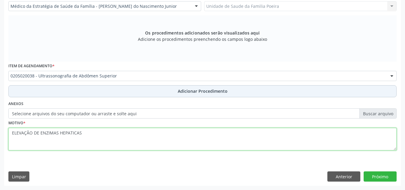
type textarea "ELEVAÇÃO DE ENZIMAS HEPATICAS"
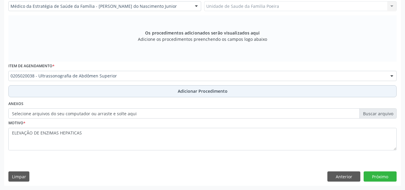
click at [224, 87] on button "Adicionar Procedimento" at bounding box center [202, 91] width 388 height 12
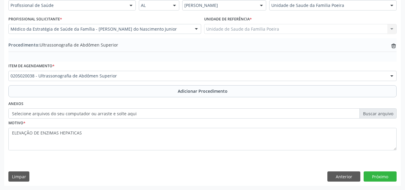
scroll to position [147, 0]
click at [379, 176] on button "Próximo" at bounding box center [379, 176] width 33 height 10
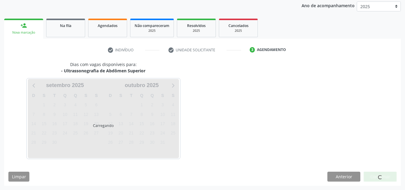
scroll to position [97, 0]
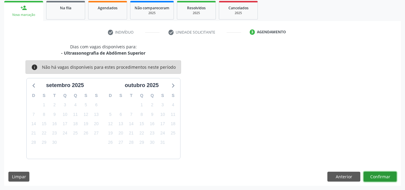
click at [376, 177] on button "Confirmar" at bounding box center [379, 176] width 33 height 10
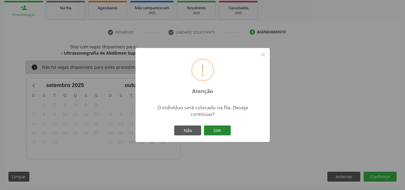
click at [222, 133] on button "Sim" at bounding box center [217, 130] width 27 height 10
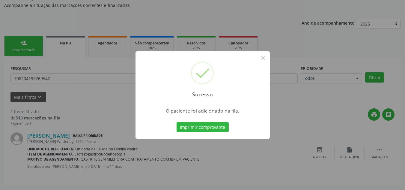
scroll to position [16, 0]
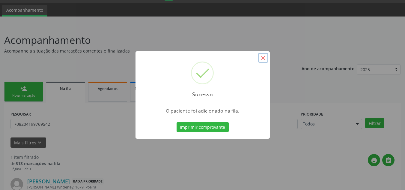
click at [263, 58] on button "×" at bounding box center [263, 58] width 10 height 10
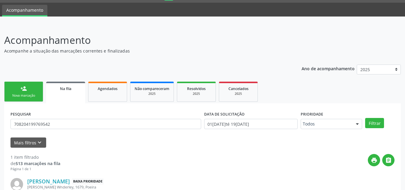
click at [22, 90] on div "person_add" at bounding box center [23, 88] width 7 height 7
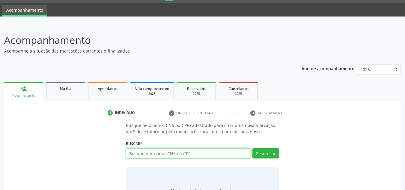
click at [144, 157] on input "text" at bounding box center [188, 153] width 125 height 10
type input "704608692492223"
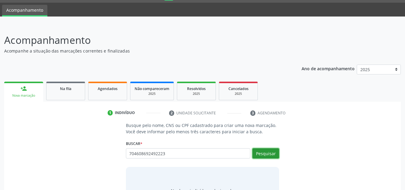
click at [271, 149] on button "Pesquisar" at bounding box center [265, 153] width 27 height 10
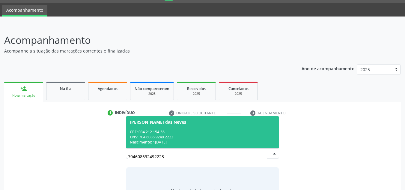
click at [198, 141] on div "Nascimento: 19[DATE]" at bounding box center [203, 141] width 146 height 5
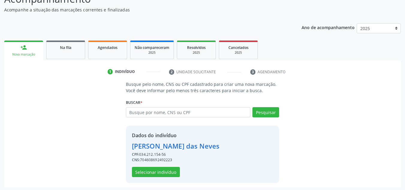
scroll to position [59, 0]
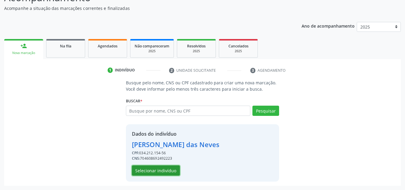
click at [156, 170] on button "Selecionar indivíduo" at bounding box center [156, 170] width 48 height 10
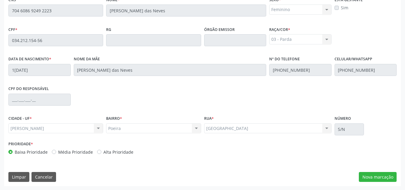
scroll to position [161, 0]
click at [369, 175] on button "Nova marcação" at bounding box center [377, 176] width 38 height 10
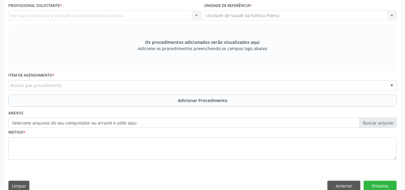
scroll to position [101, 0]
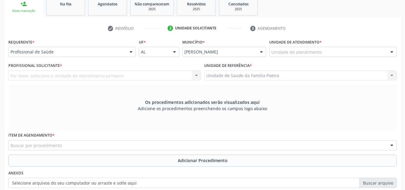
click at [350, 51] on div "Unidade de atendimento" at bounding box center [332, 52] width 127 height 10
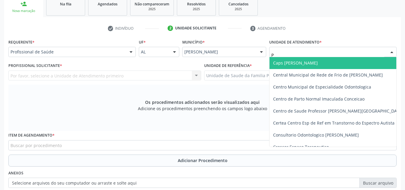
type input "PO"
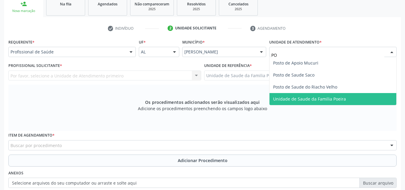
click at [317, 99] on span "Unidade de Saude da Familia Poeira" at bounding box center [309, 99] width 73 height 6
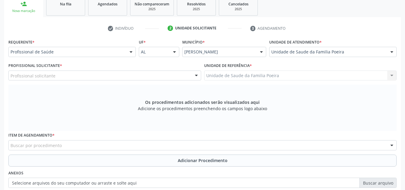
click at [78, 77] on div "Profissional solicitante" at bounding box center [104, 75] width 193 height 10
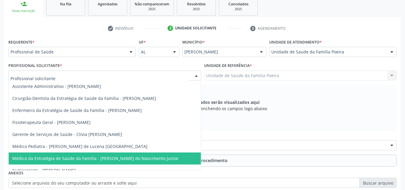
click at [81, 157] on span "Médico da Estratégia de Saúde da Família - [PERSON_NAME] do Nascimento Junior" at bounding box center [95, 158] width 166 height 6
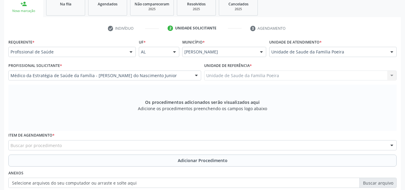
click at [81, 145] on div "Buscar por procedimento" at bounding box center [202, 145] width 388 height 10
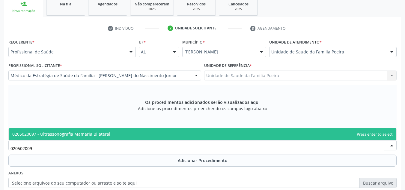
type input "0205020097"
click at [82, 134] on span "0205020097 - Ultrassonografia Mamaria Bilateral" at bounding box center [61, 134] width 98 height 6
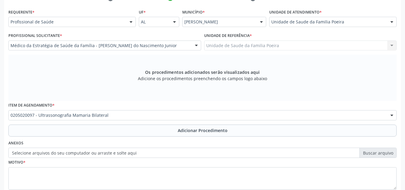
scroll to position [170, 0]
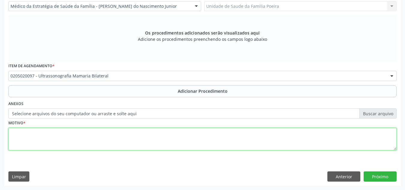
click at [66, 133] on textarea at bounding box center [202, 139] width 388 height 23
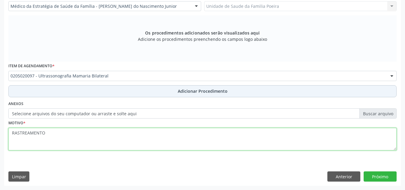
type textarea "RASTREAMENTO"
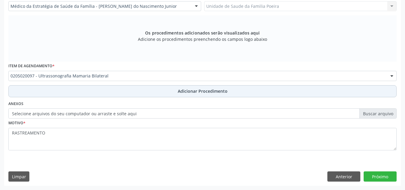
click at [175, 89] on button "Adicionar Procedimento" at bounding box center [202, 91] width 388 height 12
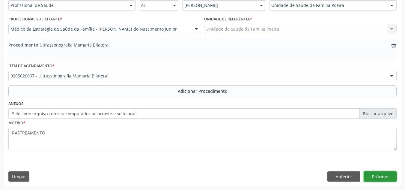
click at [378, 172] on button "Próximo" at bounding box center [379, 176] width 33 height 10
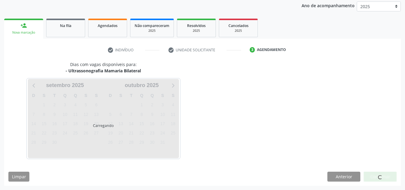
scroll to position [97, 0]
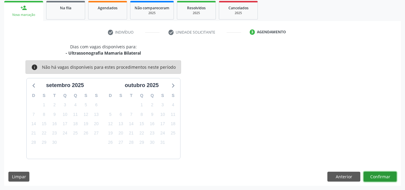
click at [378, 177] on button "Confirmar" at bounding box center [379, 176] width 33 height 10
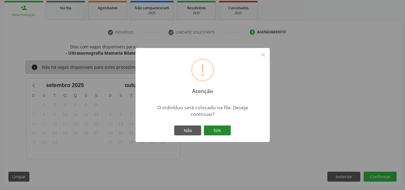
click at [225, 131] on button "Sim" at bounding box center [217, 130] width 27 height 10
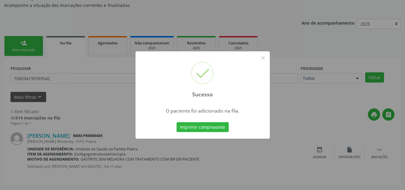
scroll to position [16, 0]
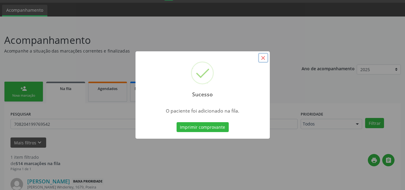
click at [263, 58] on button "×" at bounding box center [263, 58] width 10 height 10
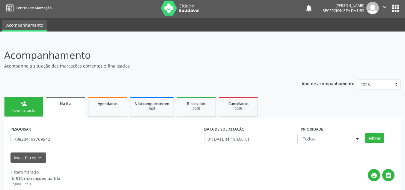
scroll to position [0, 0]
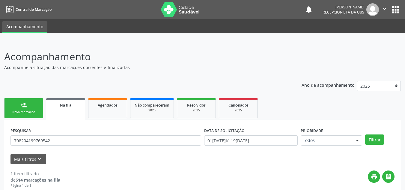
click at [384, 6] on icon "" at bounding box center [384, 8] width 7 height 7
click at [377, 39] on link "Sair" at bounding box center [368, 36] width 41 height 8
